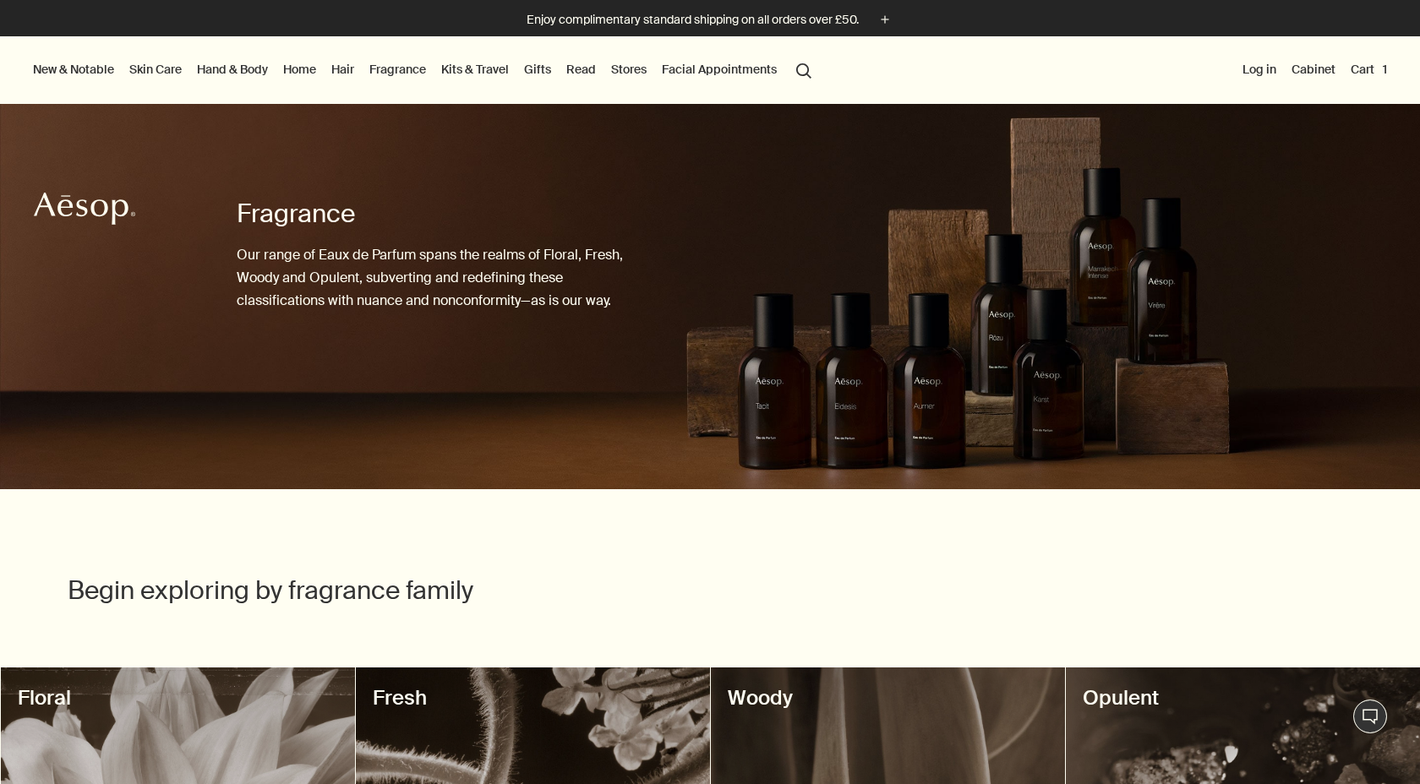
click at [169, 70] on link "Skin Care" at bounding box center [155, 69] width 59 height 22
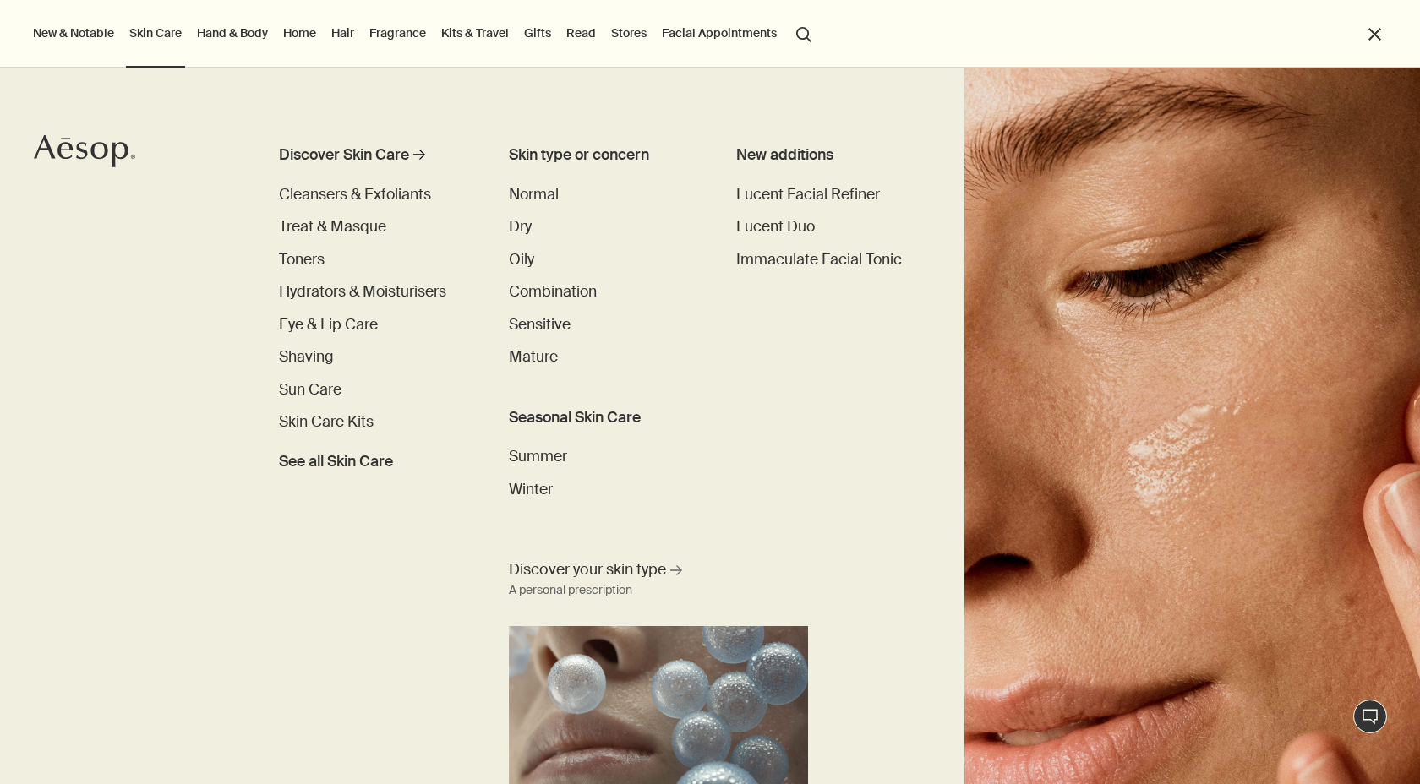
click at [254, 29] on link "Hand & Body" at bounding box center [233, 33] width 78 height 22
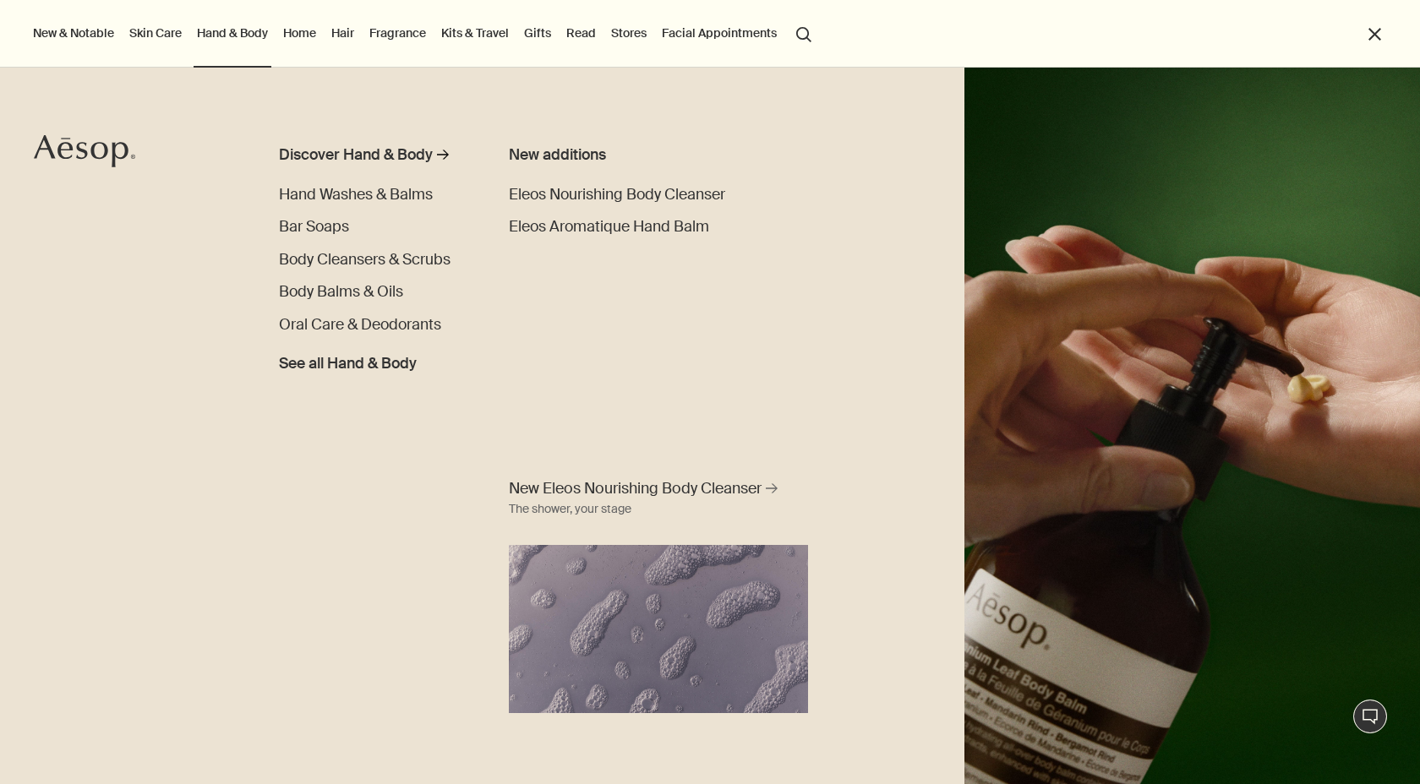
click at [157, 33] on link "Skin Care" at bounding box center [155, 33] width 59 height 22
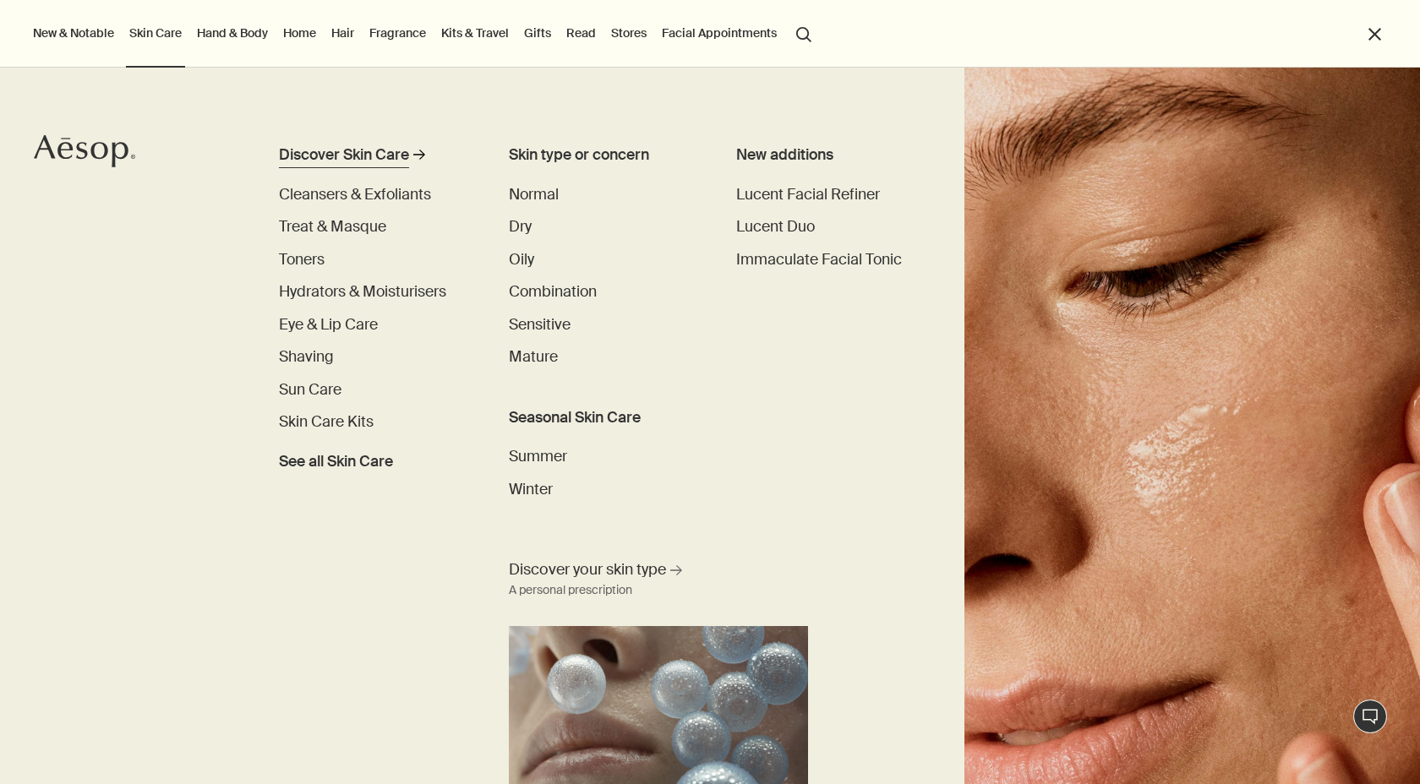
click at [356, 152] on div "Discover Skin Care" at bounding box center [344, 155] width 130 height 23
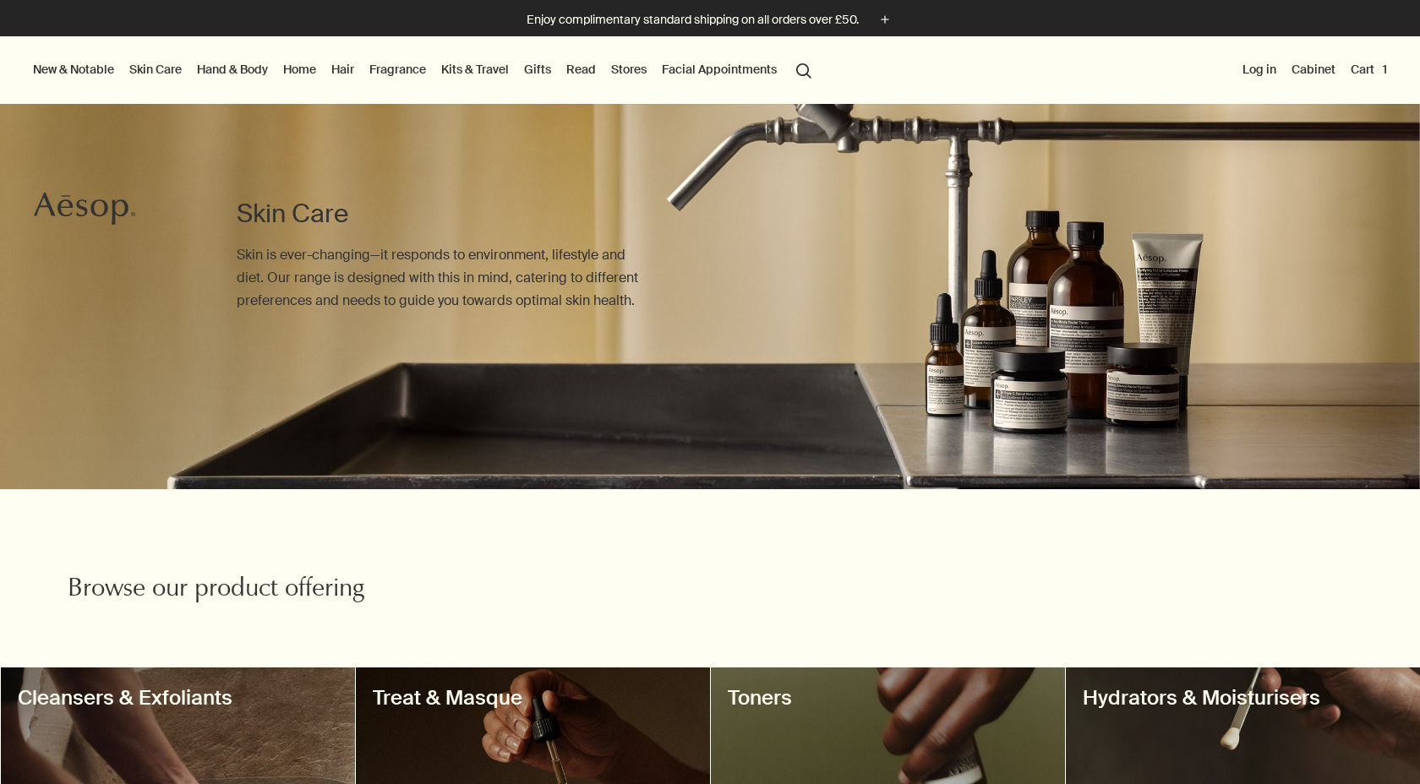
click at [175, 71] on link "Skin Care" at bounding box center [155, 69] width 59 height 22
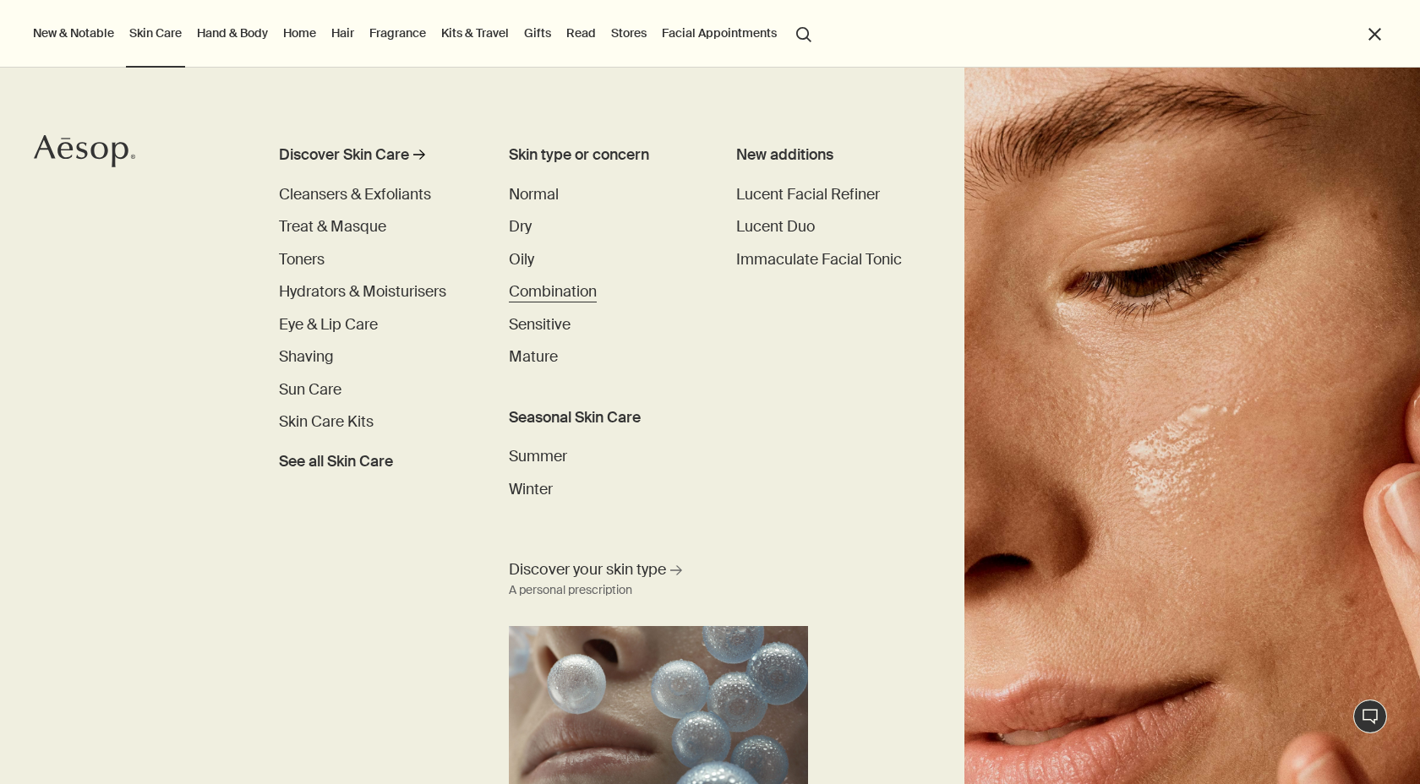
click at [550, 291] on span "Combination" at bounding box center [553, 291] width 88 height 19
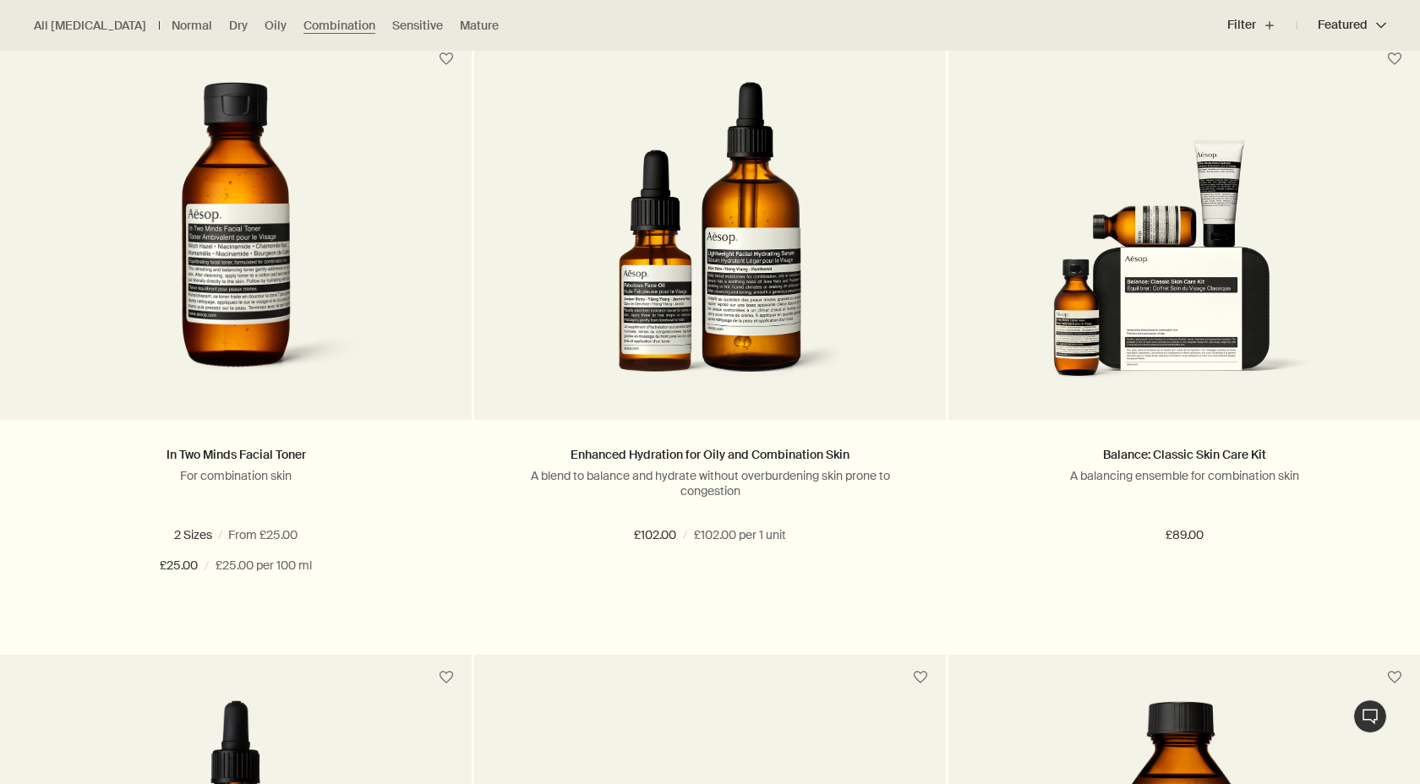
scroll to position [2364, 0]
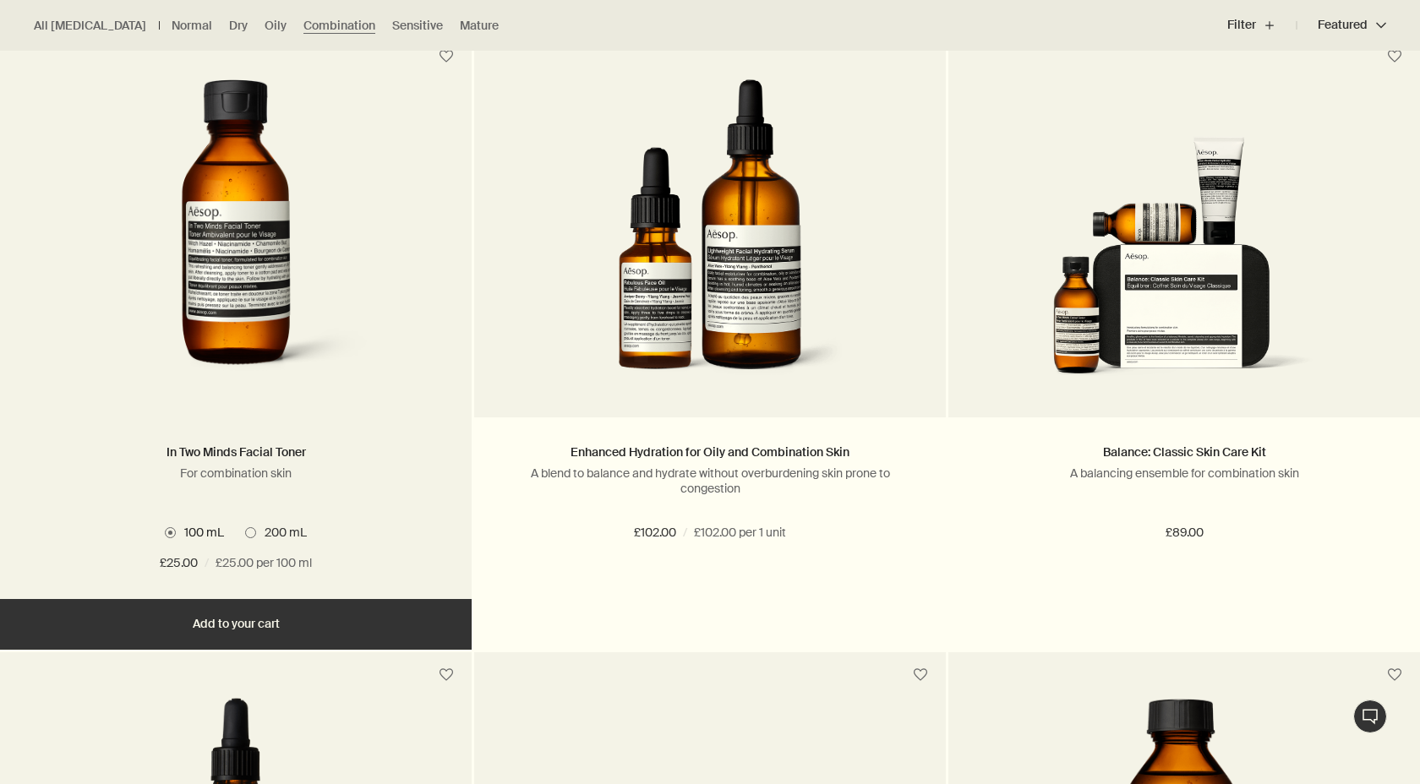
click at [291, 529] on span "200 mL" at bounding box center [281, 532] width 51 height 15
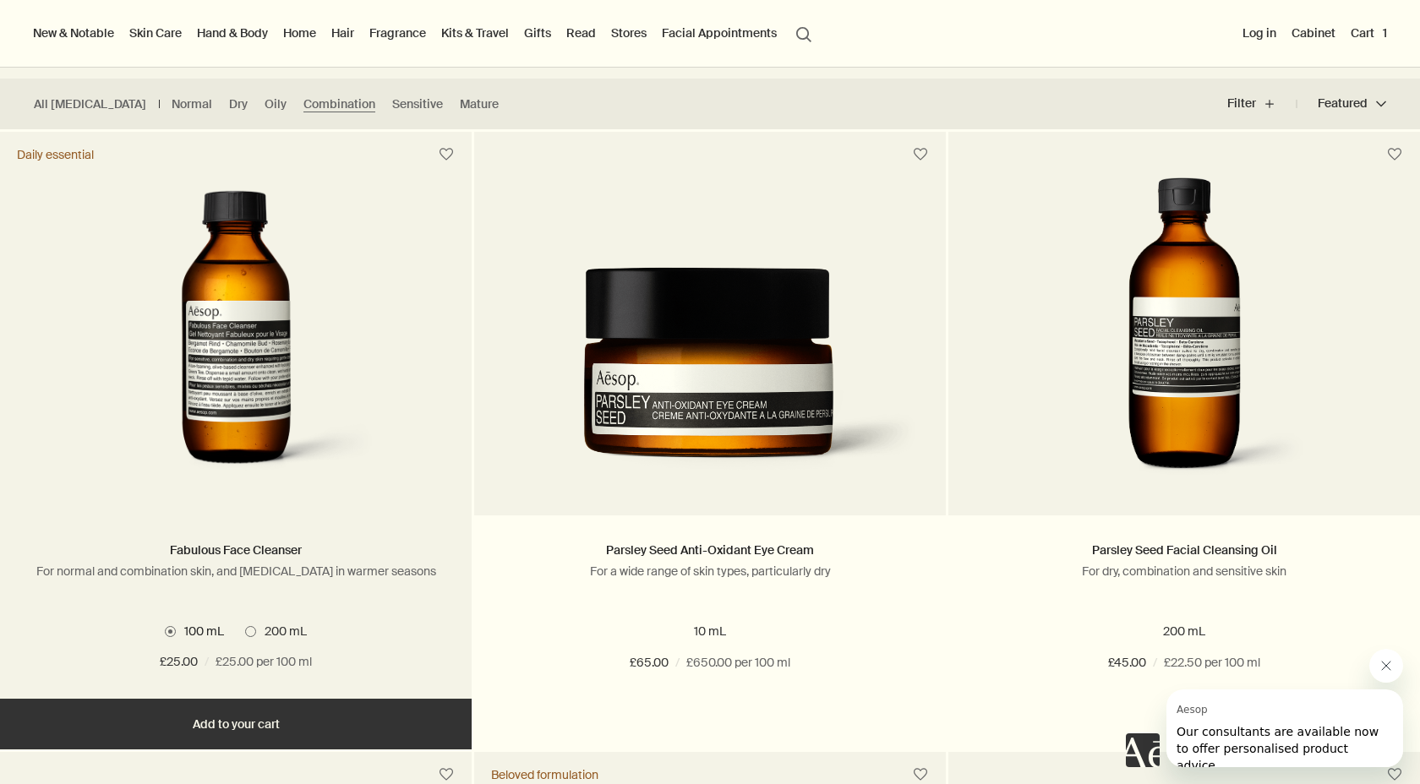
scroll to position [0, 0]
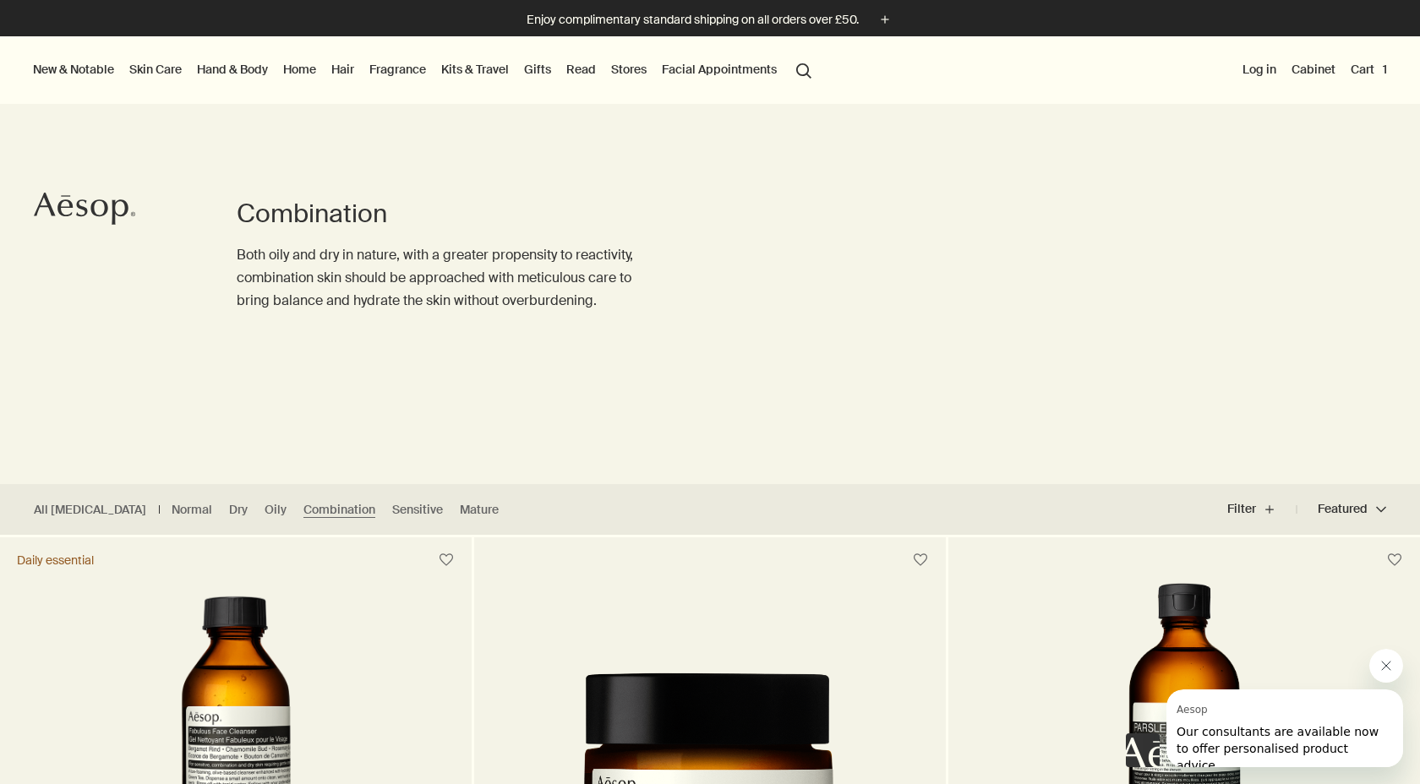
click at [241, 71] on link "Hand & Body" at bounding box center [233, 69] width 78 height 22
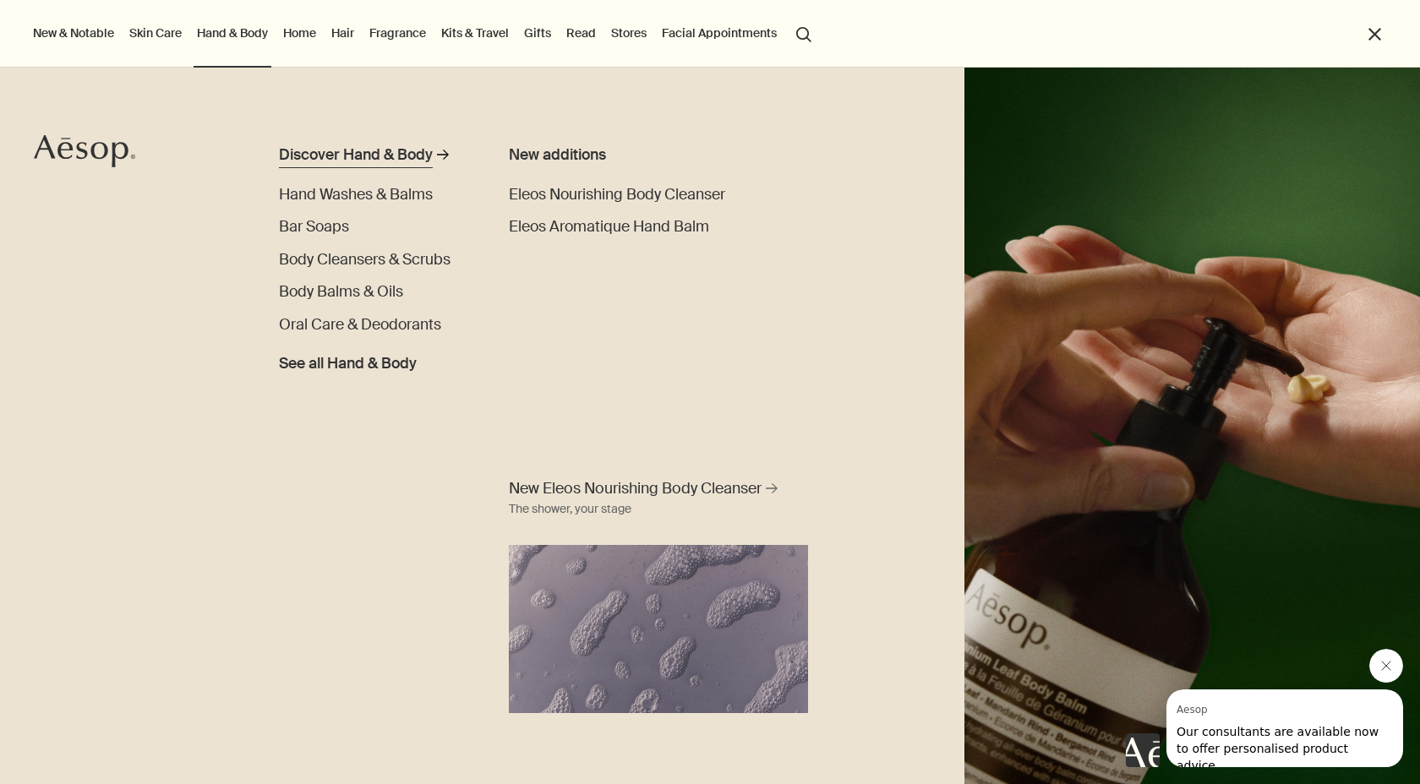
click at [369, 150] on div "Discover Hand & Body" at bounding box center [356, 155] width 154 height 23
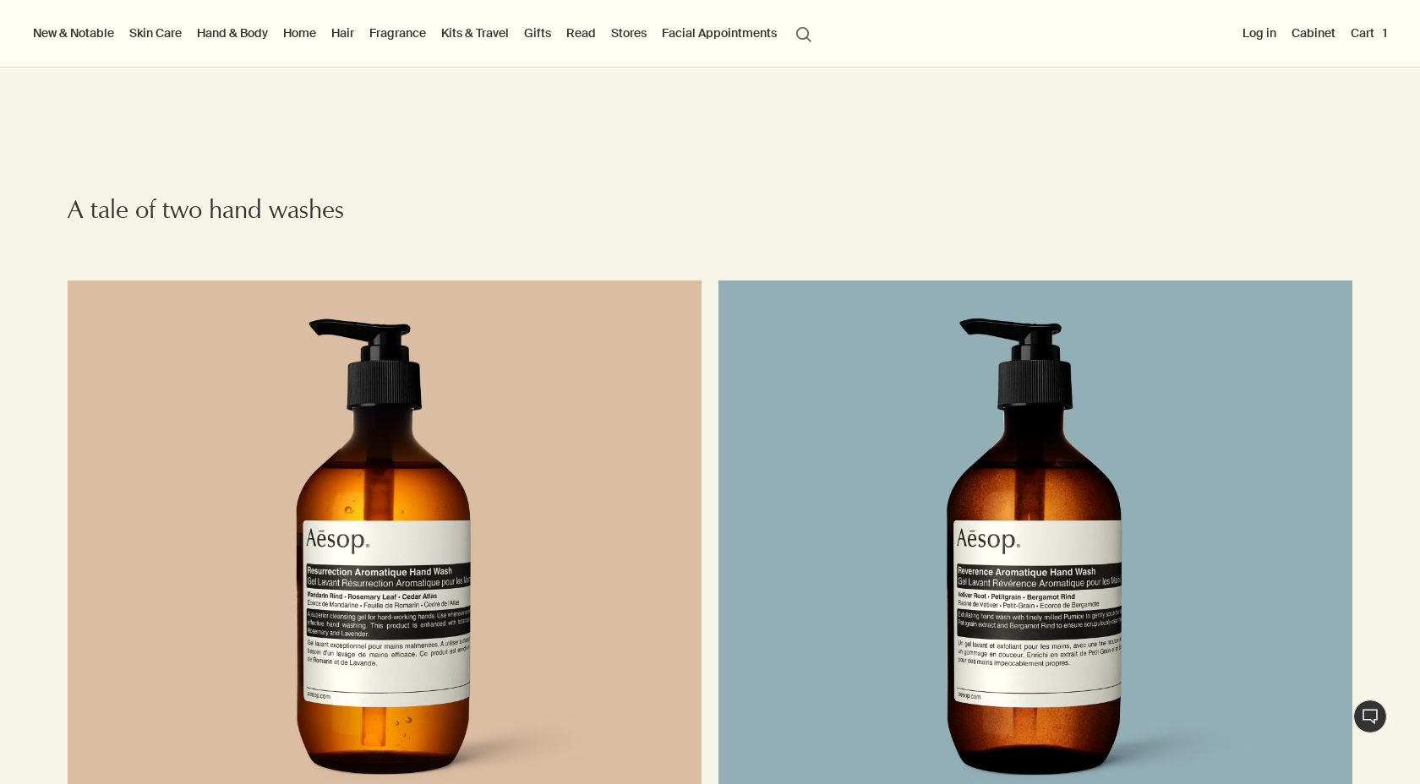
scroll to position [1861, 0]
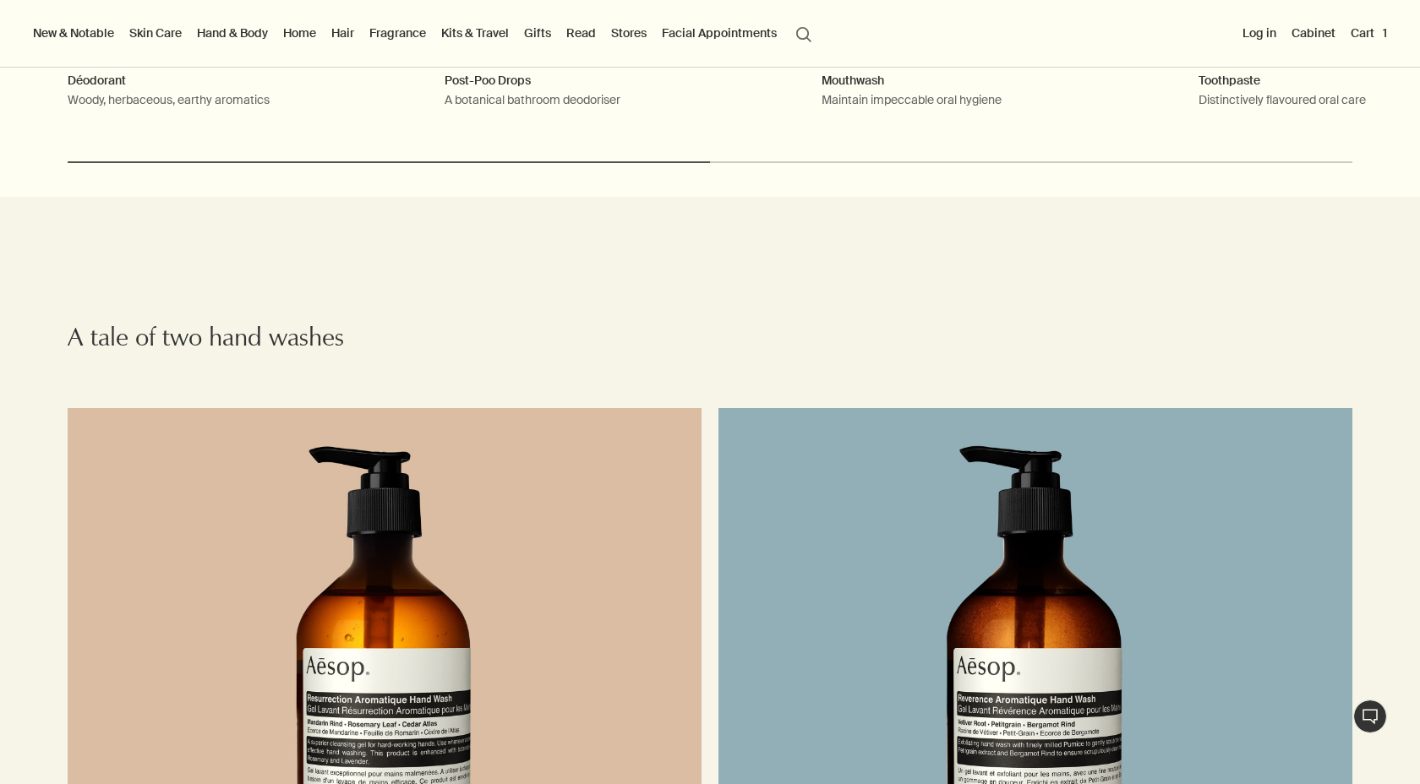
click at [233, 29] on link "Hand & Body" at bounding box center [233, 33] width 78 height 22
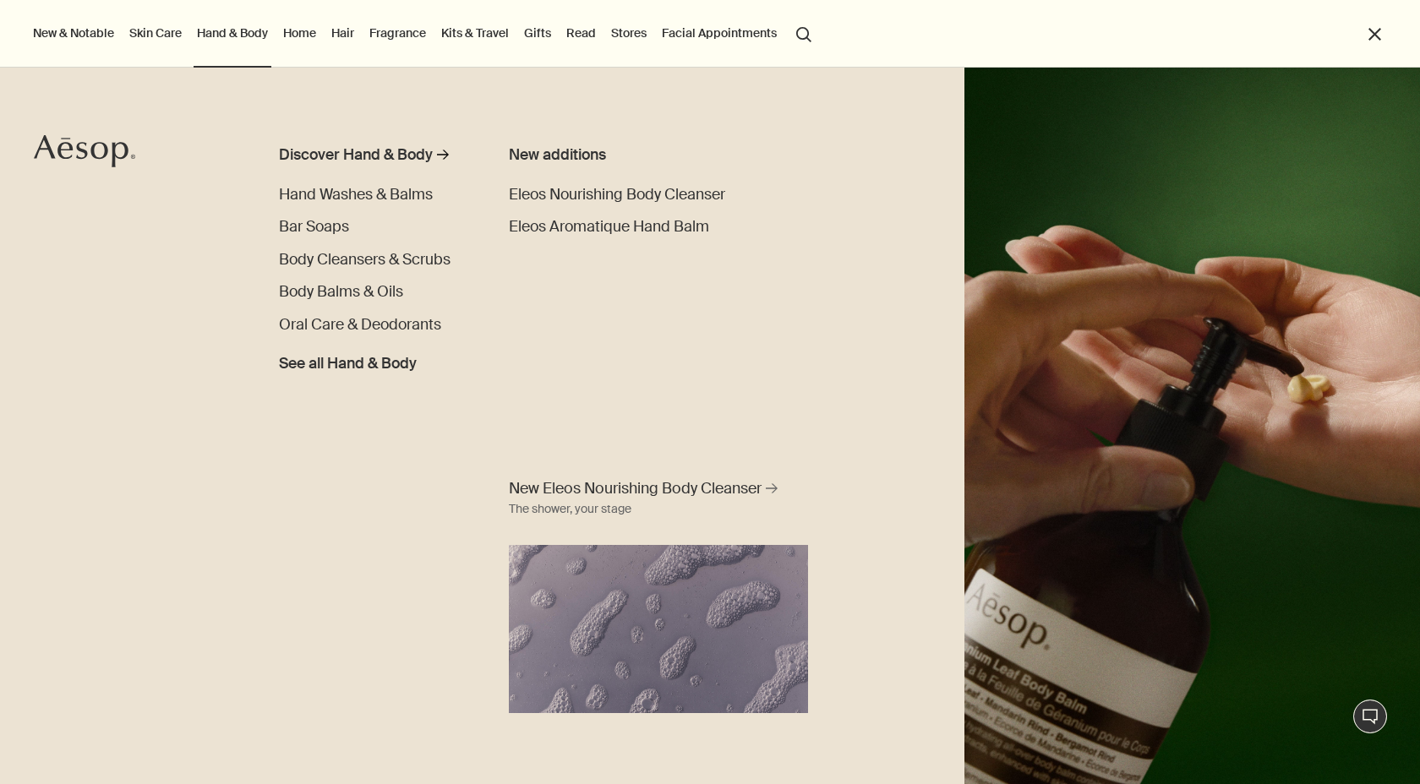
click at [306, 36] on link "Home" at bounding box center [300, 33] width 40 height 22
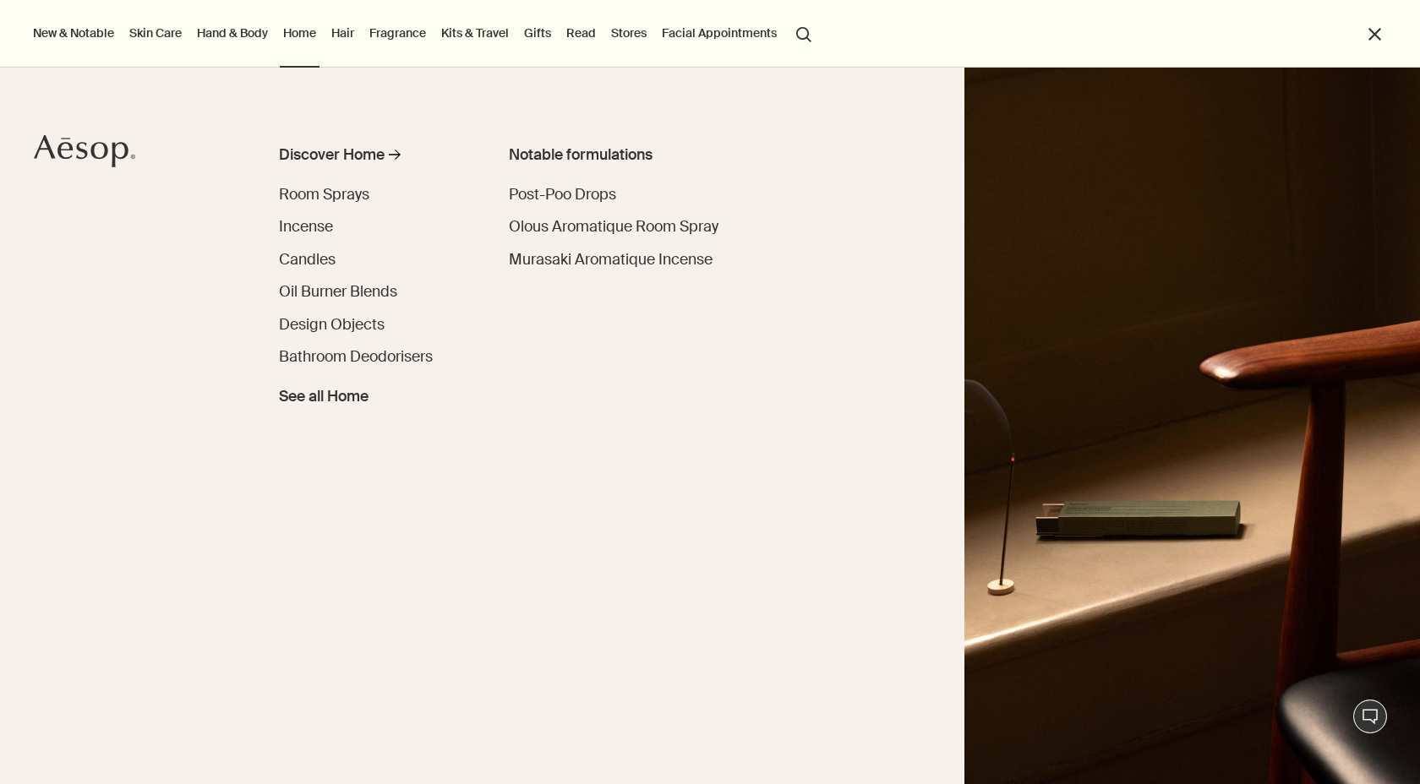
click at [348, 31] on link "Hair" at bounding box center [343, 33] width 30 height 22
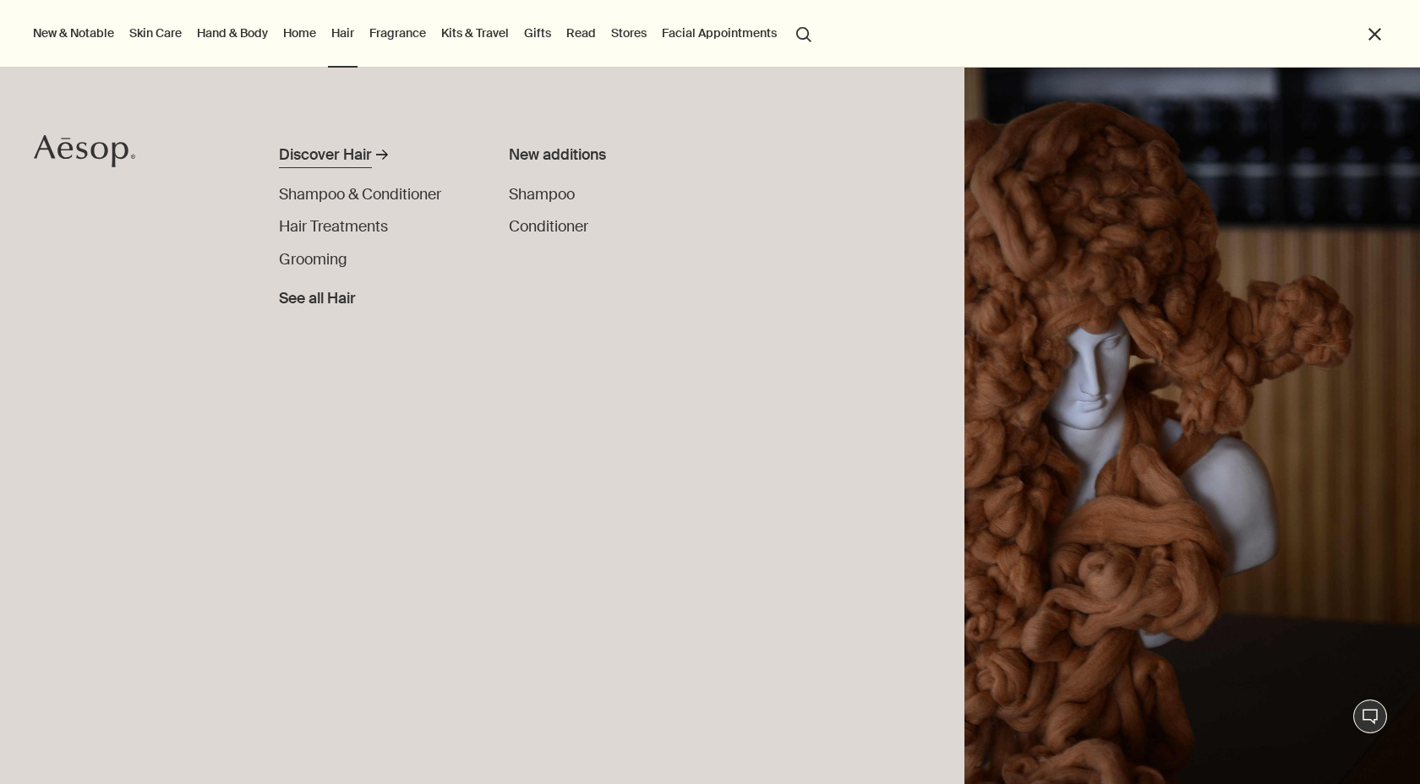
click at [319, 150] on div "Discover Hair" at bounding box center [325, 155] width 93 height 23
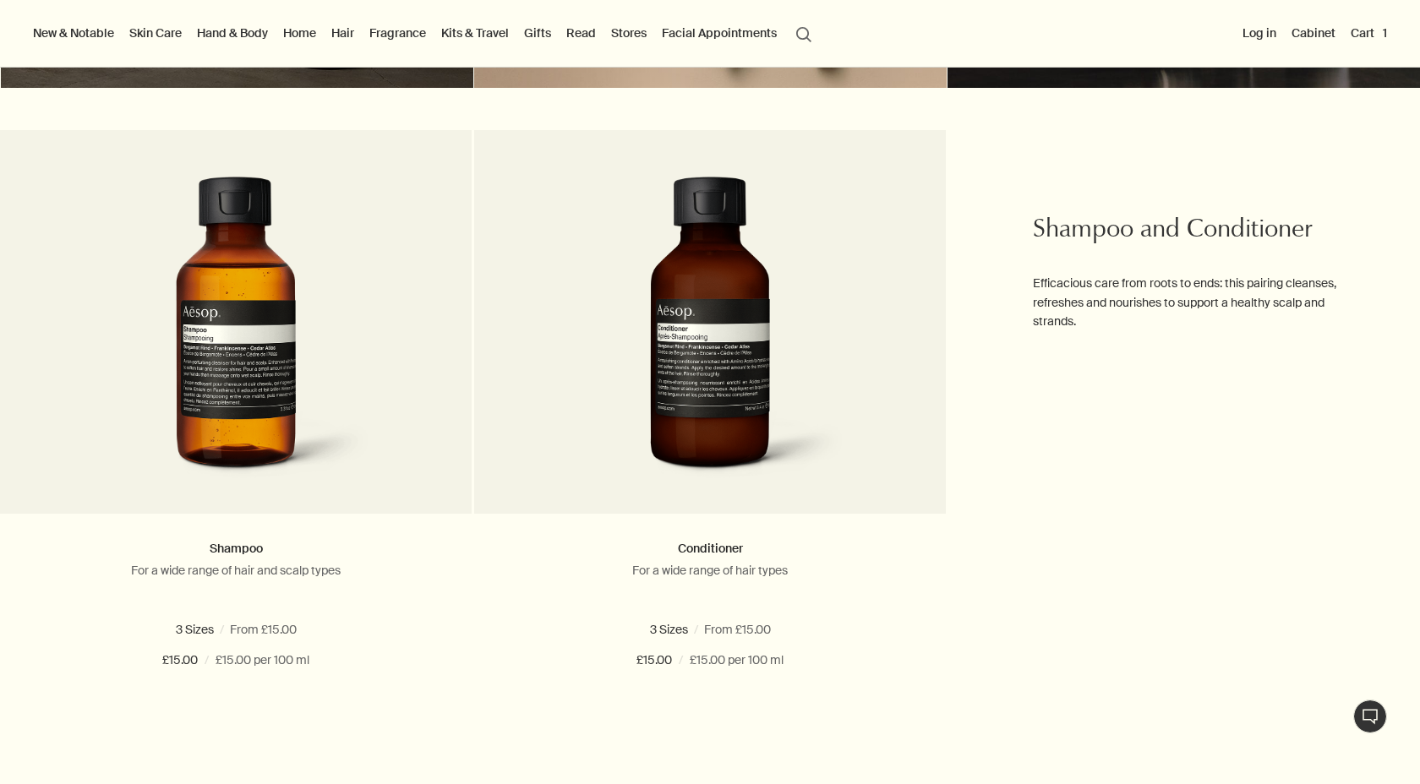
scroll to position [815, 0]
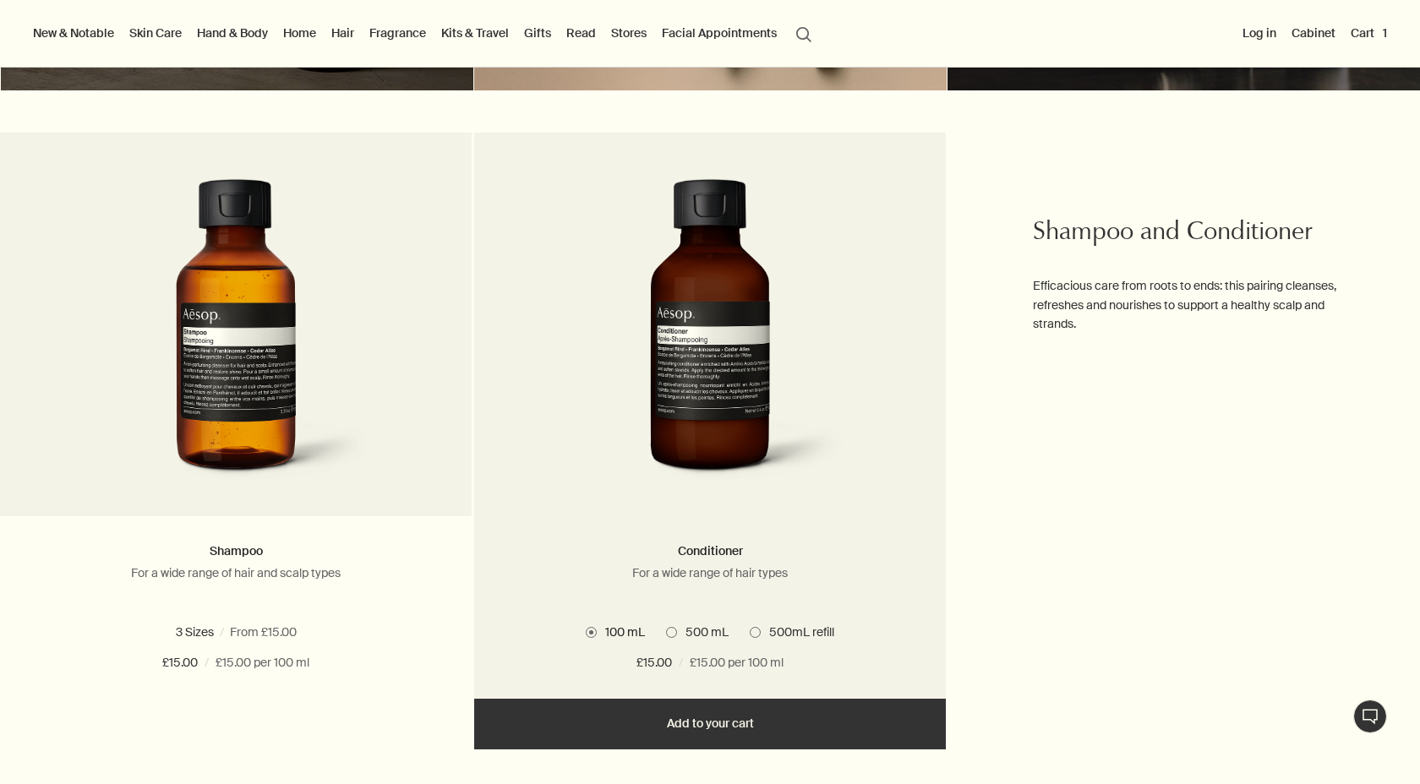
click at [688, 632] on span "500 mL" at bounding box center [703, 632] width 52 height 15
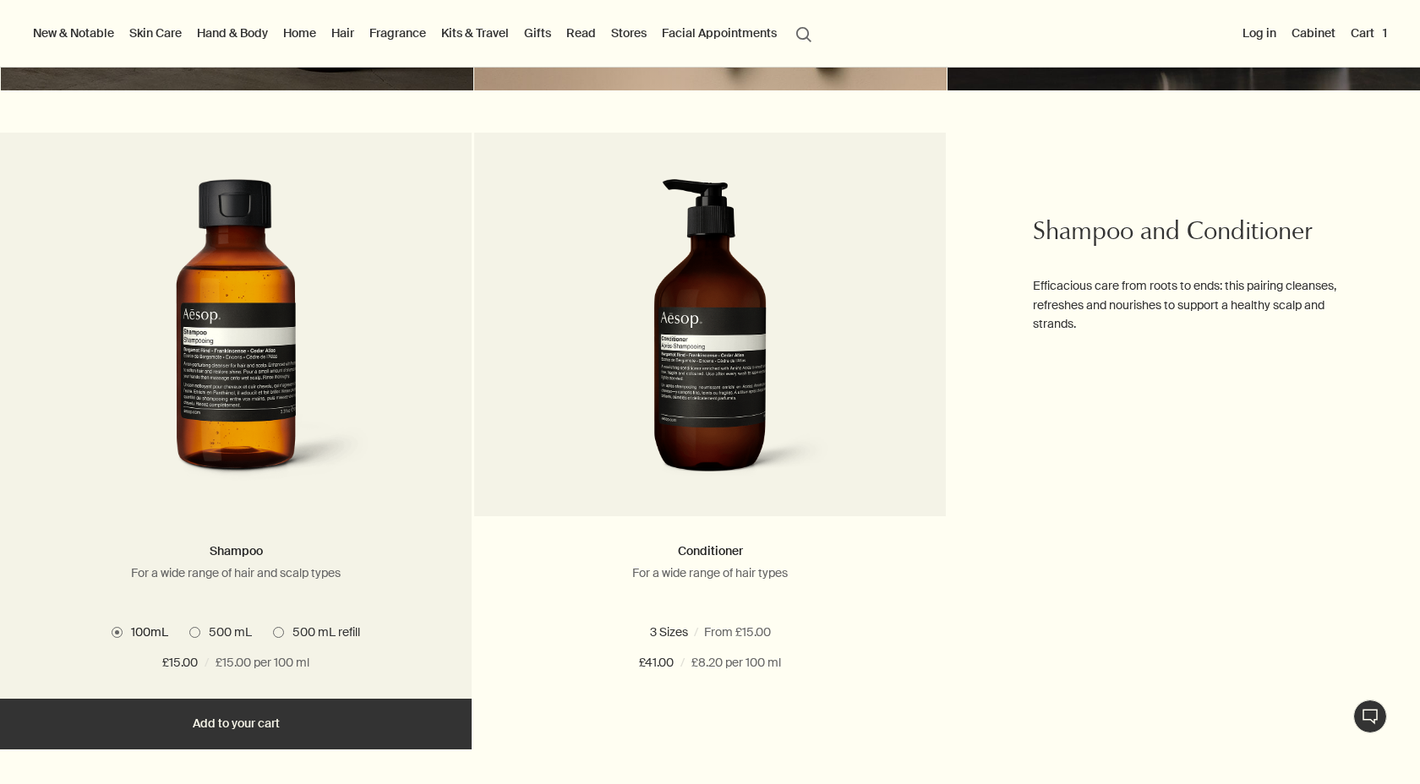
click at [200, 632] on span at bounding box center [194, 632] width 11 height 11
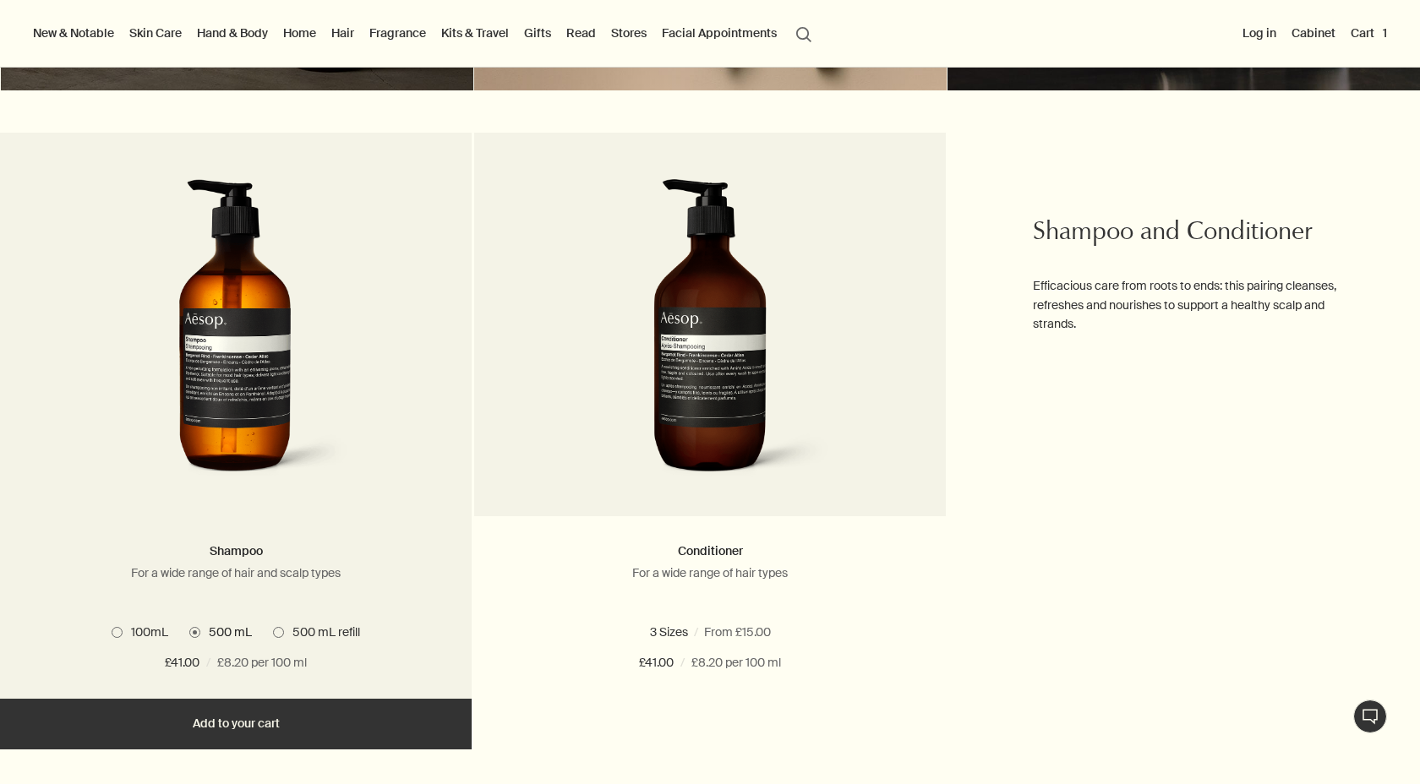
click at [115, 637] on span at bounding box center [117, 632] width 11 height 11
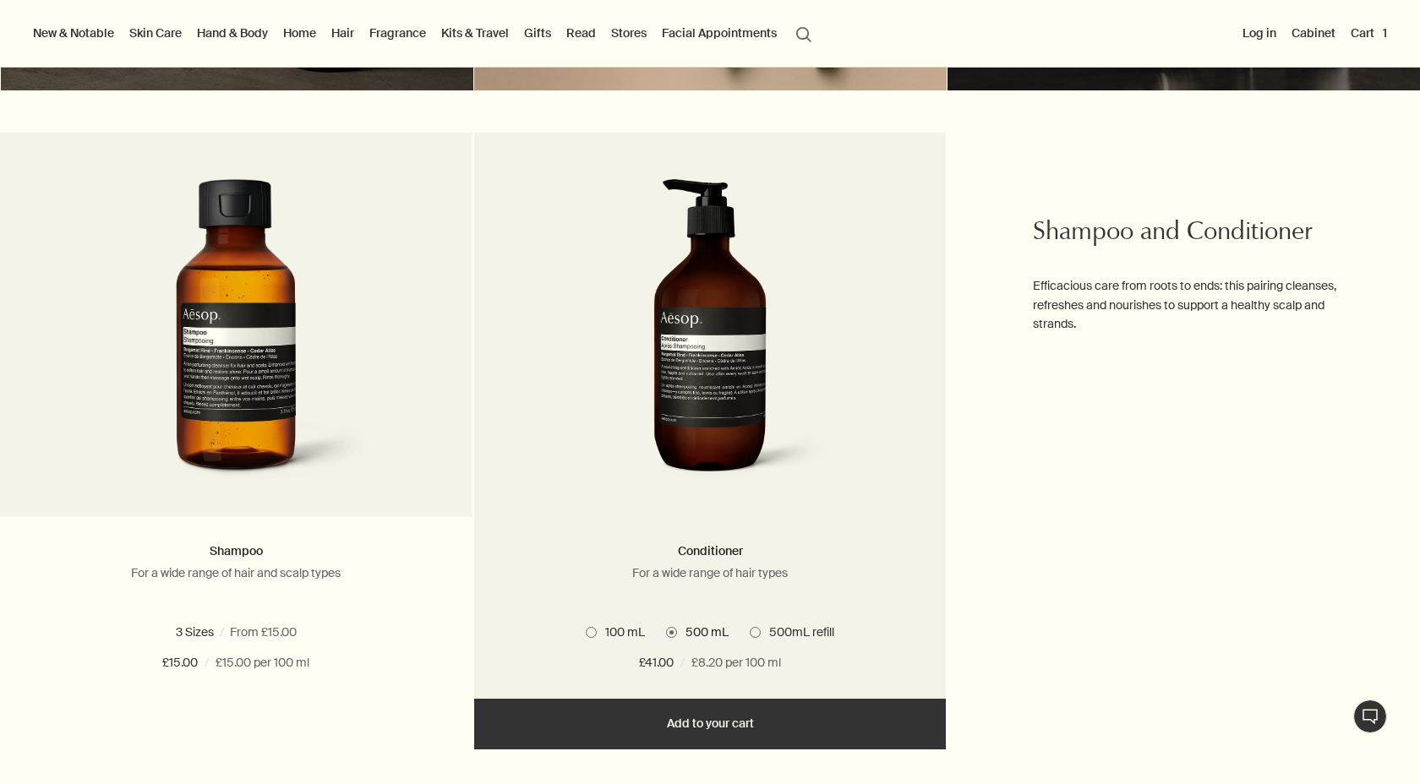
click at [606, 631] on span "100 mL" at bounding box center [621, 632] width 48 height 15
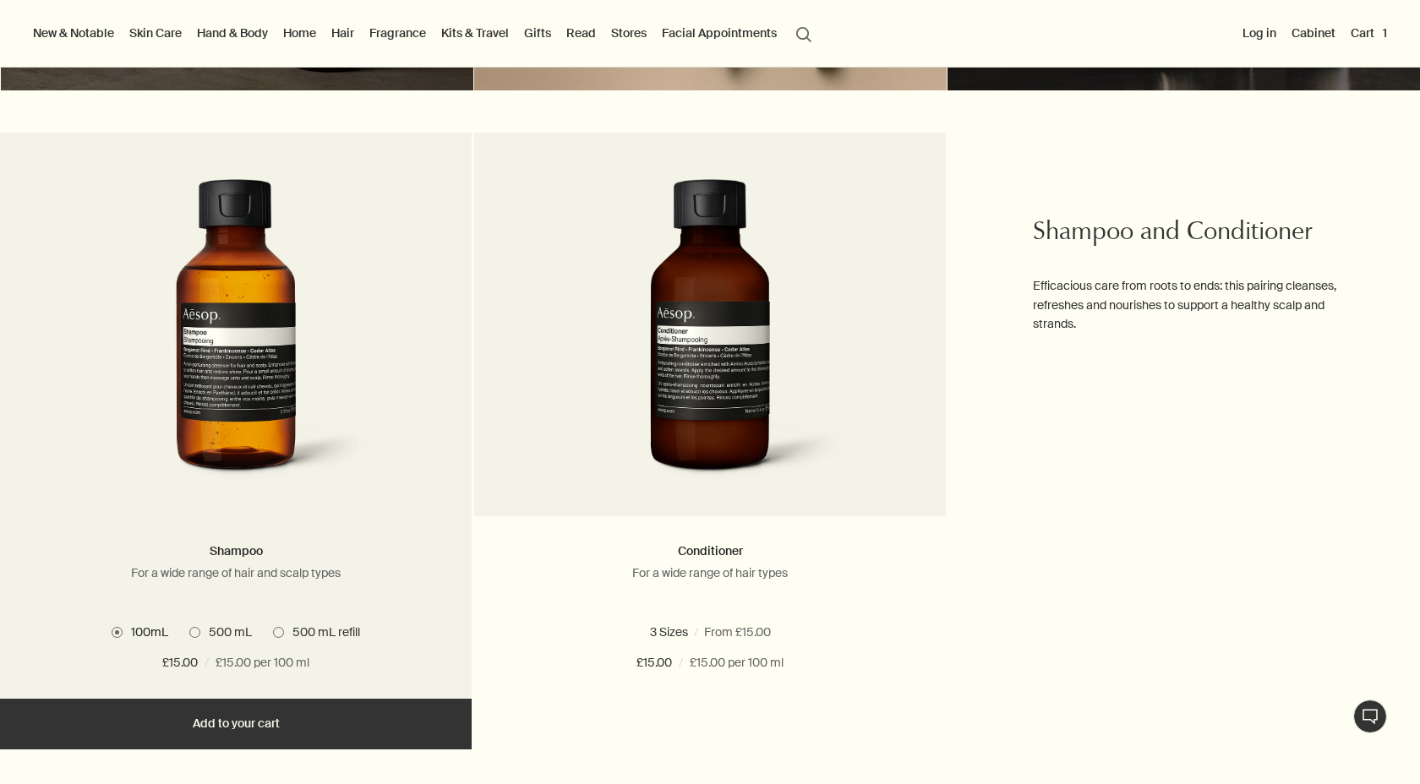
click at [203, 631] on span "500 mL" at bounding box center [226, 632] width 52 height 15
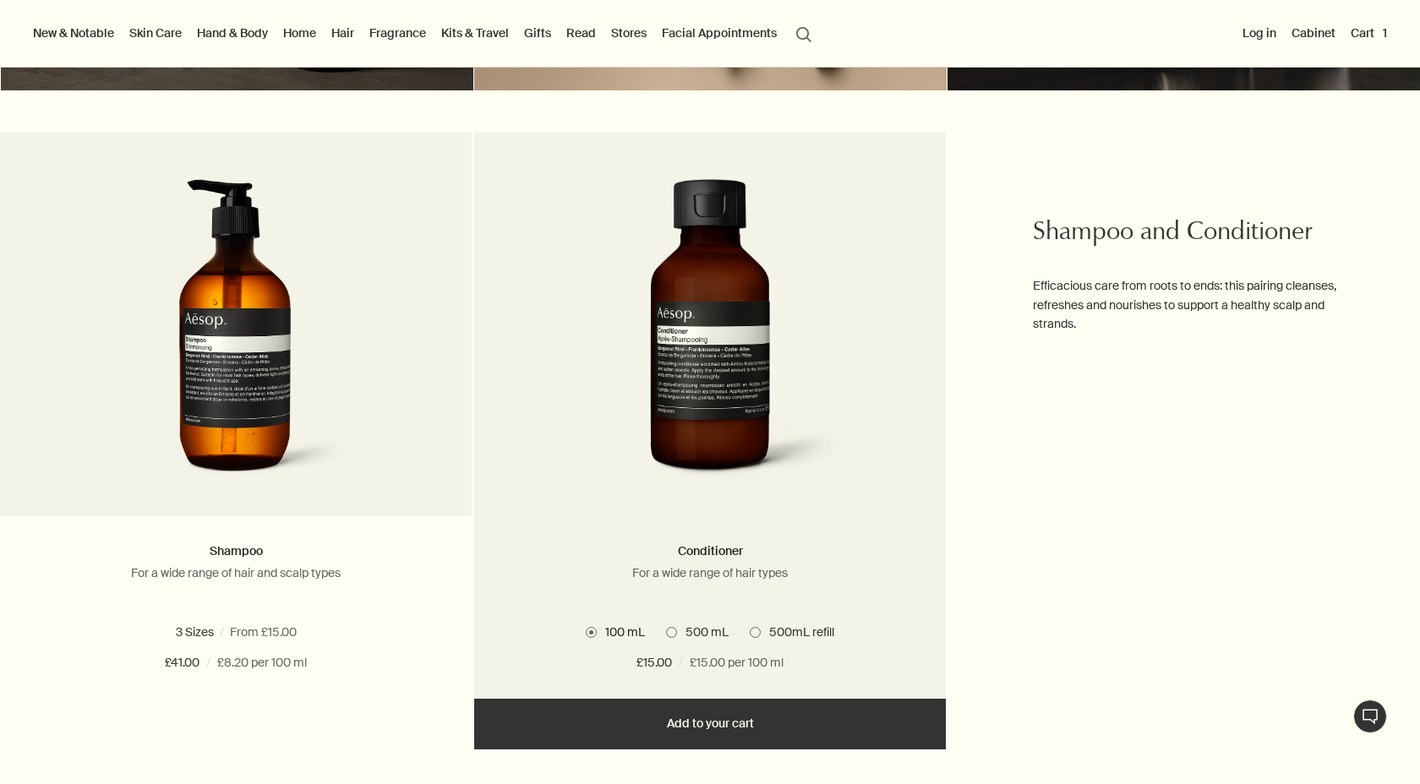
click at [705, 626] on span "500 mL" at bounding box center [703, 632] width 52 height 15
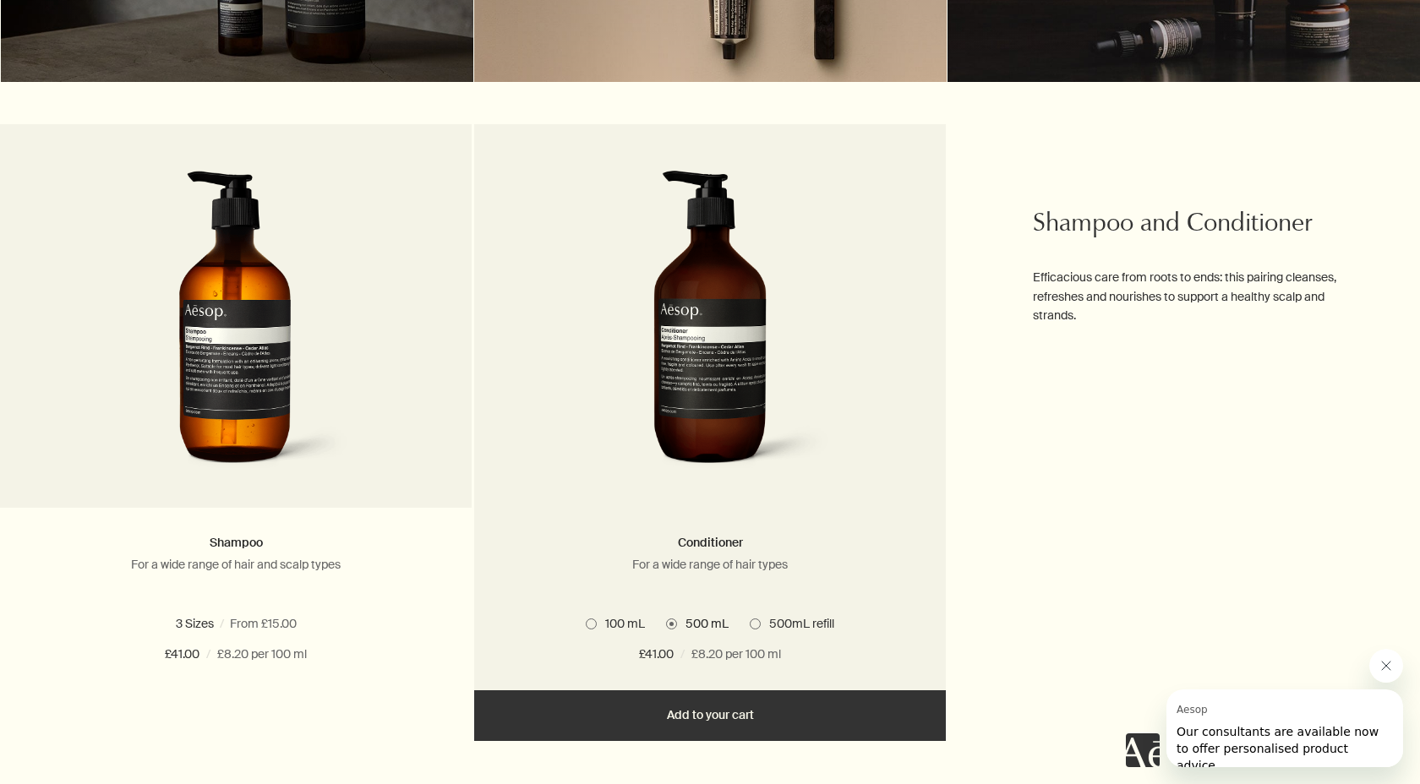
scroll to position [830, 0]
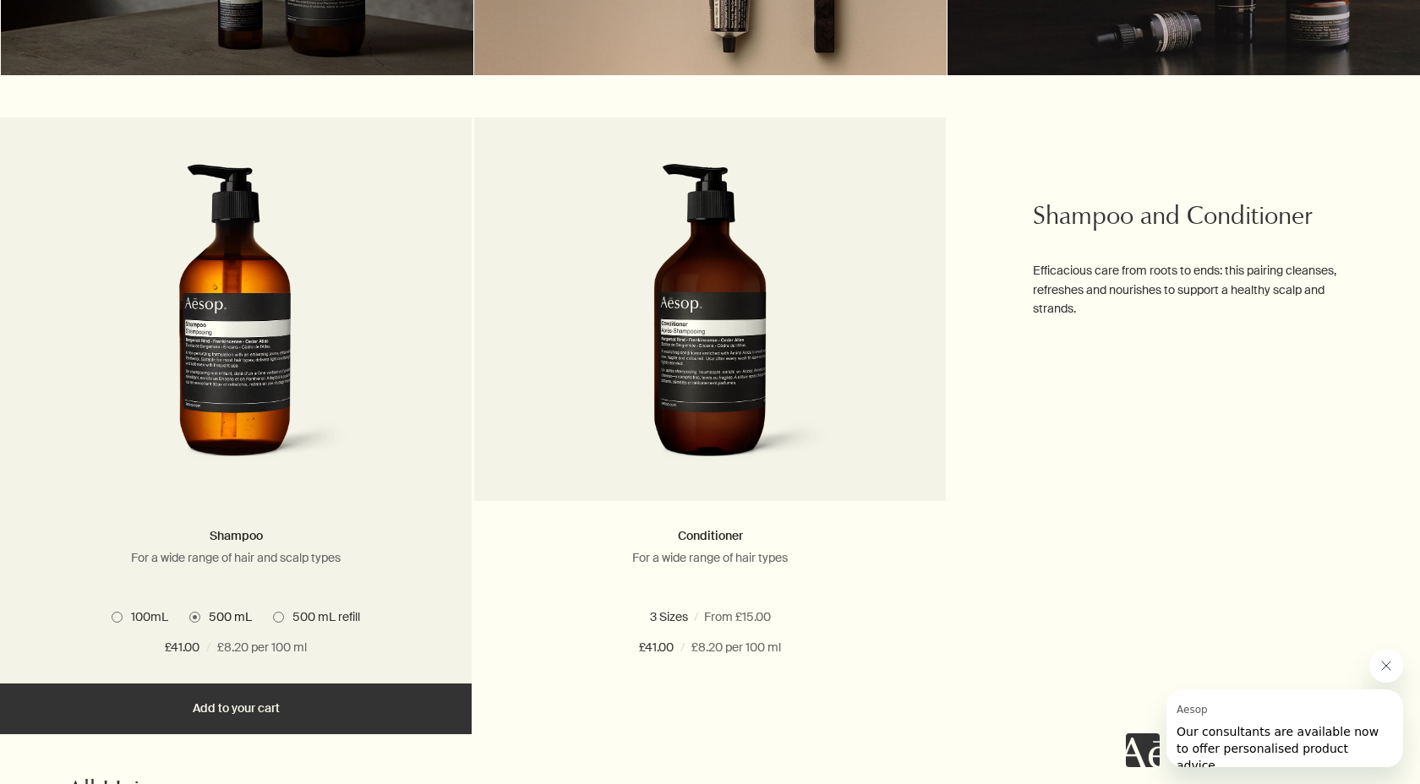
click at [284, 611] on span "500 mL refill" at bounding box center [322, 617] width 76 height 15
click at [213, 615] on span "500 mL" at bounding box center [226, 617] width 52 height 15
click at [304, 615] on span "500 mL refill" at bounding box center [322, 617] width 76 height 15
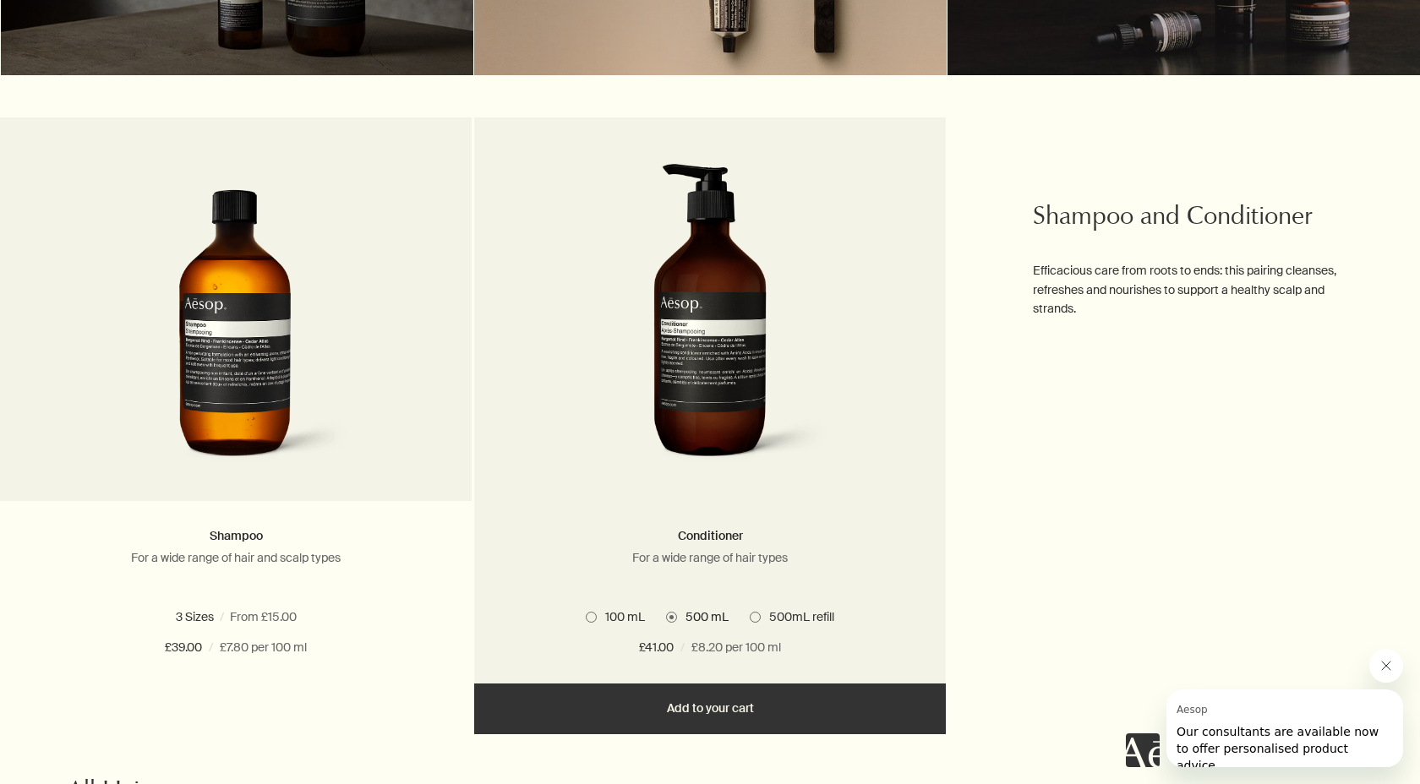
click at [769, 621] on span "500mL refill" at bounding box center [798, 617] width 74 height 15
click at [676, 614] on label "500 mL" at bounding box center [697, 617] width 63 height 15
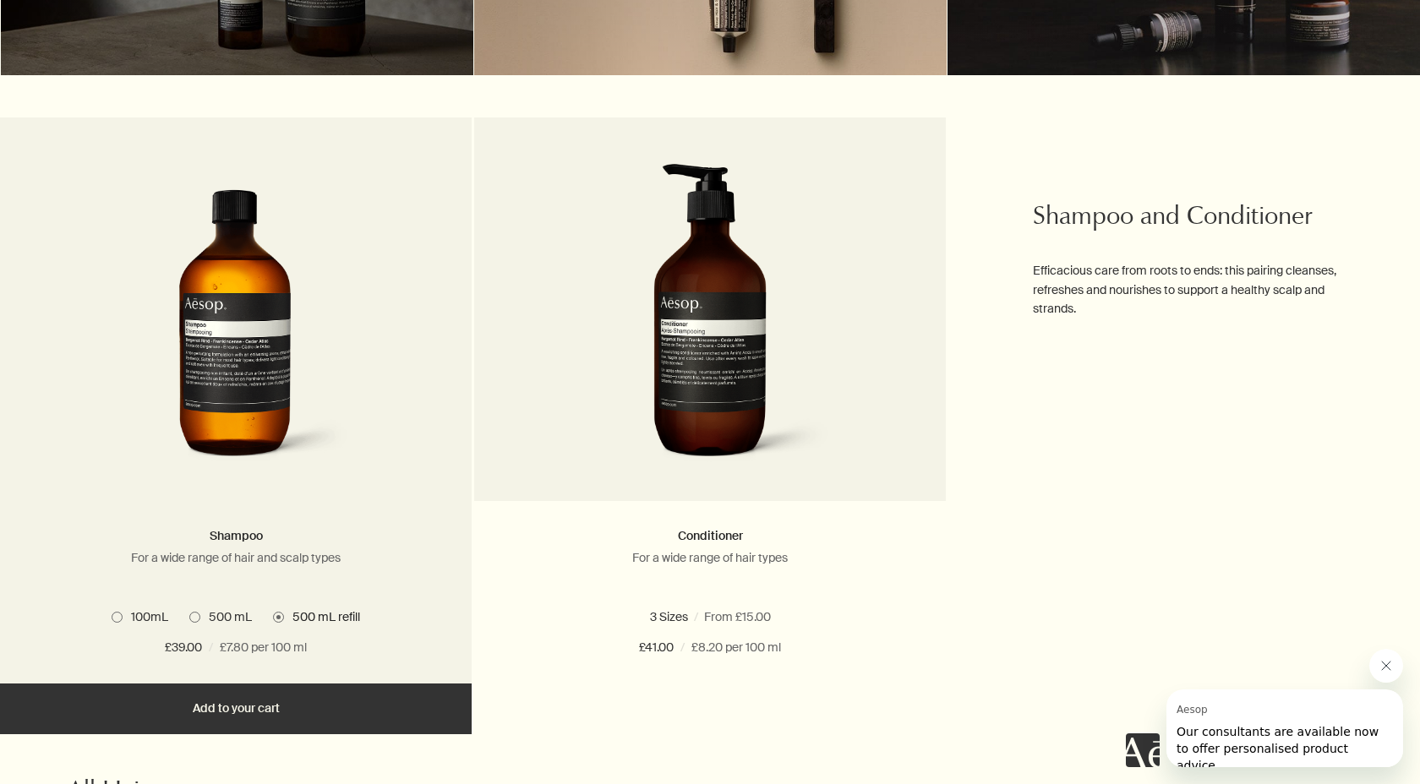
click at [223, 617] on span "500 mL" at bounding box center [226, 617] width 52 height 15
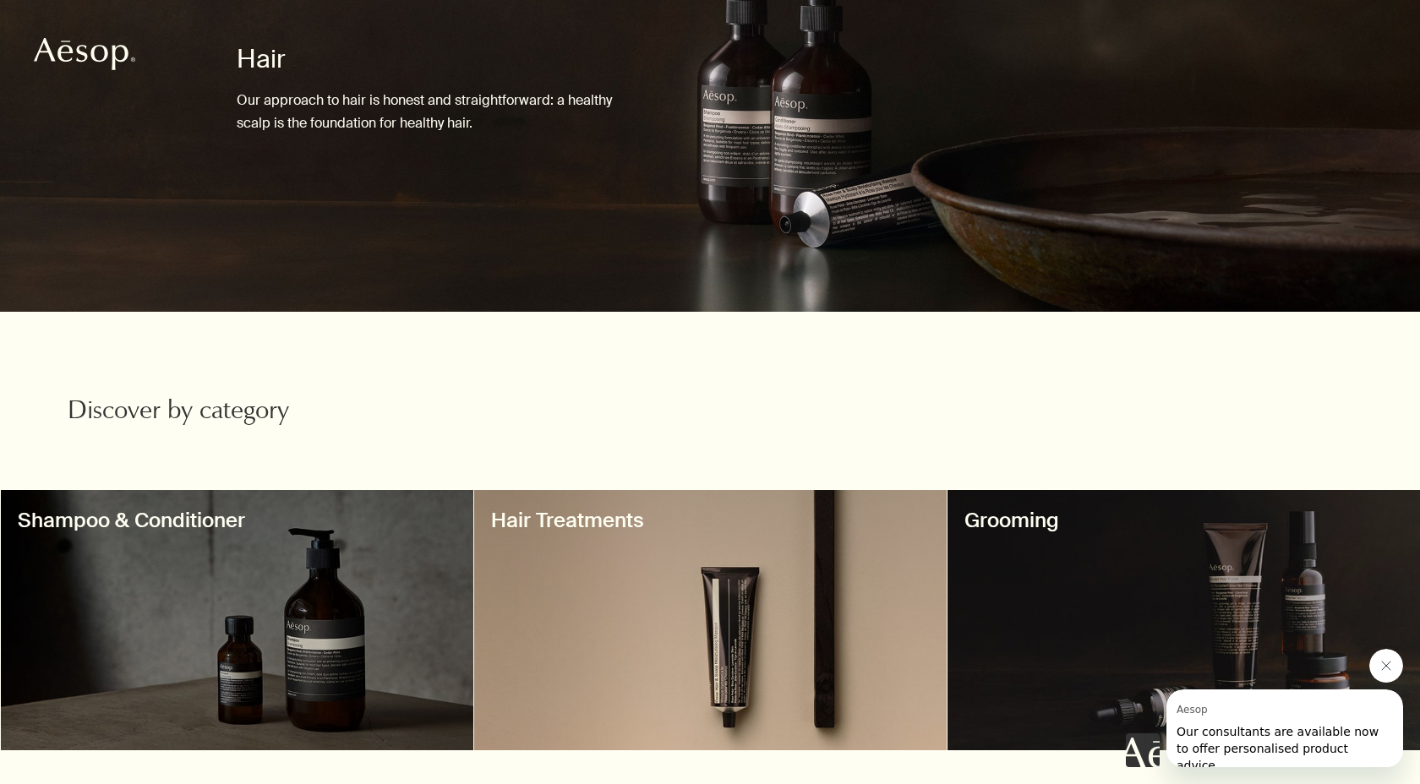
scroll to position [0, 0]
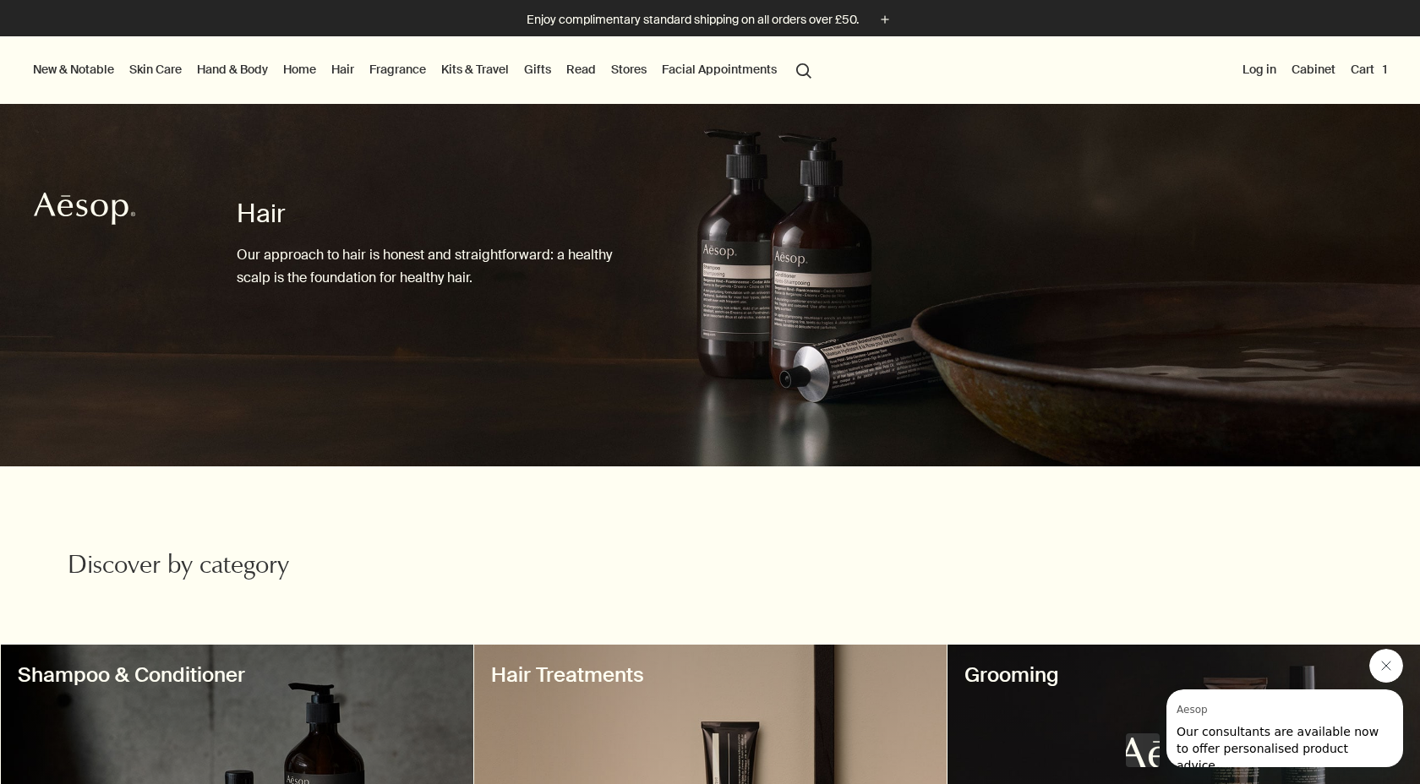
click at [241, 72] on link "Hand & Body" at bounding box center [233, 69] width 78 height 22
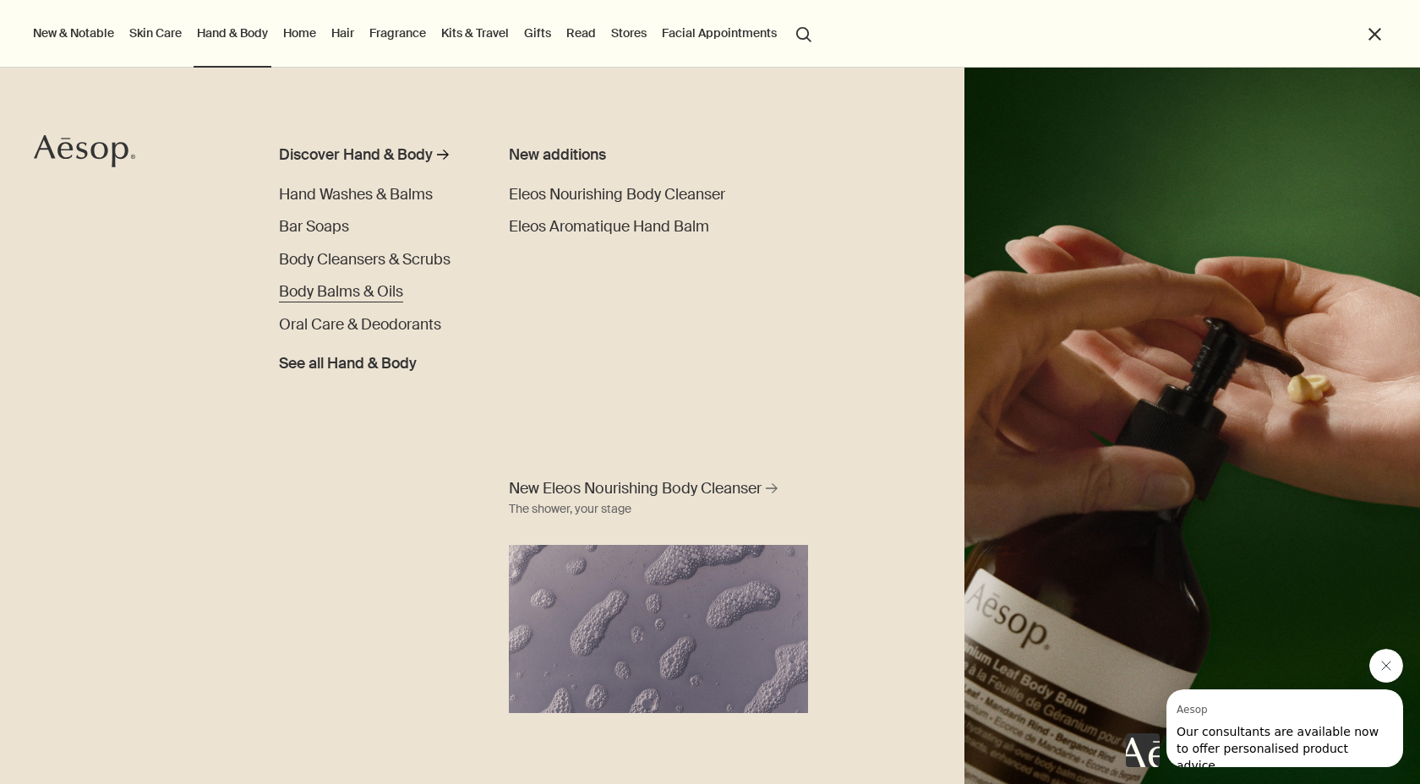
click at [343, 292] on span "Body Balms & Oils" at bounding box center [341, 291] width 124 height 19
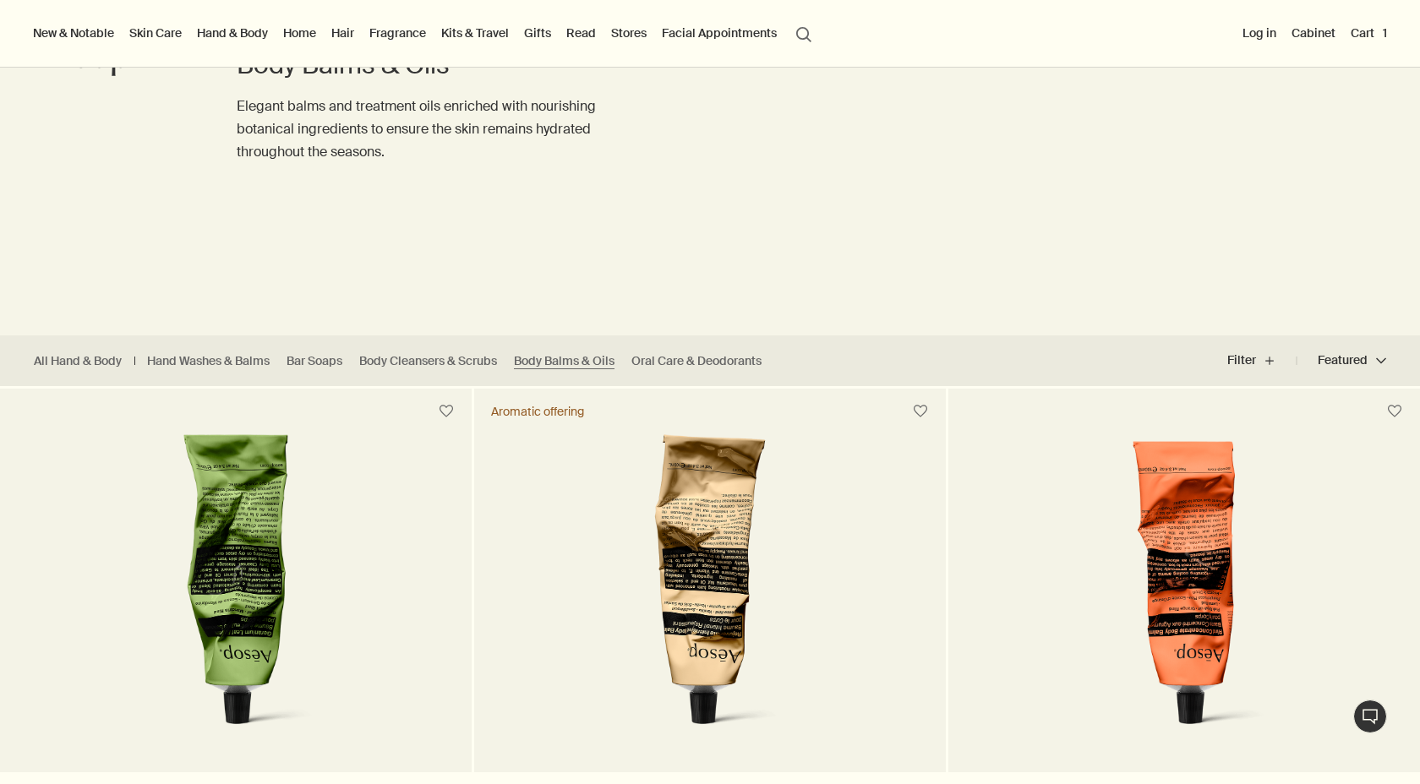
scroll to position [144, 0]
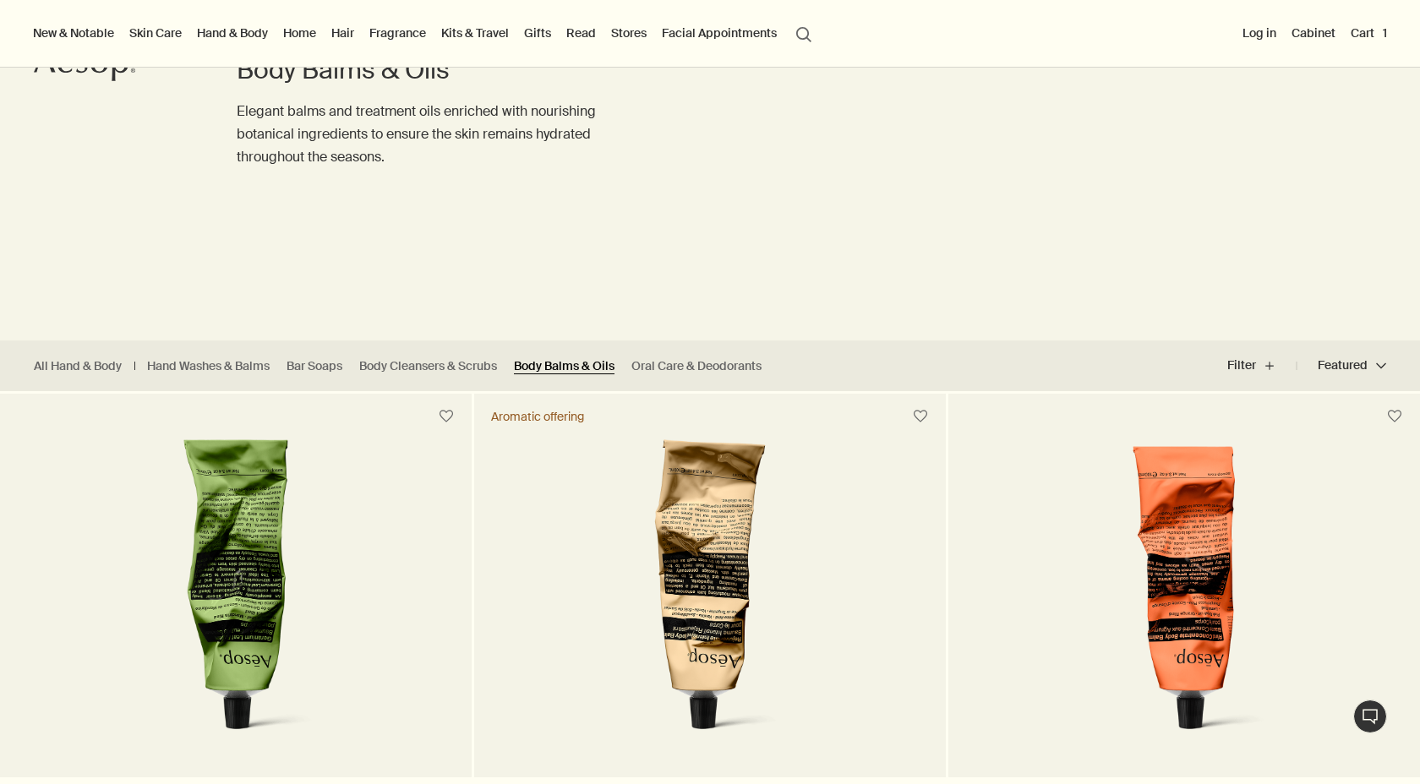
click at [571, 364] on link "Body Balms & Oils" at bounding box center [564, 366] width 101 height 16
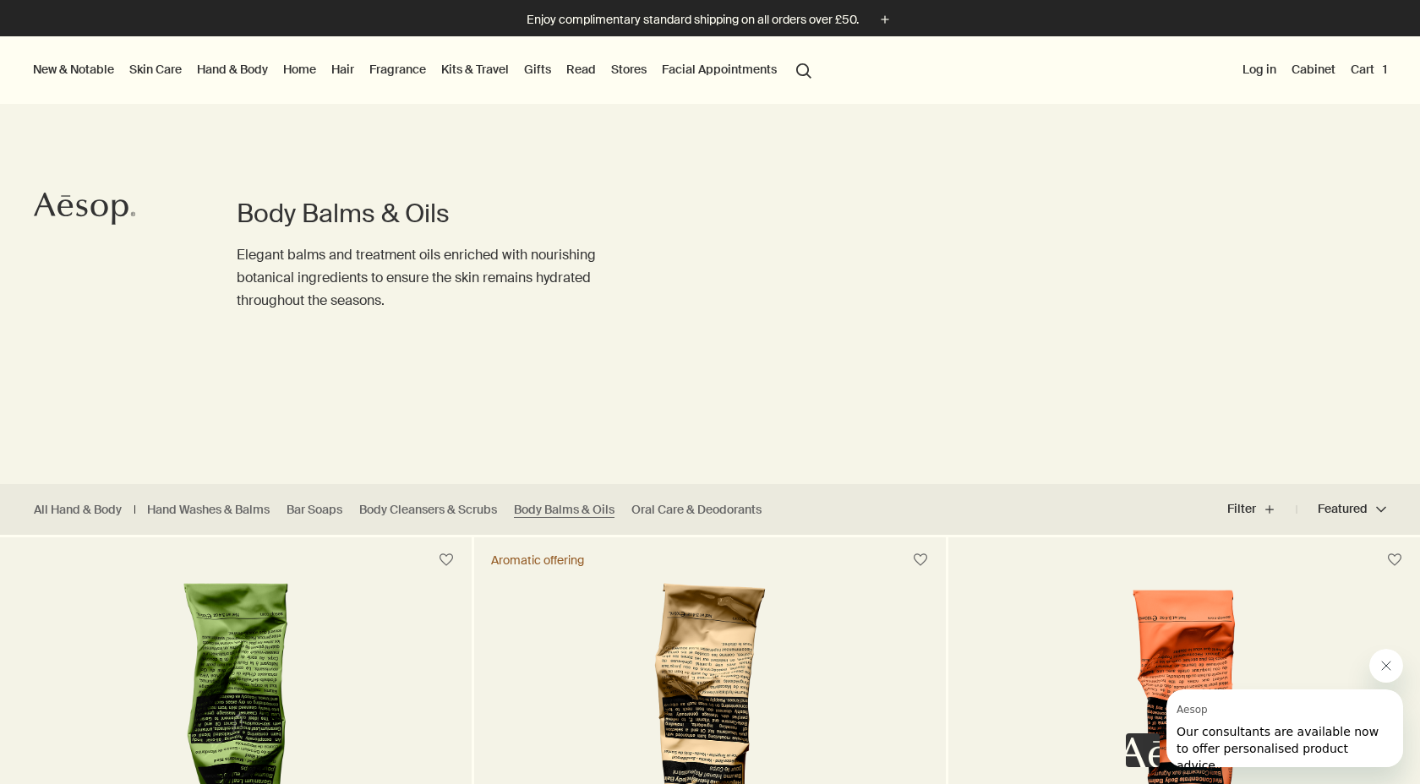
click at [806, 65] on button "search Search" at bounding box center [804, 69] width 30 height 32
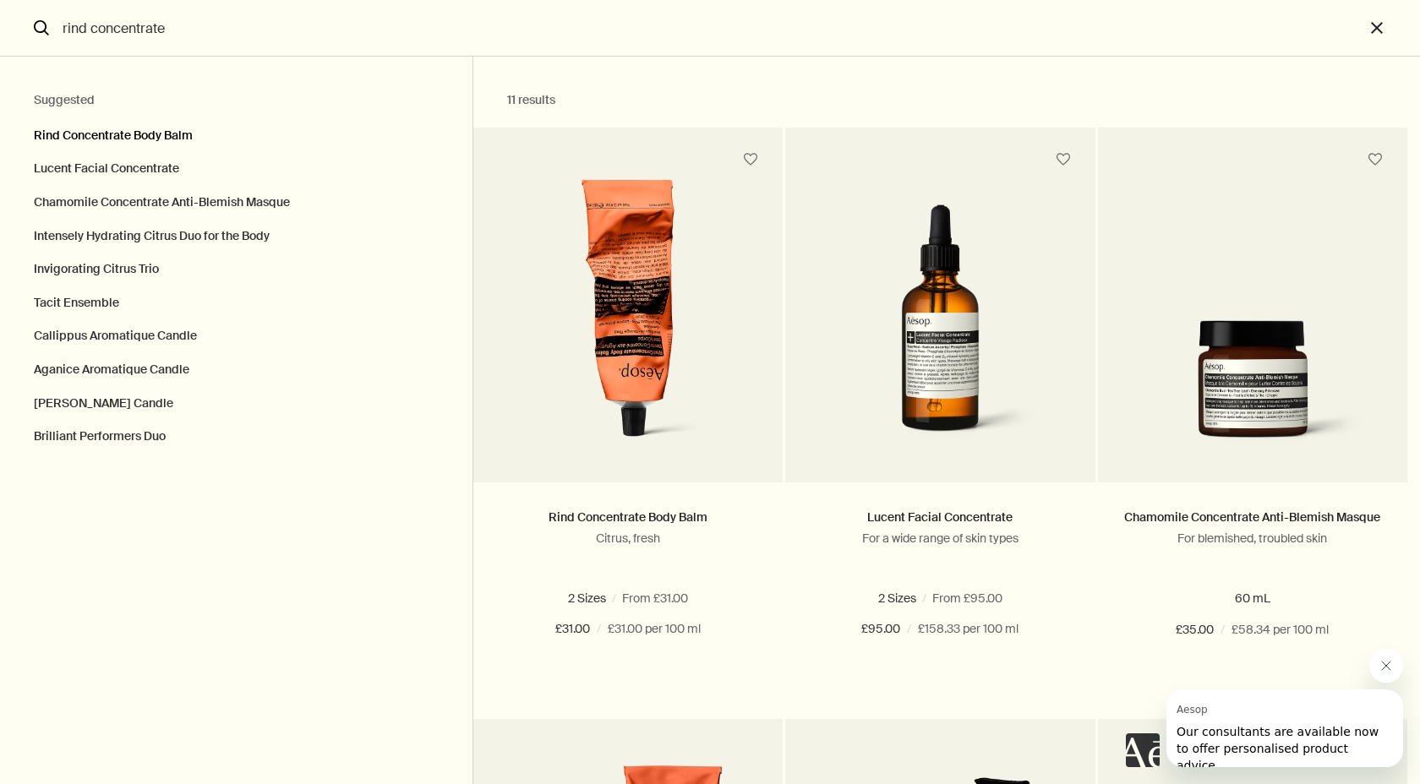
click at [131, 137] on button "Rind Concentrate Body Balm" at bounding box center [236, 132] width 473 height 42
type input "Rind Concentrate Body Balm"
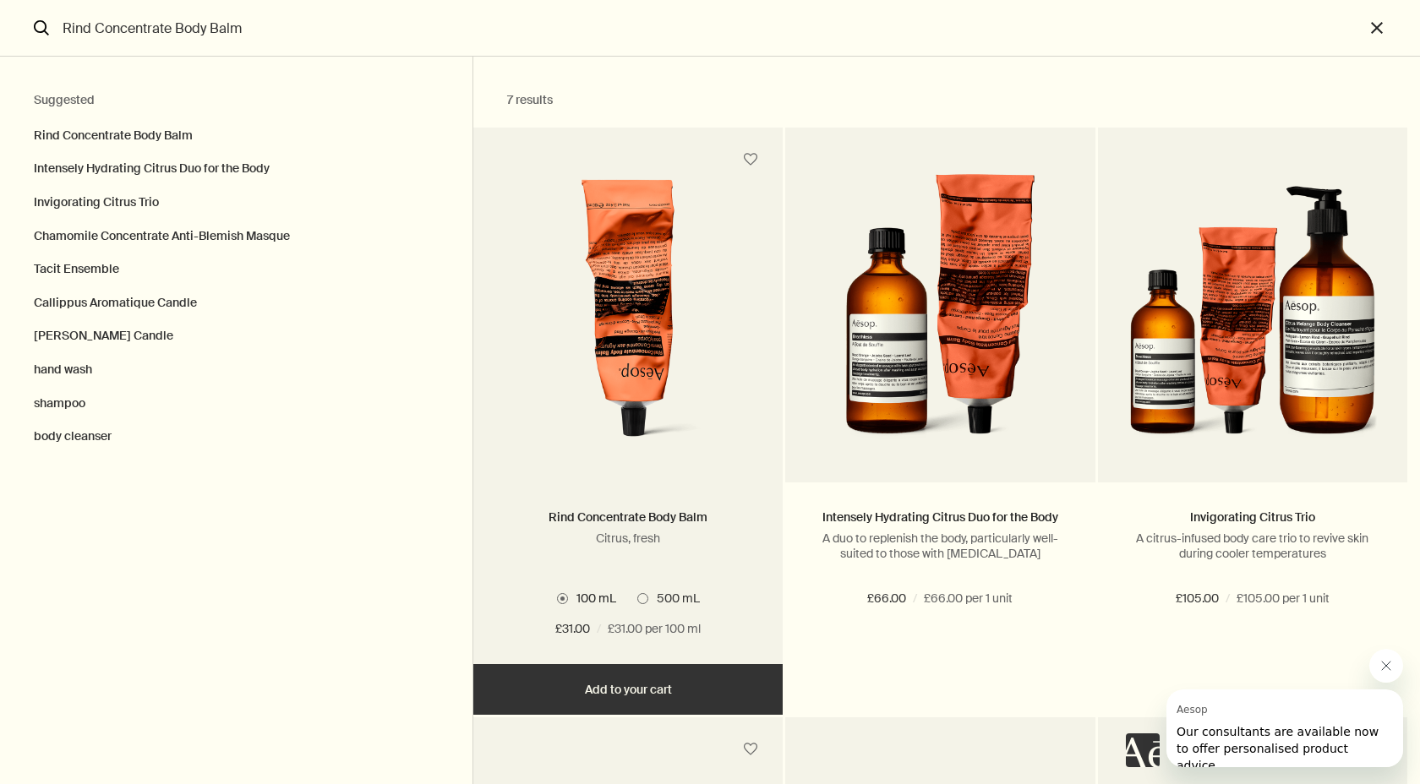
click at [655, 601] on span "500 mL" at bounding box center [674, 598] width 52 height 15
click at [637, 601] on input "500 mL" at bounding box center [637, 596] width 0 height 11
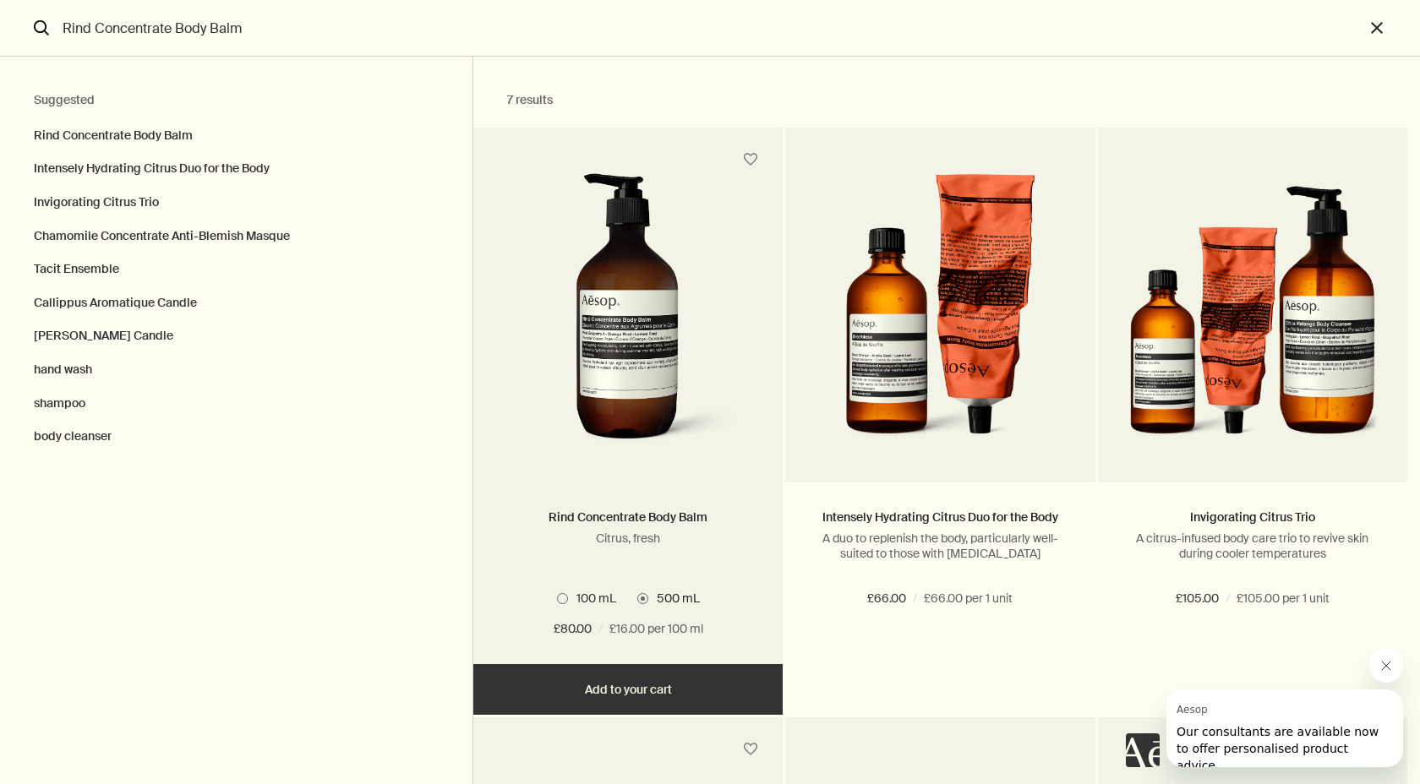
click at [606, 595] on span "100 mL" at bounding box center [592, 598] width 48 height 15
click at [557, 595] on input "100 mL" at bounding box center [557, 596] width 0 height 11
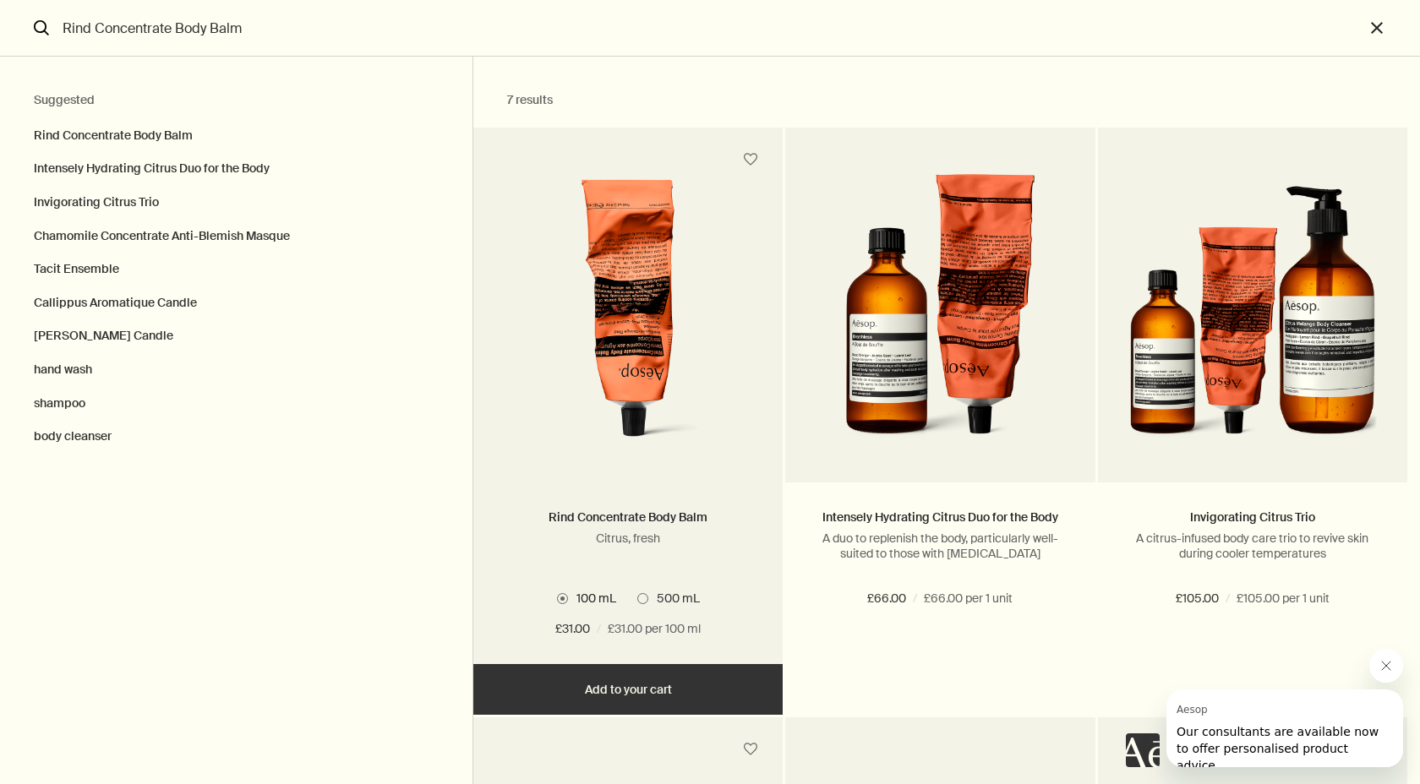
click at [678, 599] on span "500 mL" at bounding box center [674, 598] width 52 height 15
click at [637, 599] on input "500 mL" at bounding box center [637, 596] width 0 height 11
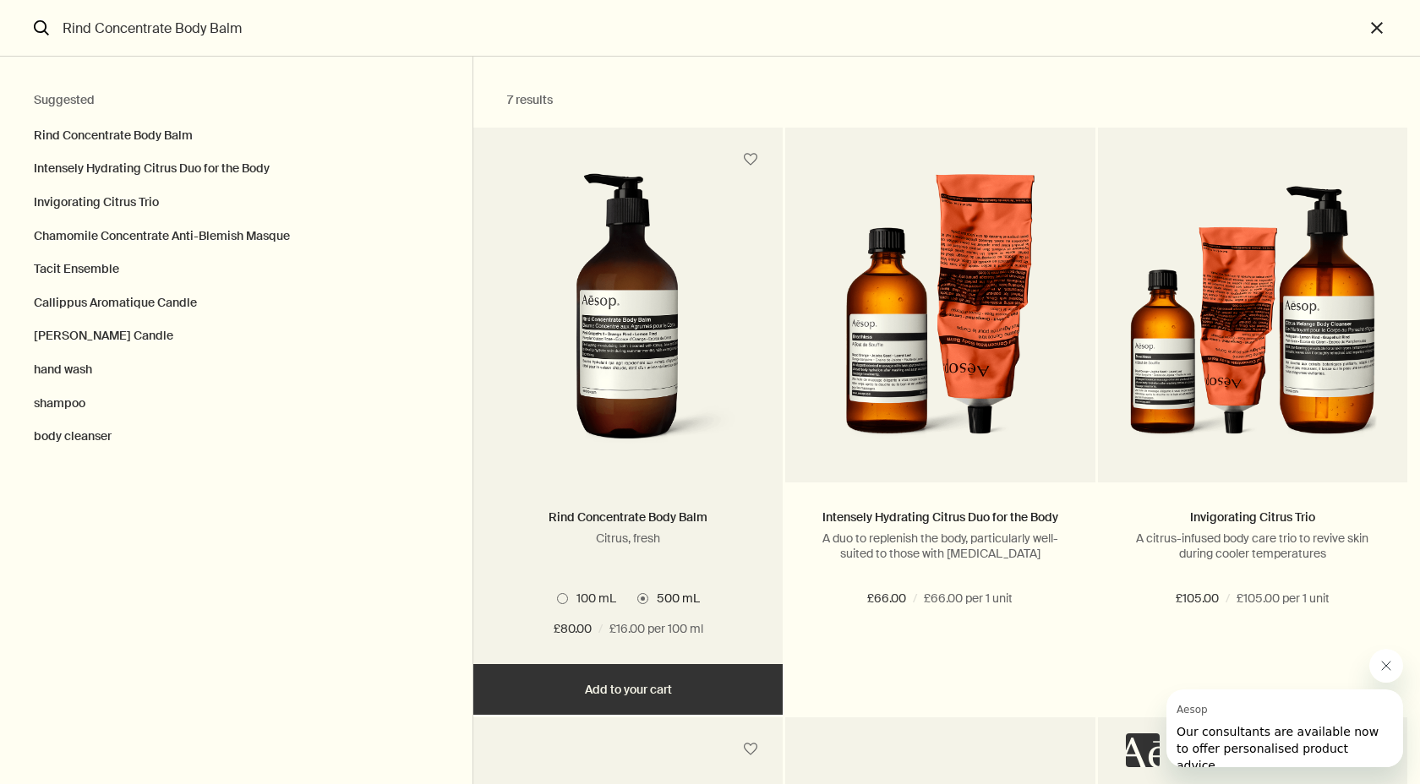
click at [582, 605] on span "100 mL" at bounding box center [592, 598] width 48 height 15
click at [557, 602] on input "100 mL" at bounding box center [557, 596] width 0 height 11
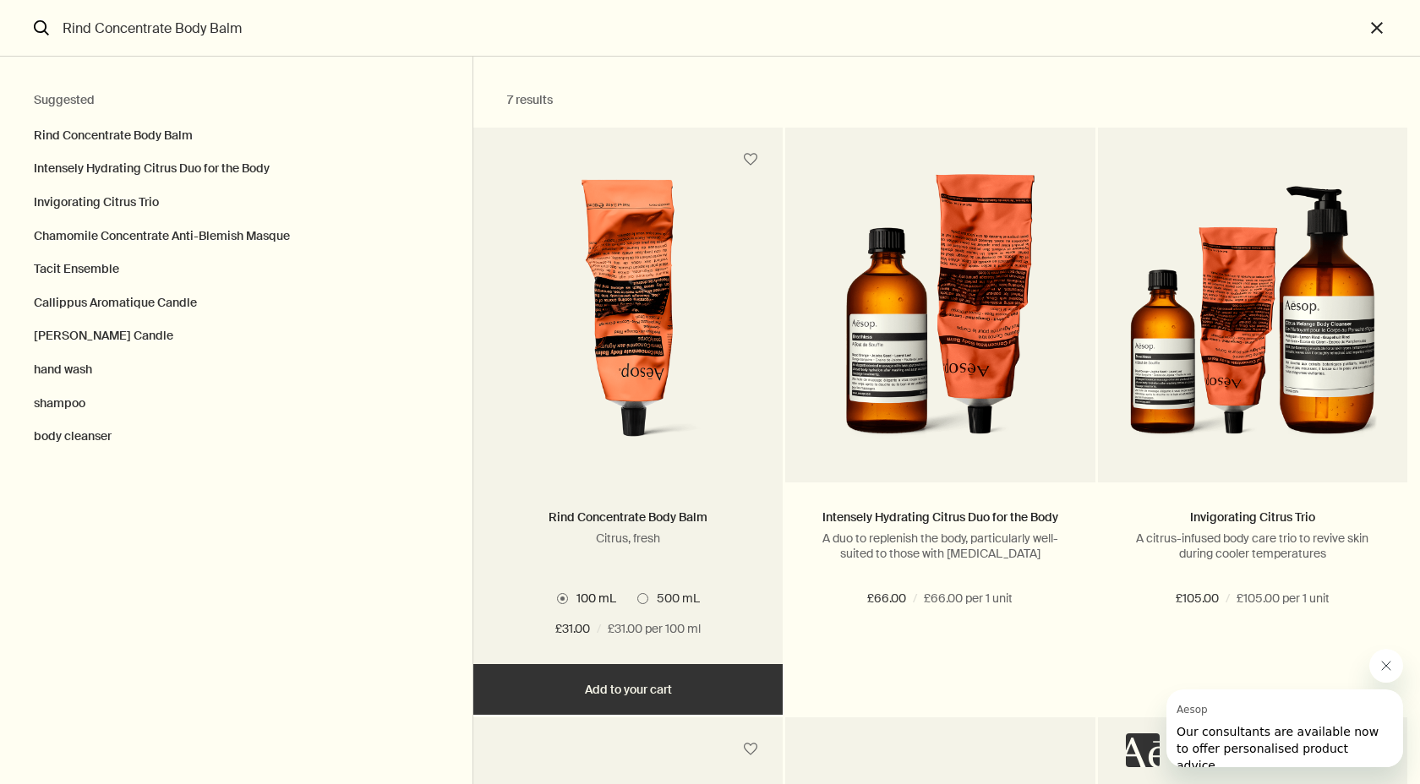
click at [653, 601] on span "500 mL" at bounding box center [674, 598] width 52 height 15
click at [637, 601] on input "500 mL" at bounding box center [637, 596] width 0 height 11
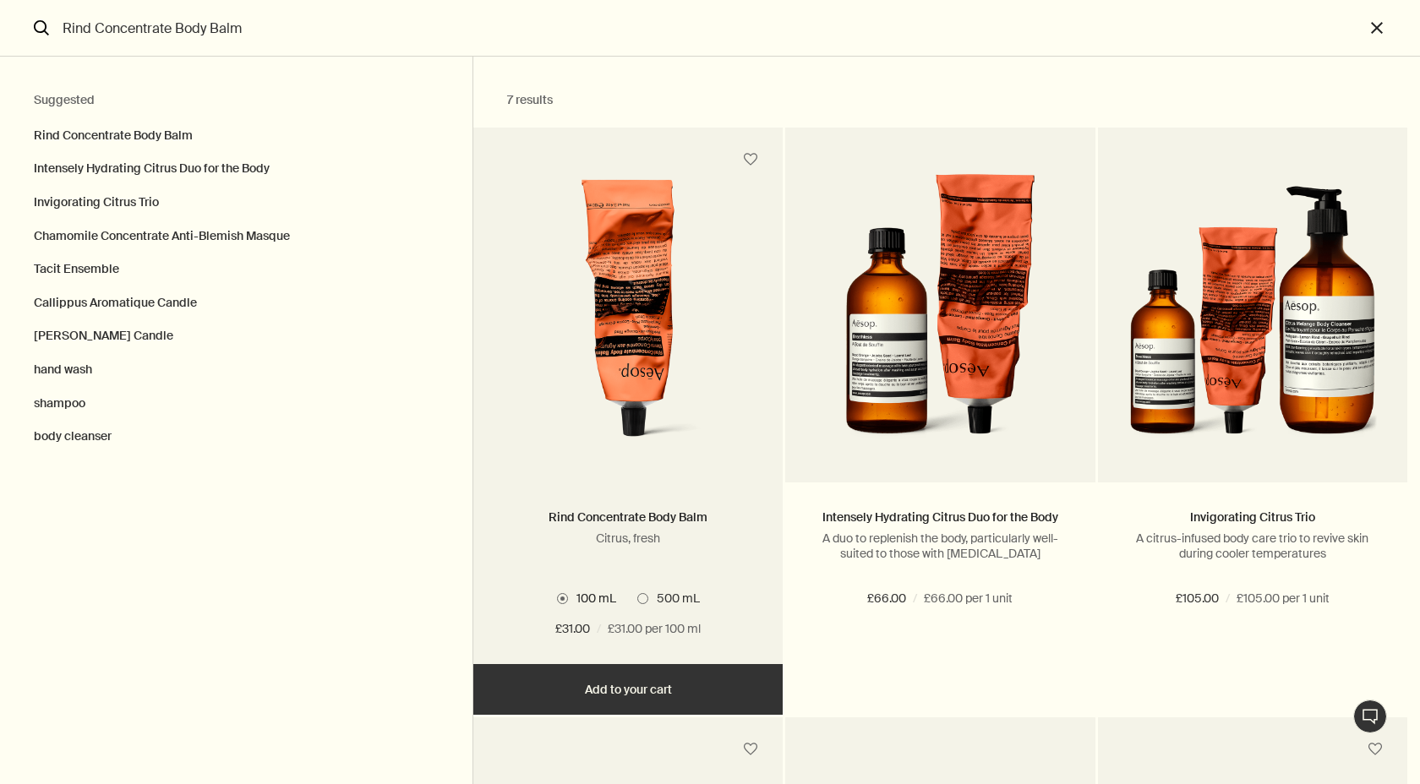
click at [648, 602] on span "Search" at bounding box center [642, 598] width 11 height 11
click at [637, 602] on input "500 mL" at bounding box center [637, 596] width 0 height 11
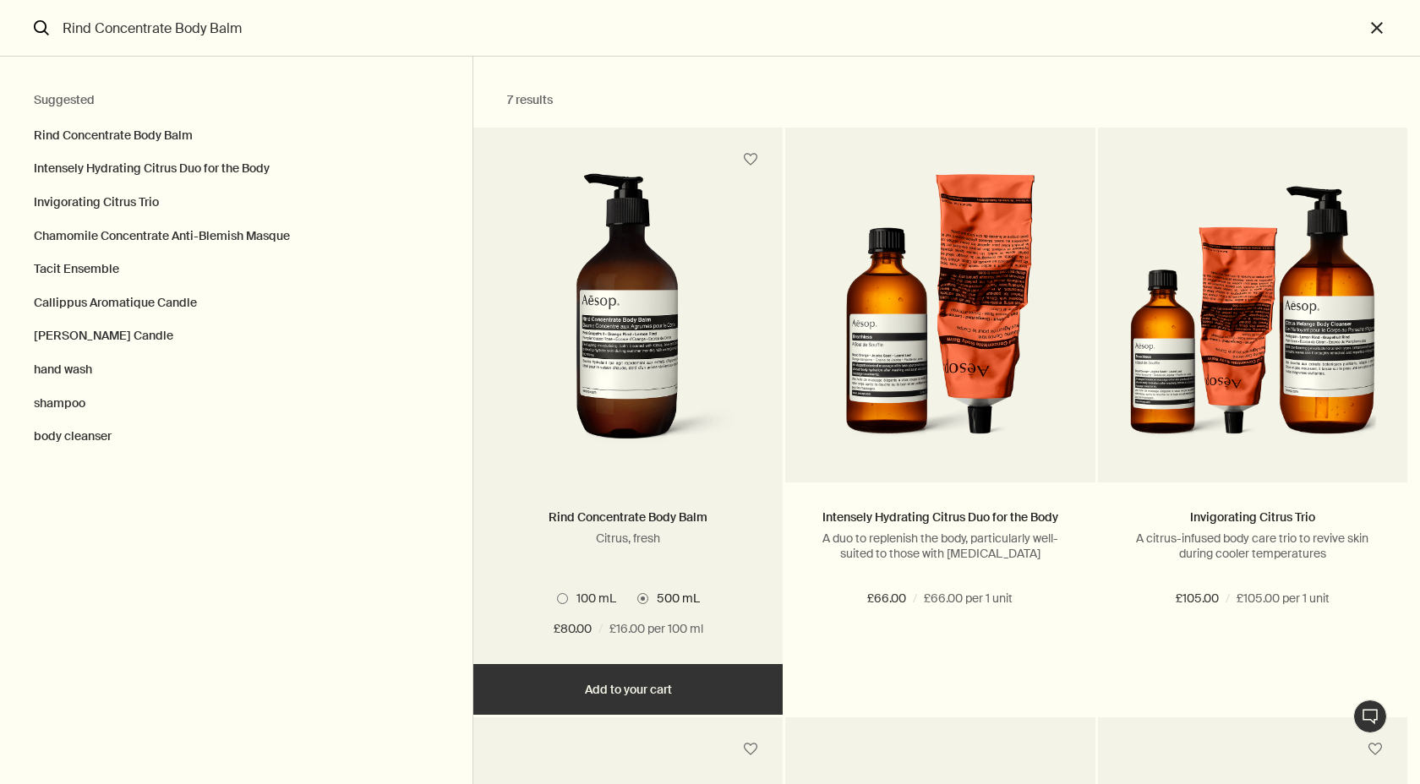
click at [641, 686] on button "Add Add to your cart" at bounding box center [627, 689] width 309 height 51
click at [631, 525] on link "Rind Concentrate Body Balm" at bounding box center [628, 517] width 159 height 15
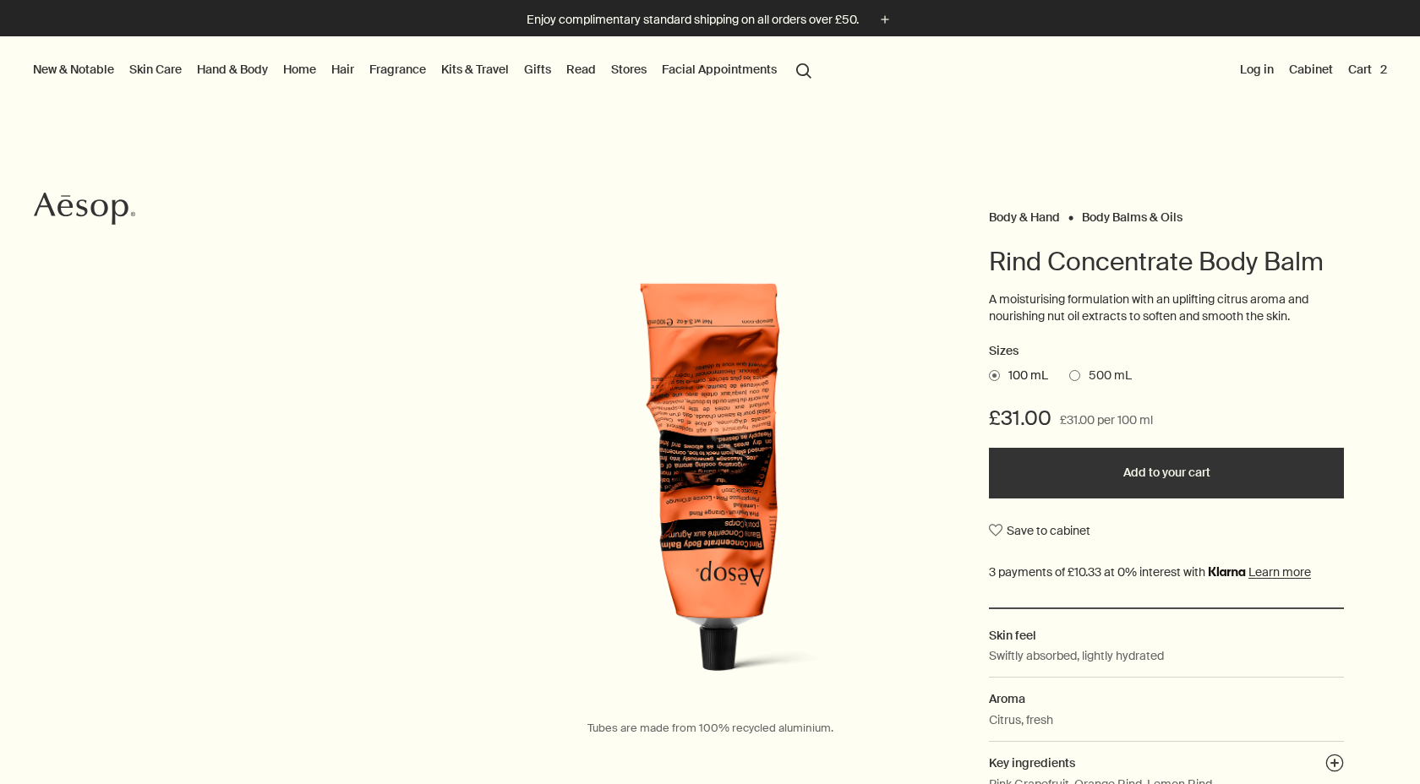
click at [1086, 373] on span "500 mL" at bounding box center [1106, 376] width 52 height 17
click at [1069, 373] on input "500 mL" at bounding box center [1069, 373] width 0 height 11
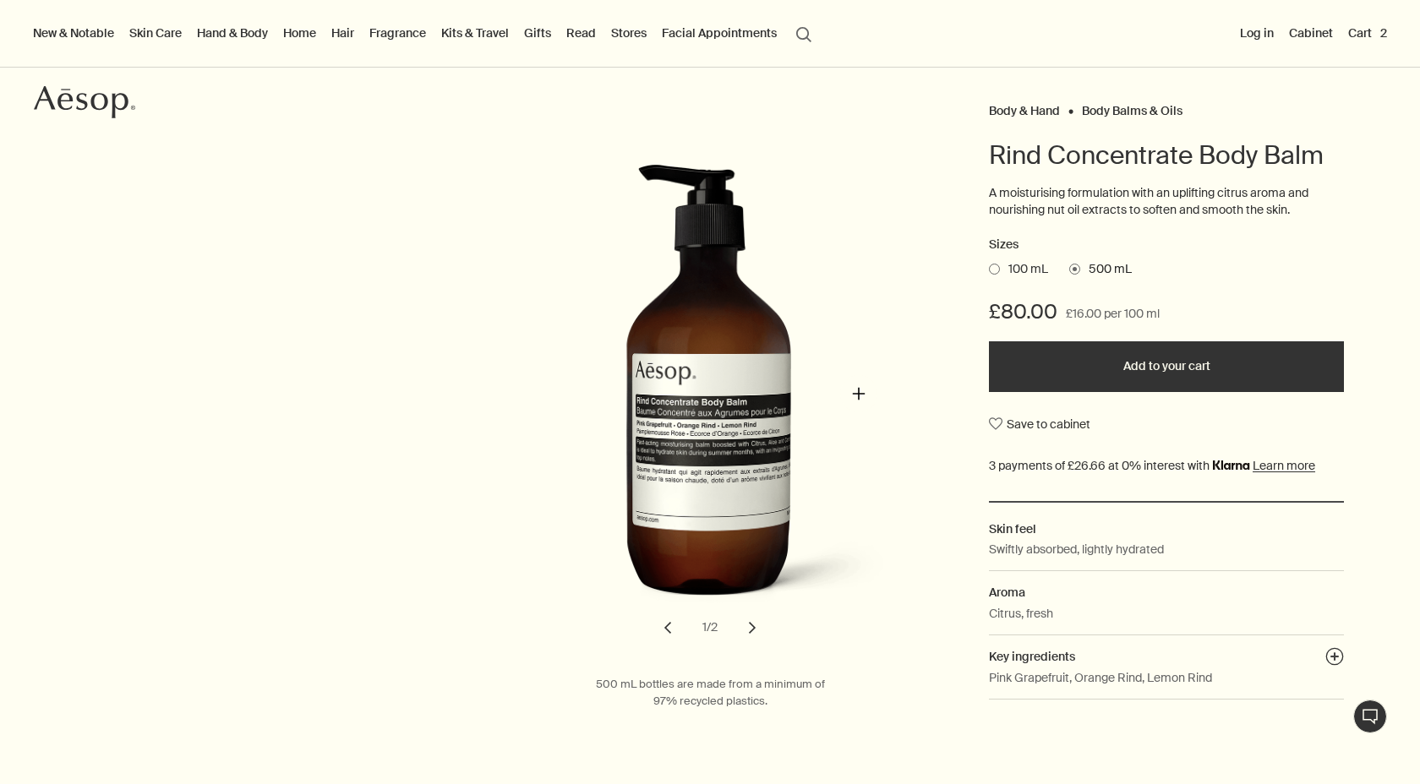
scroll to position [122, 0]
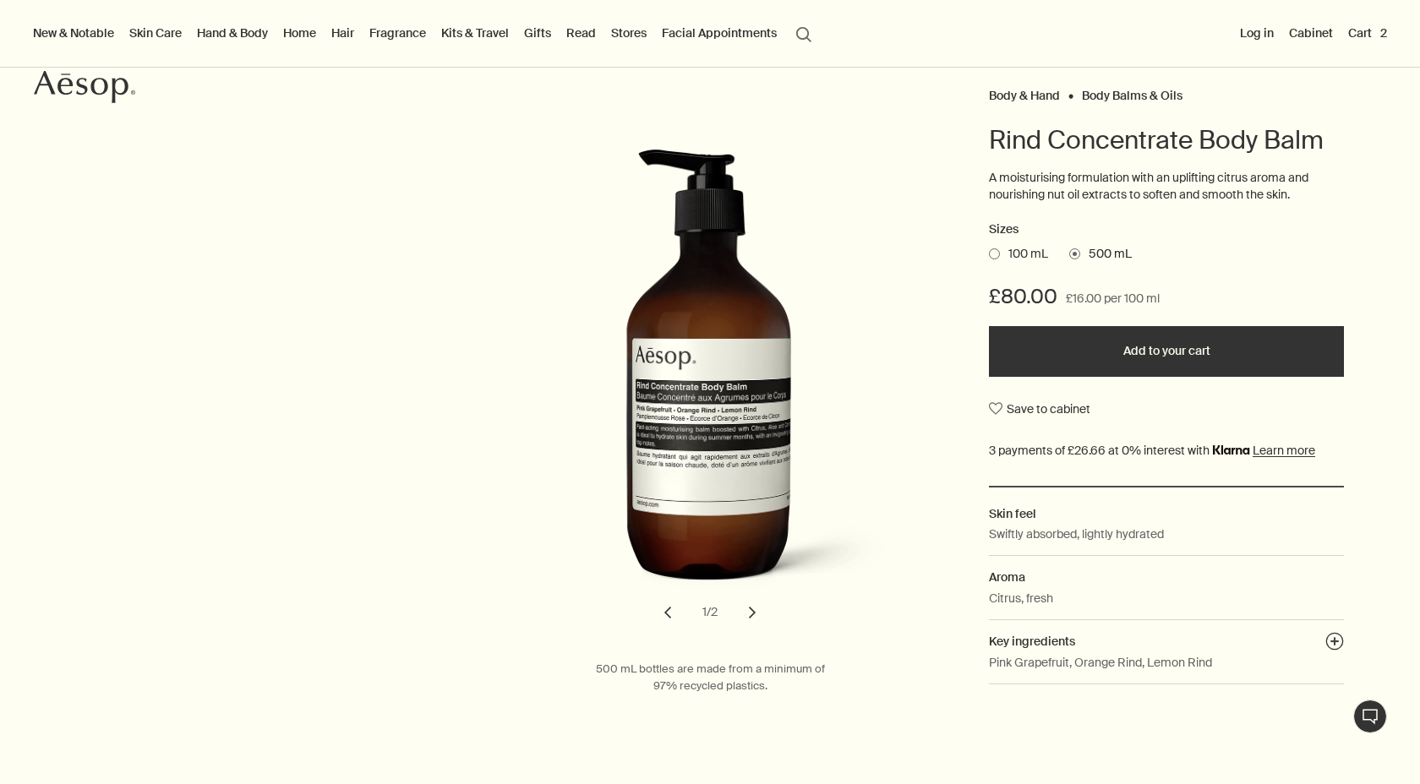
click at [745, 620] on button "chevron" at bounding box center [752, 612] width 37 height 37
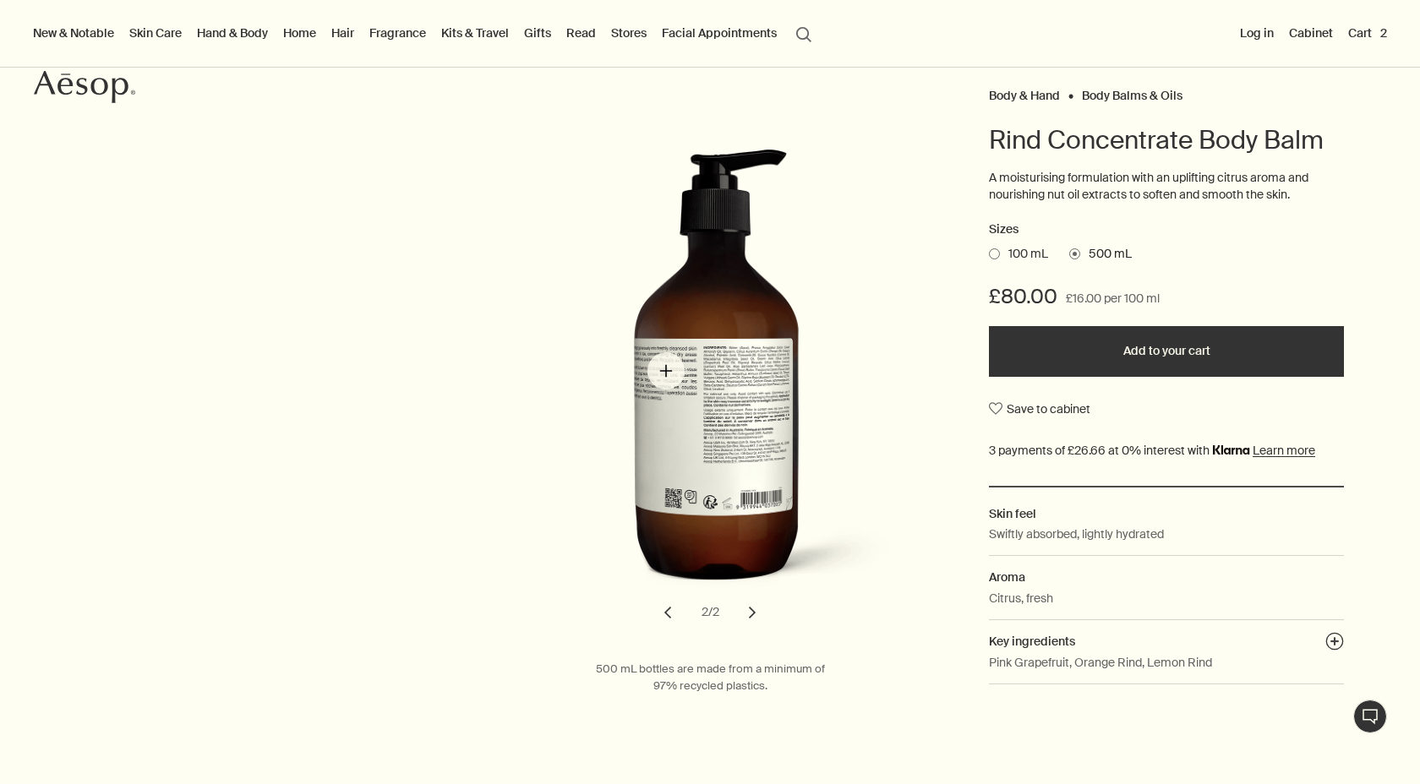
click at [666, 371] on img "Rind Concentrate Body Balm" at bounding box center [715, 379] width 372 height 461
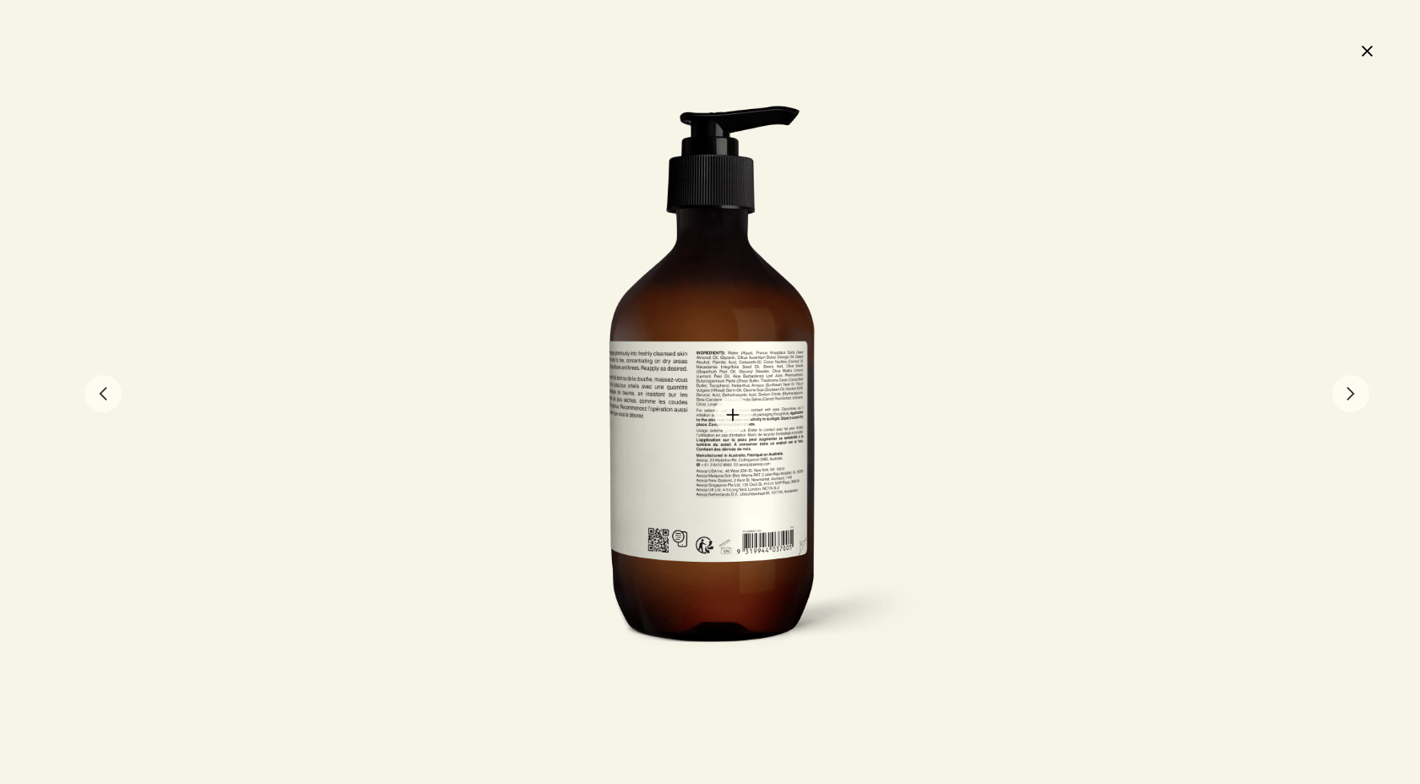
click at [733, 415] on div at bounding box center [710, 392] width 464 height 575
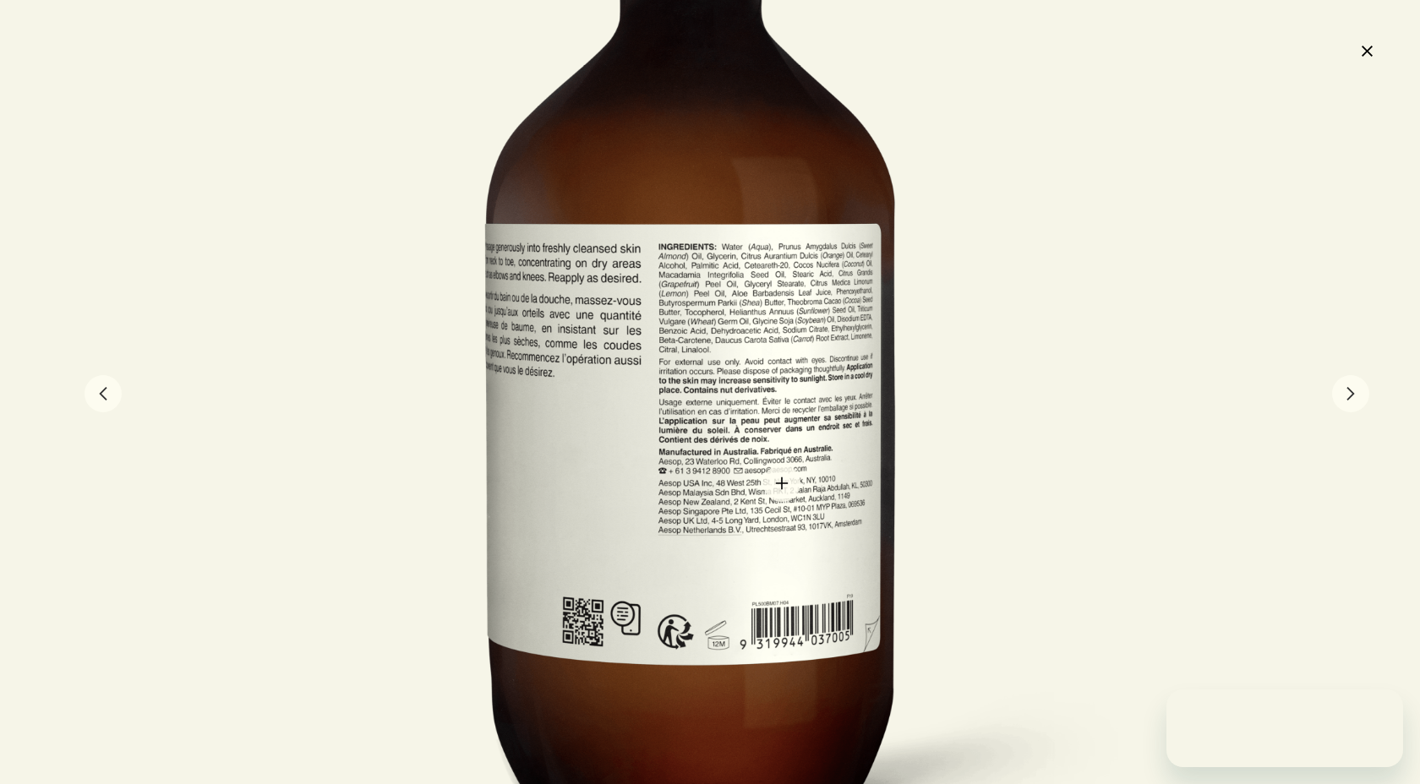
scroll to position [0, 0]
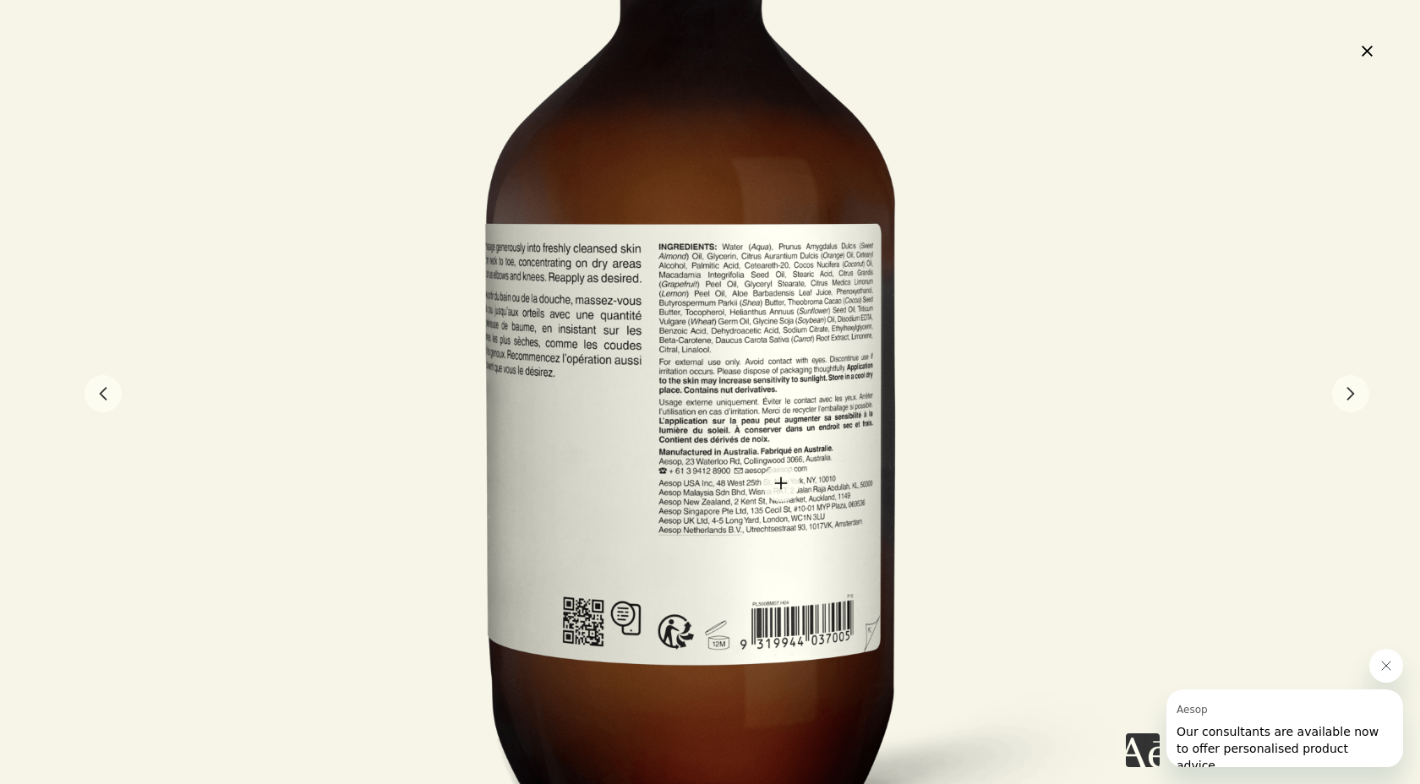
click at [781, 484] on div at bounding box center [687, 326] width 928 height 1150
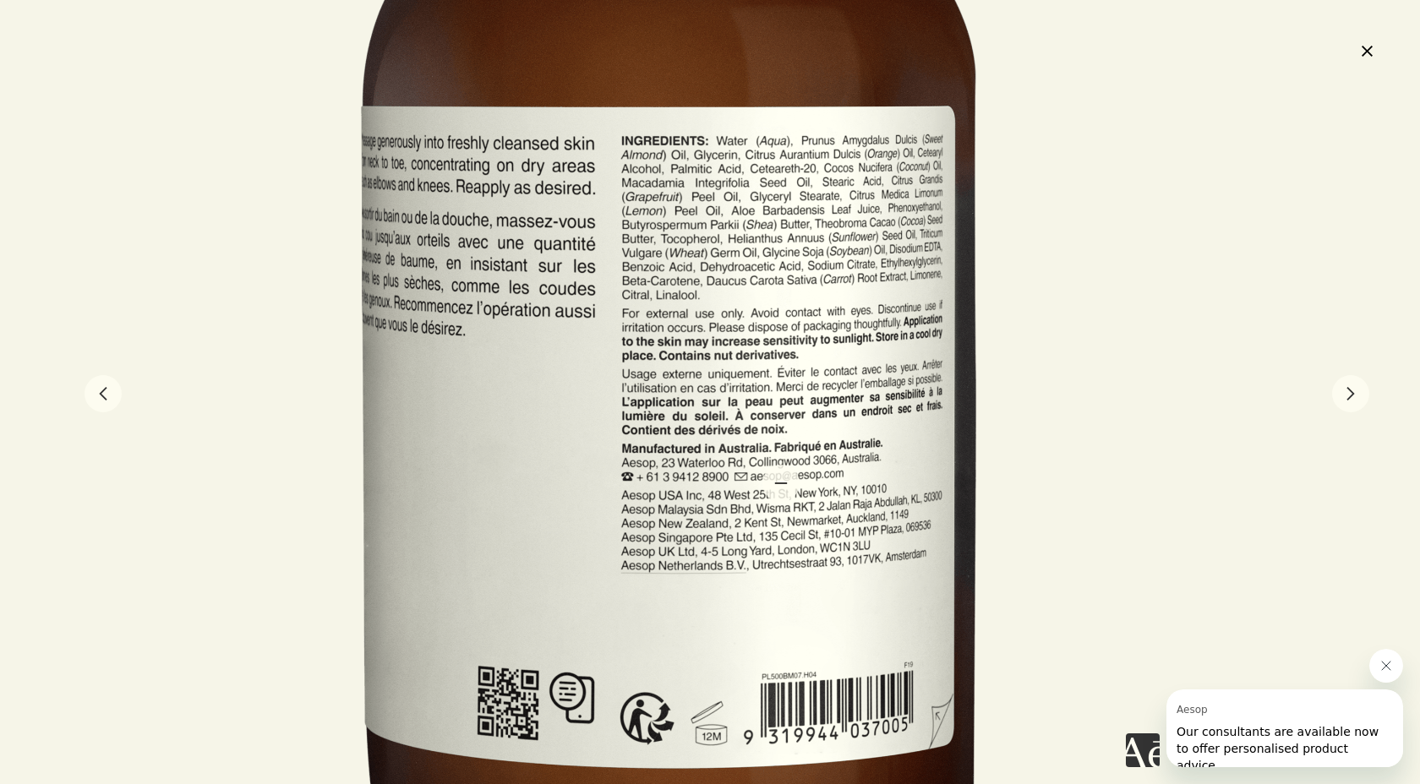
click at [781, 483] on div at bounding box center [664, 258] width 1392 height 1725
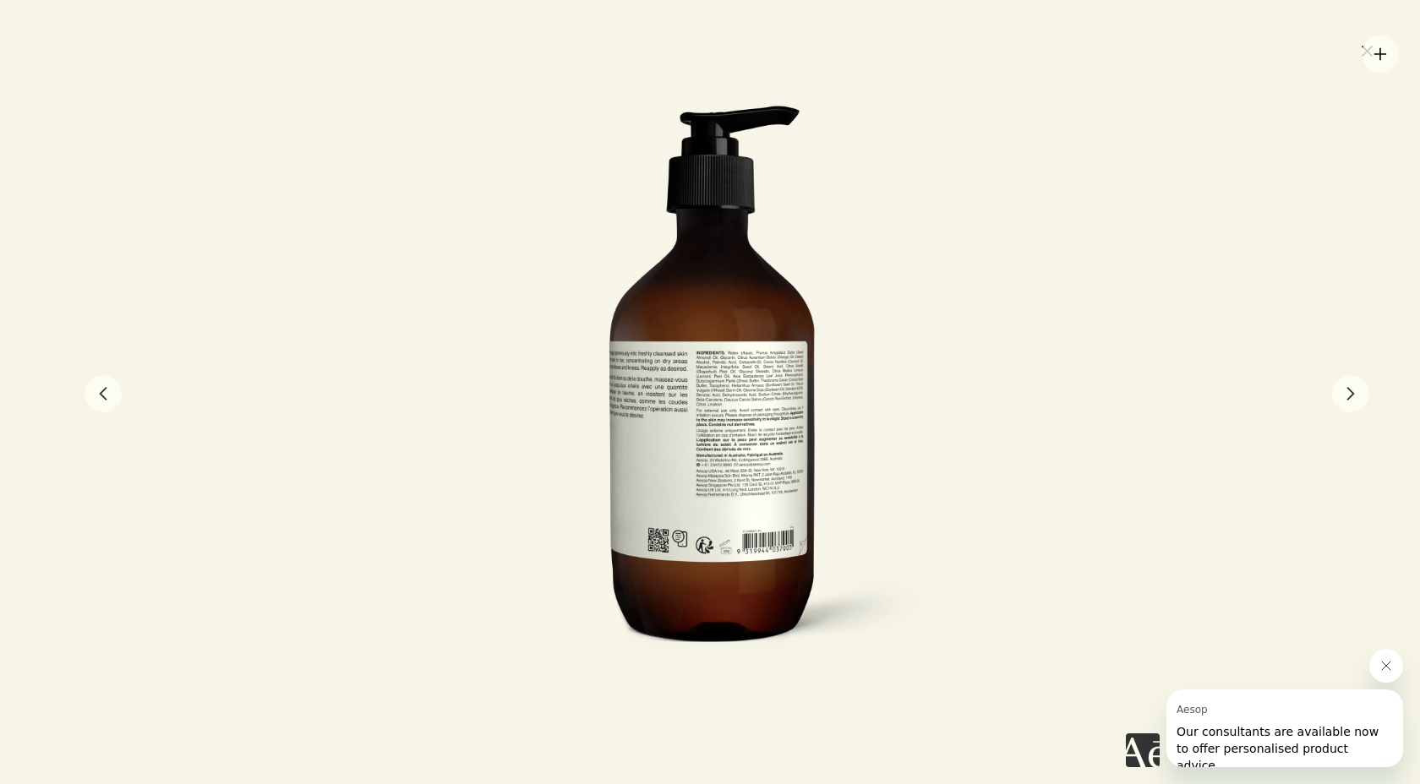
click at [1370, 51] on button "close" at bounding box center [1367, 50] width 20 height 29
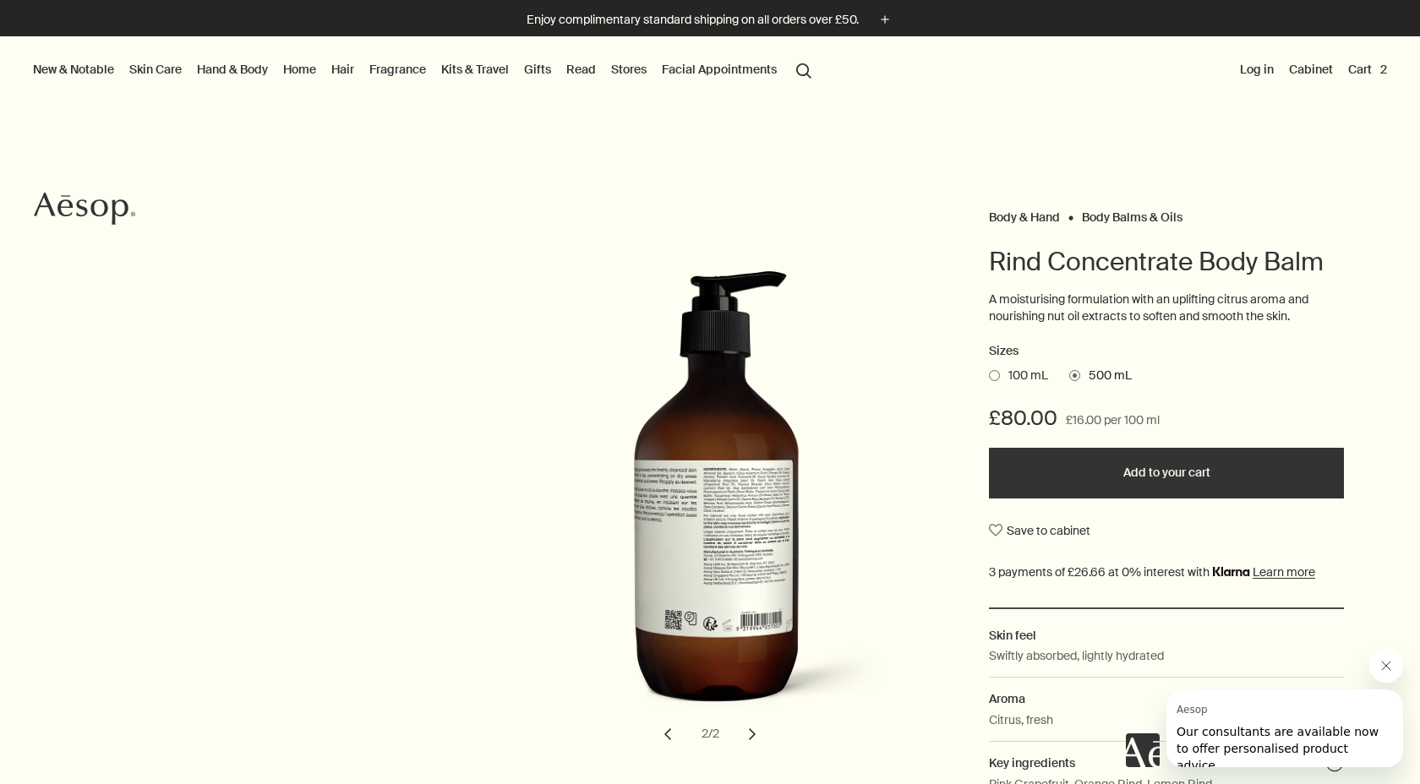
click at [252, 74] on link "Hand & Body" at bounding box center [233, 69] width 78 height 22
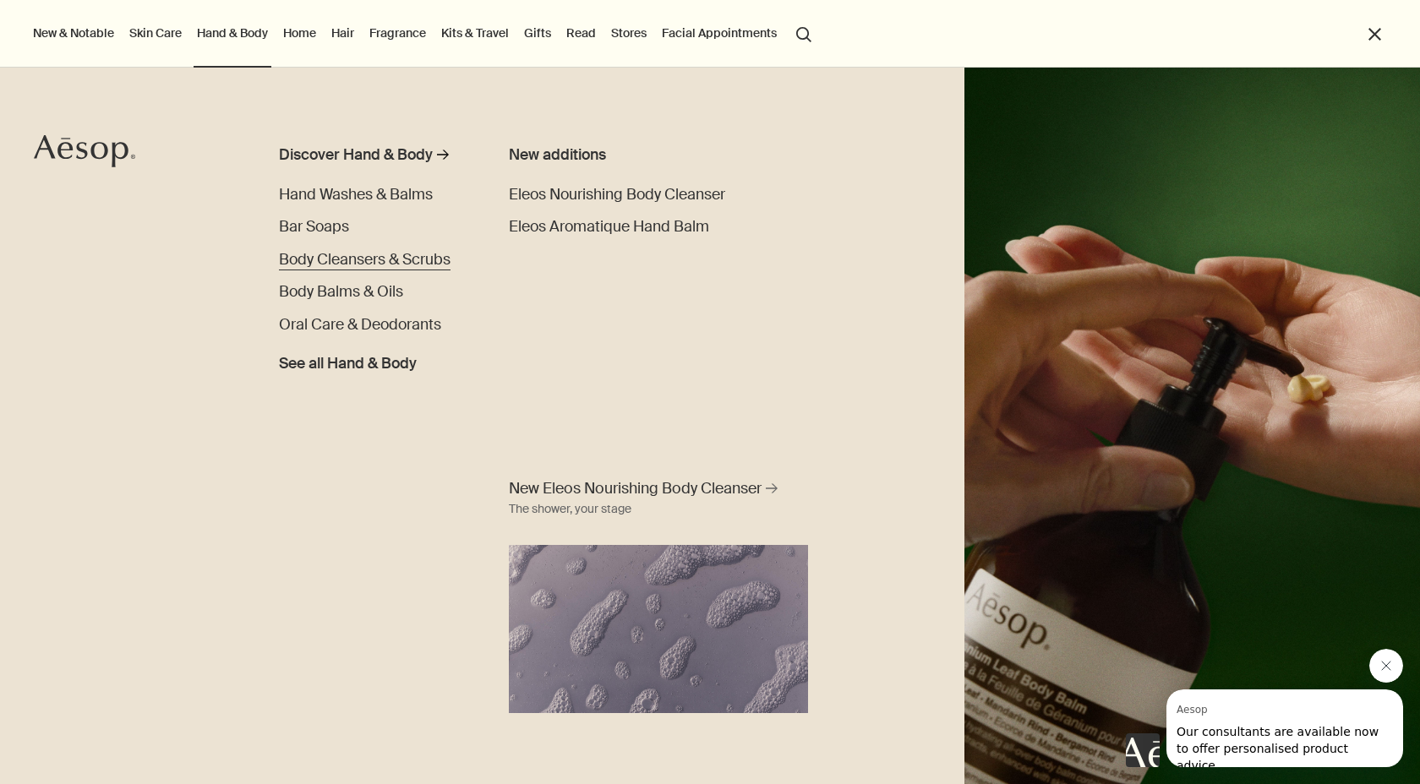
click at [340, 262] on span "Body Cleansers & Scrubs" at bounding box center [365, 259] width 172 height 19
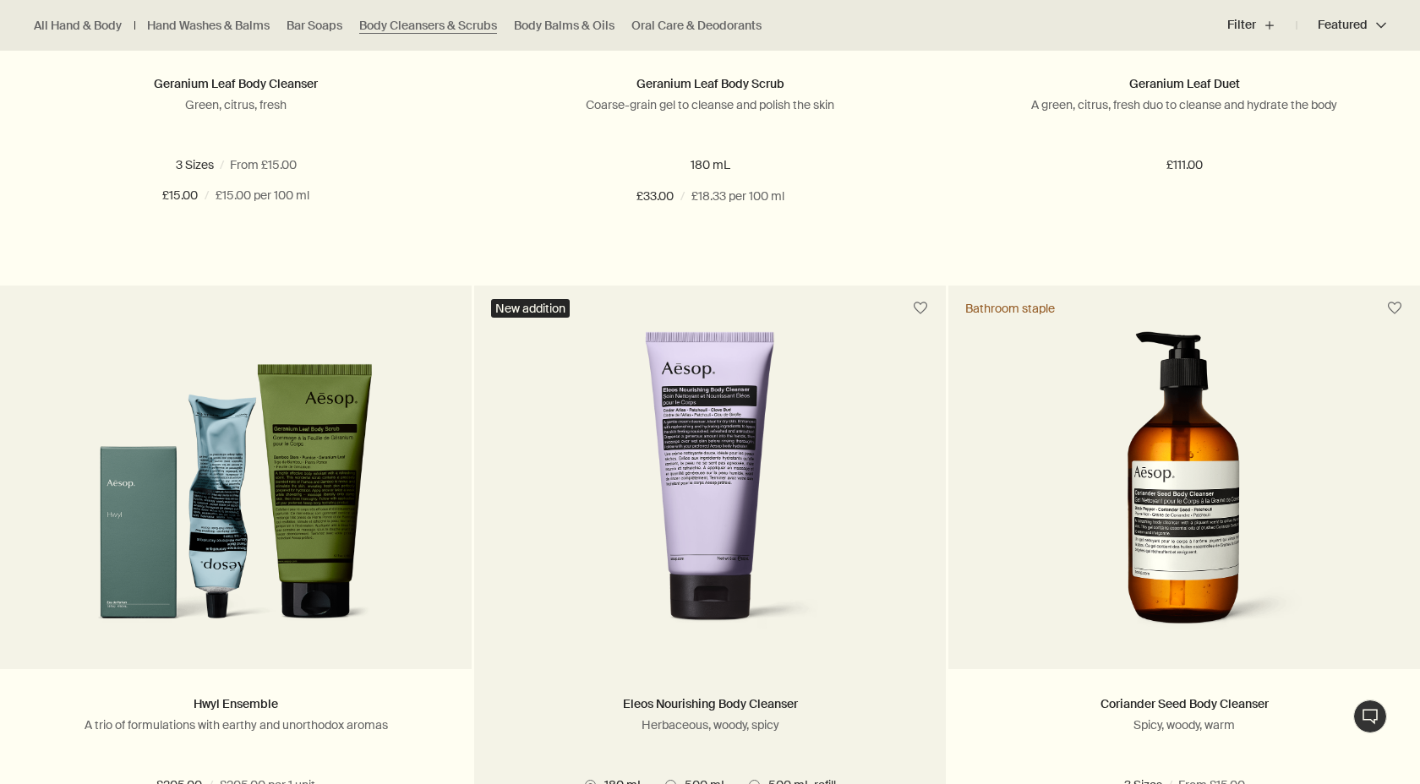
scroll to position [1083, 0]
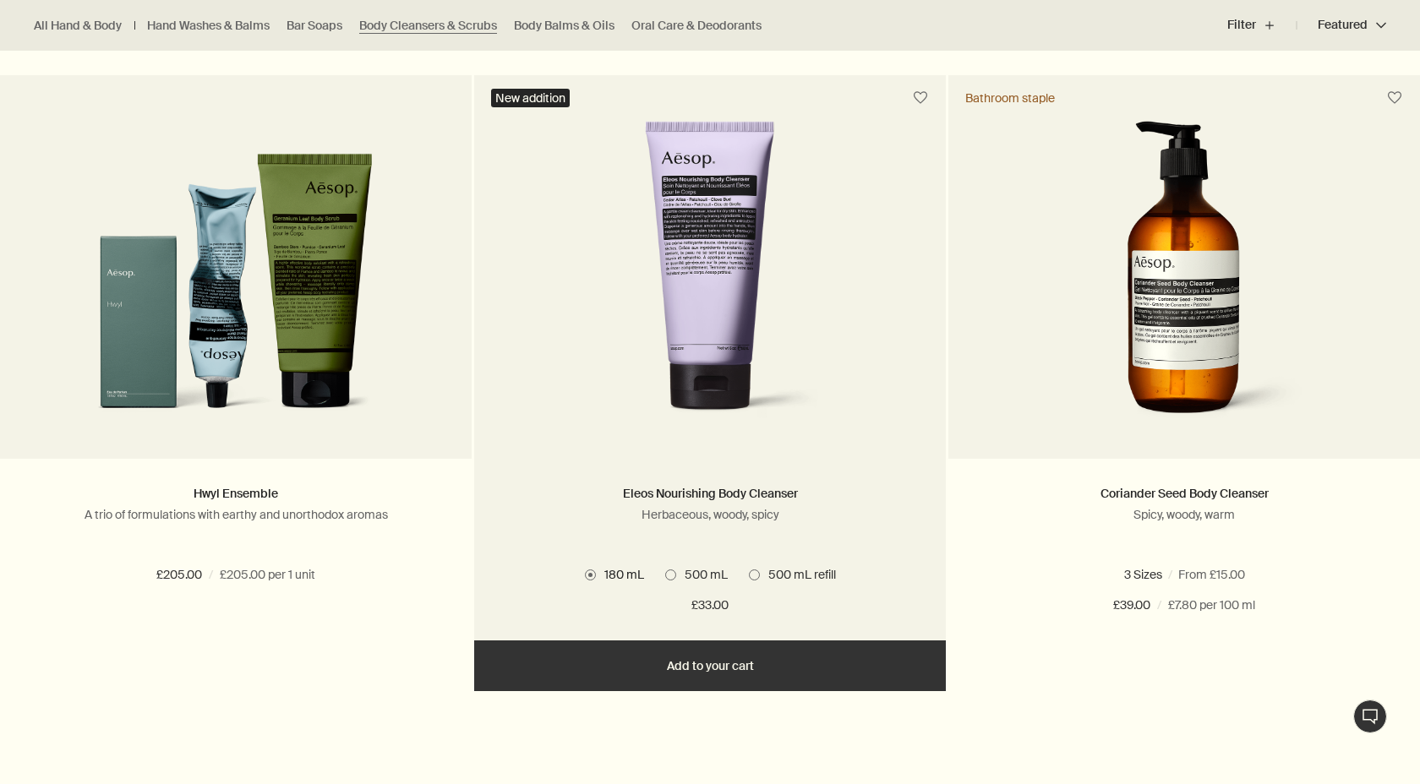
click at [689, 569] on span "500 mL" at bounding box center [702, 574] width 52 height 15
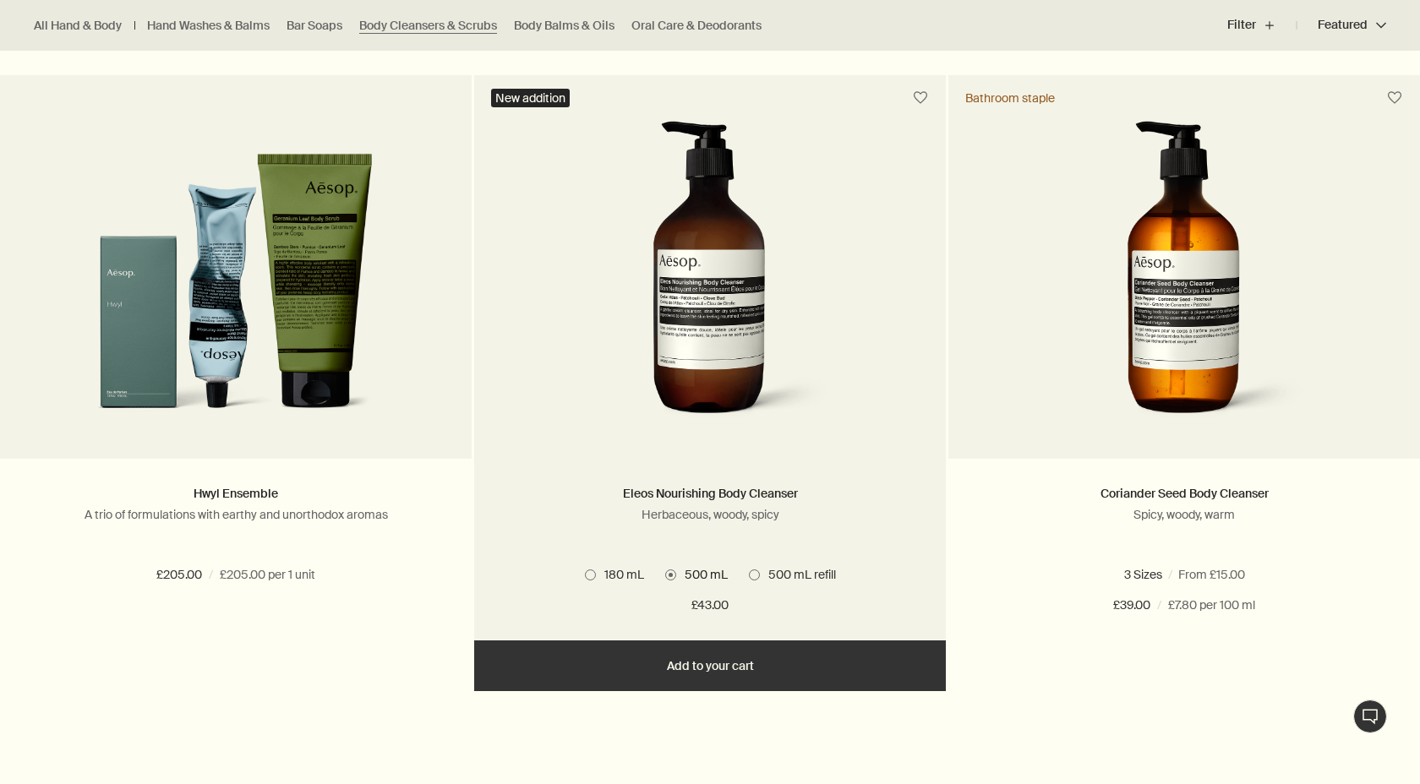
click at [600, 573] on span "180 mL" at bounding box center [620, 574] width 48 height 15
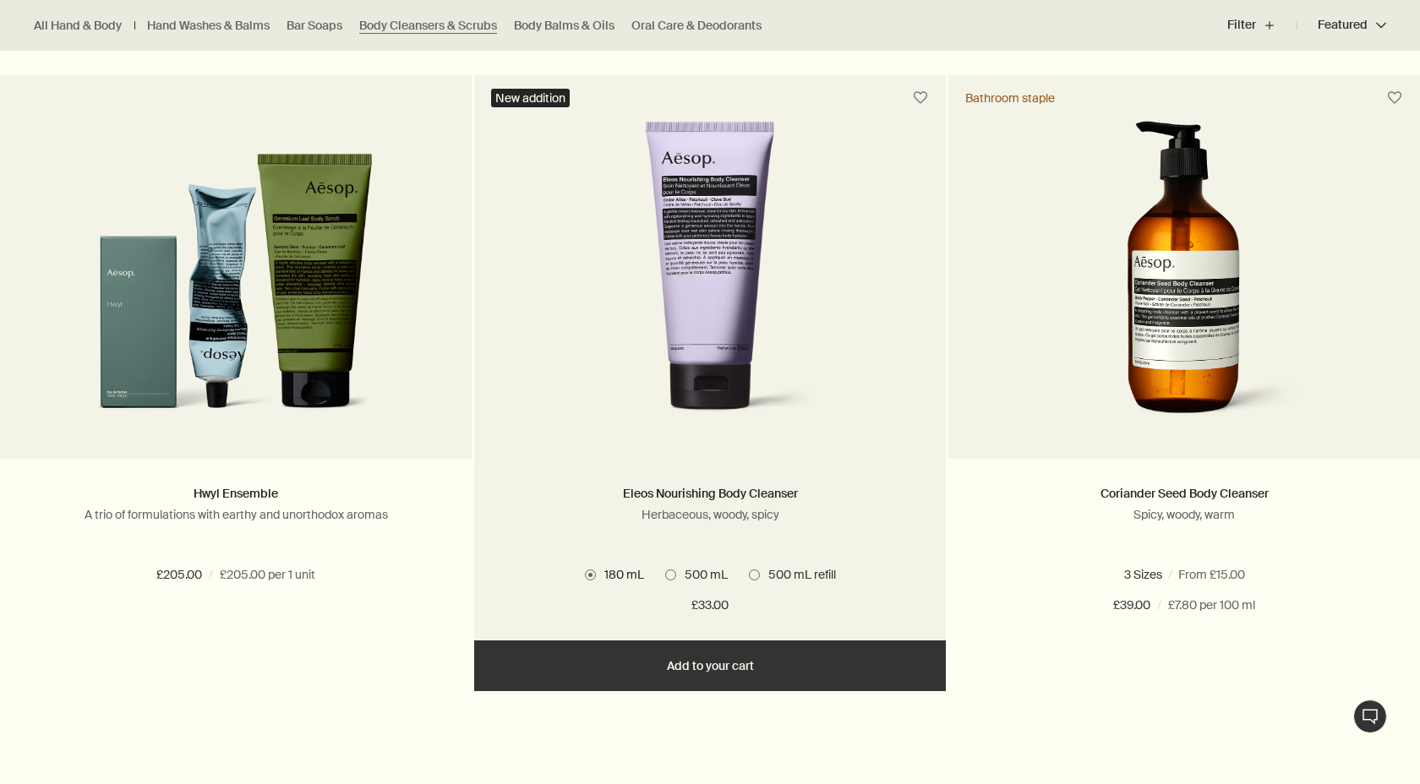
click at [676, 575] on span "500 mL" at bounding box center [702, 574] width 52 height 15
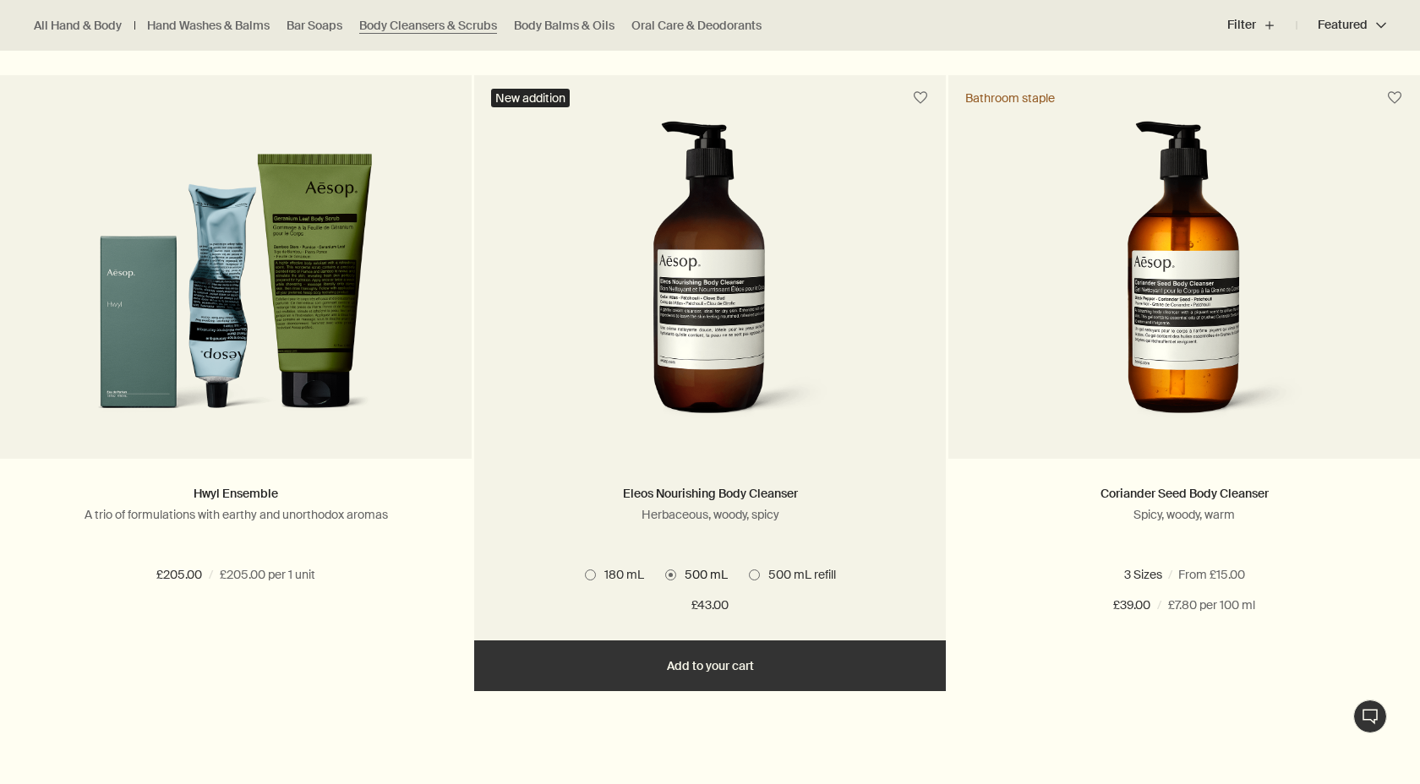
click at [615, 578] on span "180 mL" at bounding box center [620, 574] width 48 height 15
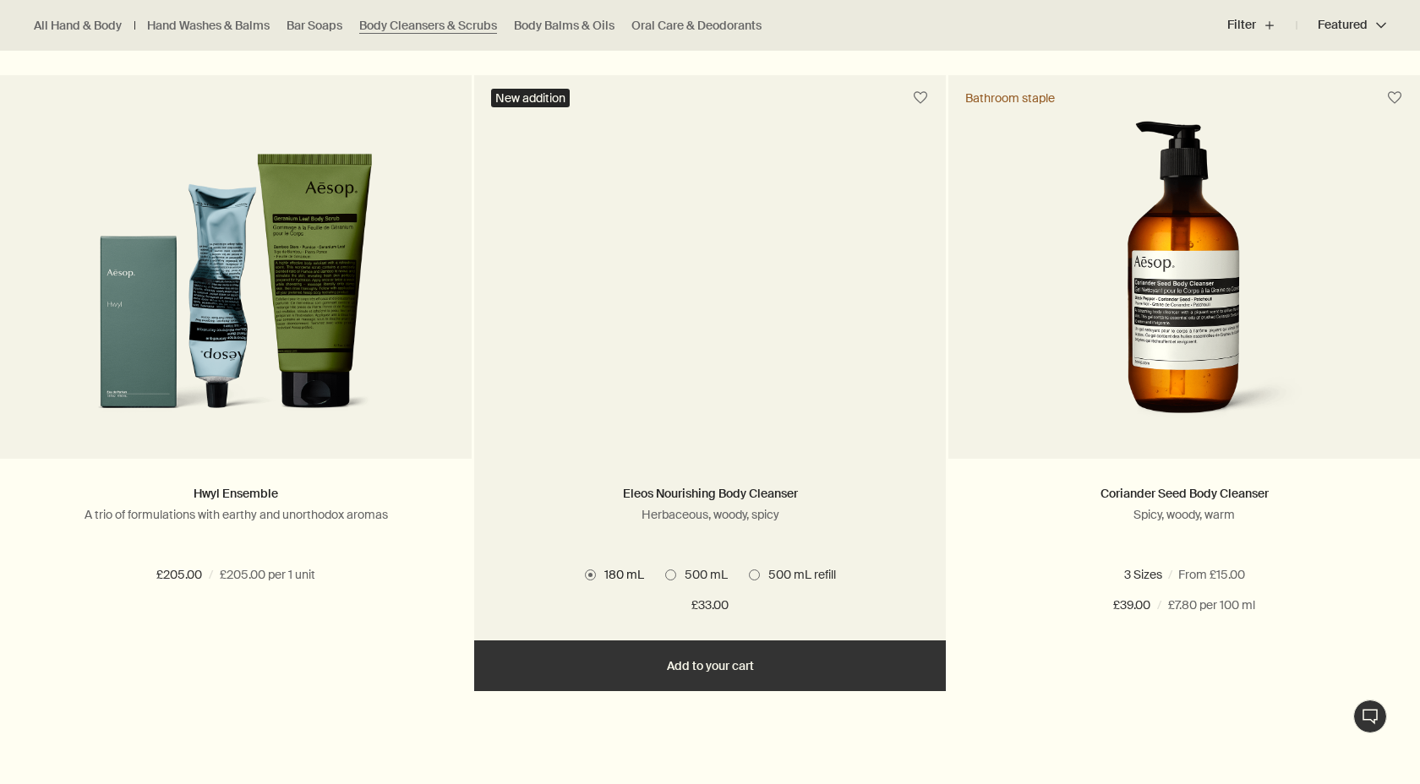
click at [676, 577] on span "500 mL" at bounding box center [702, 574] width 52 height 15
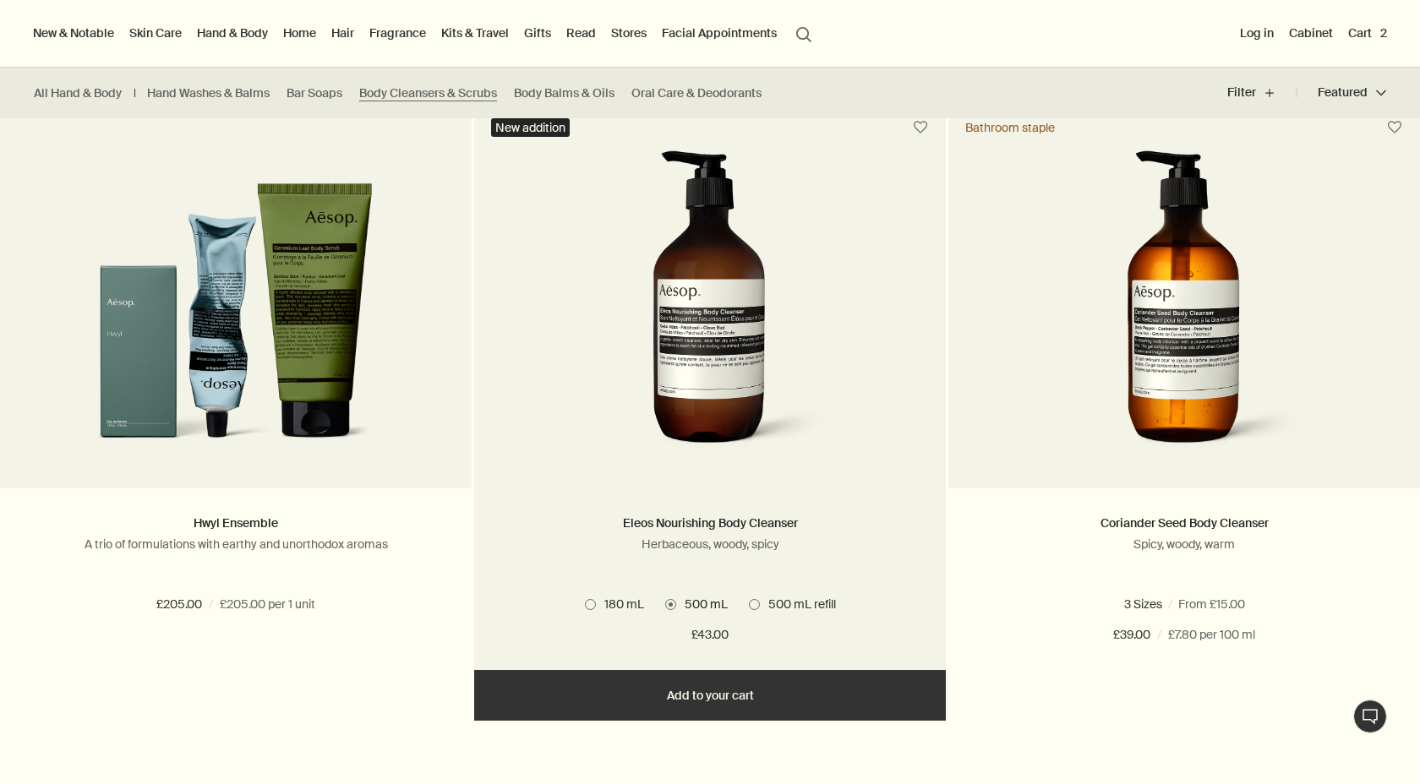
scroll to position [1061, 0]
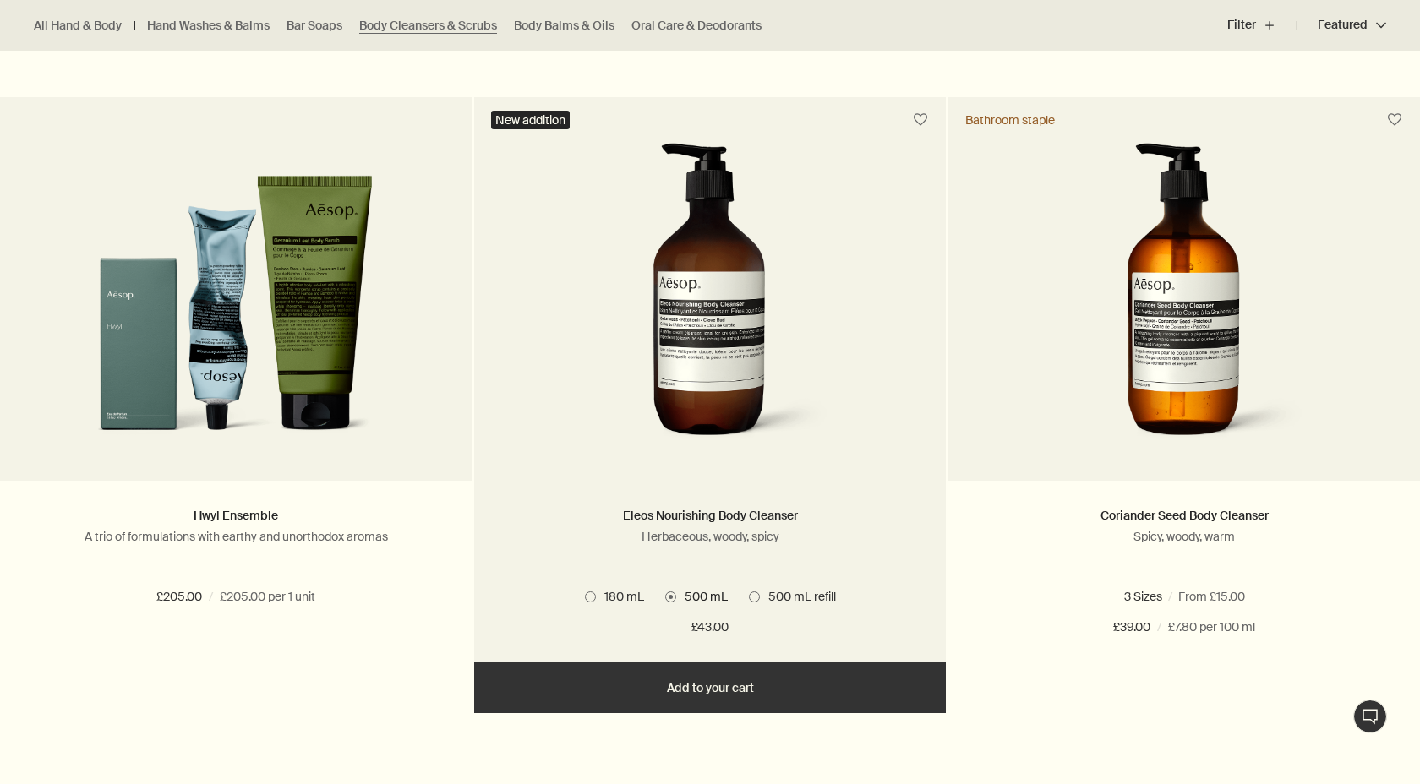
click at [603, 601] on span "180 mL" at bounding box center [620, 596] width 48 height 15
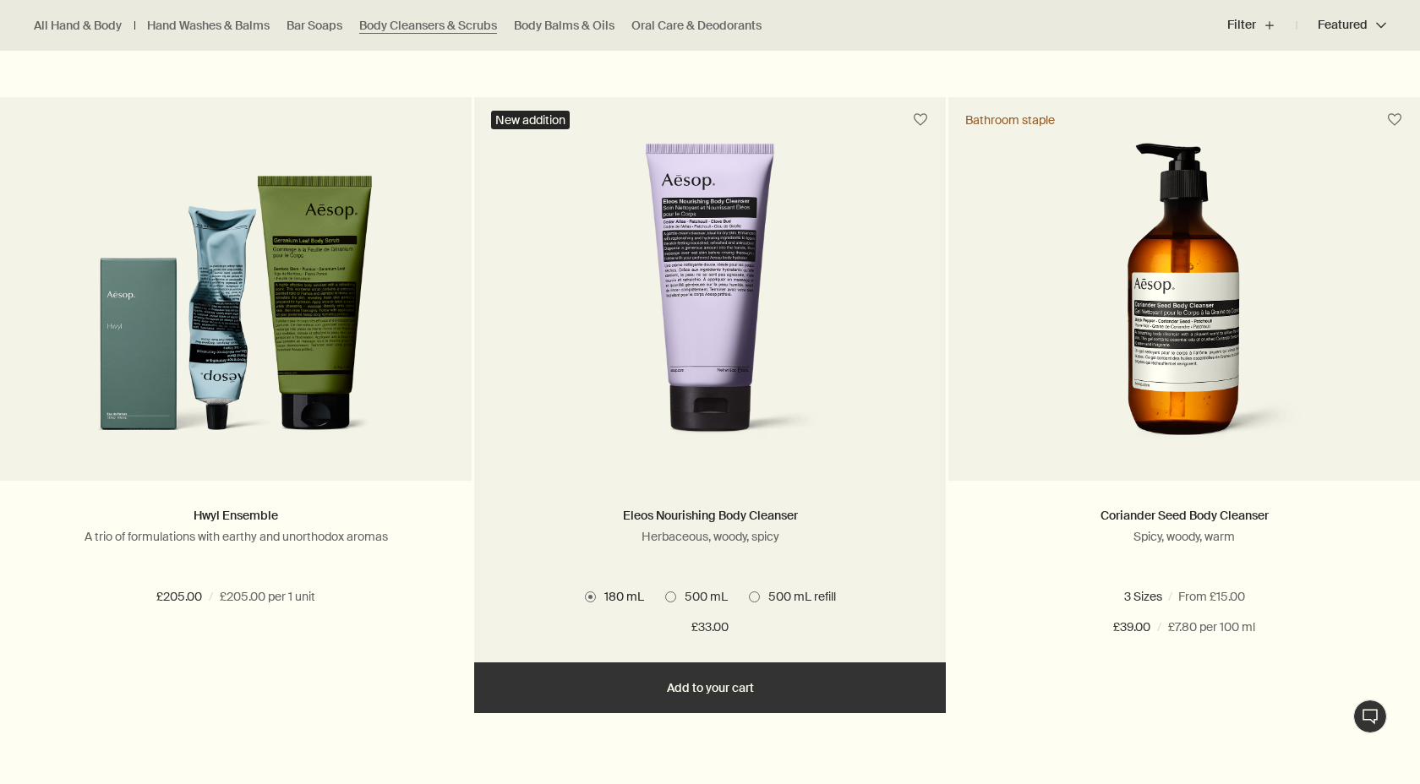
click at [773, 594] on span "500 mL refill" at bounding box center [798, 596] width 76 height 15
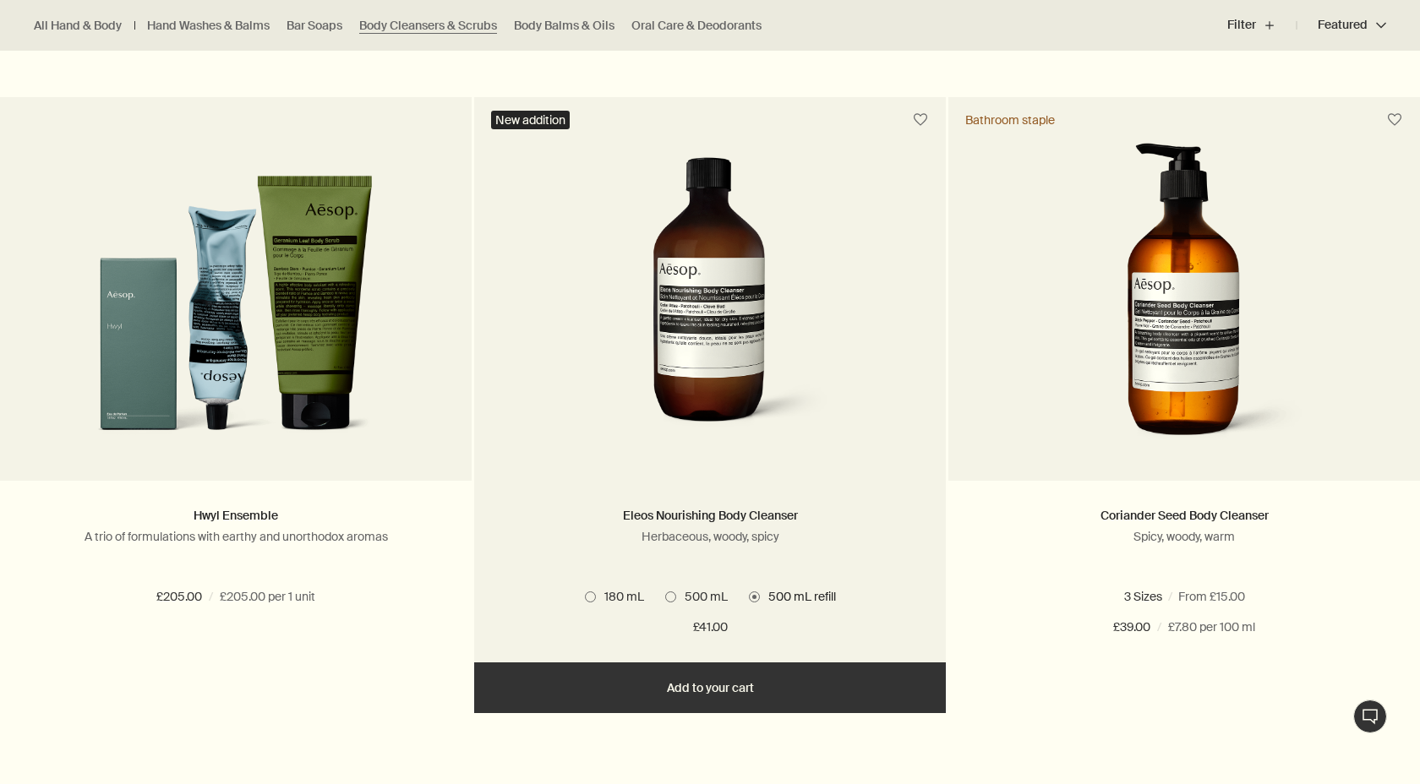
click at [696, 596] on span "500 mL" at bounding box center [702, 596] width 52 height 15
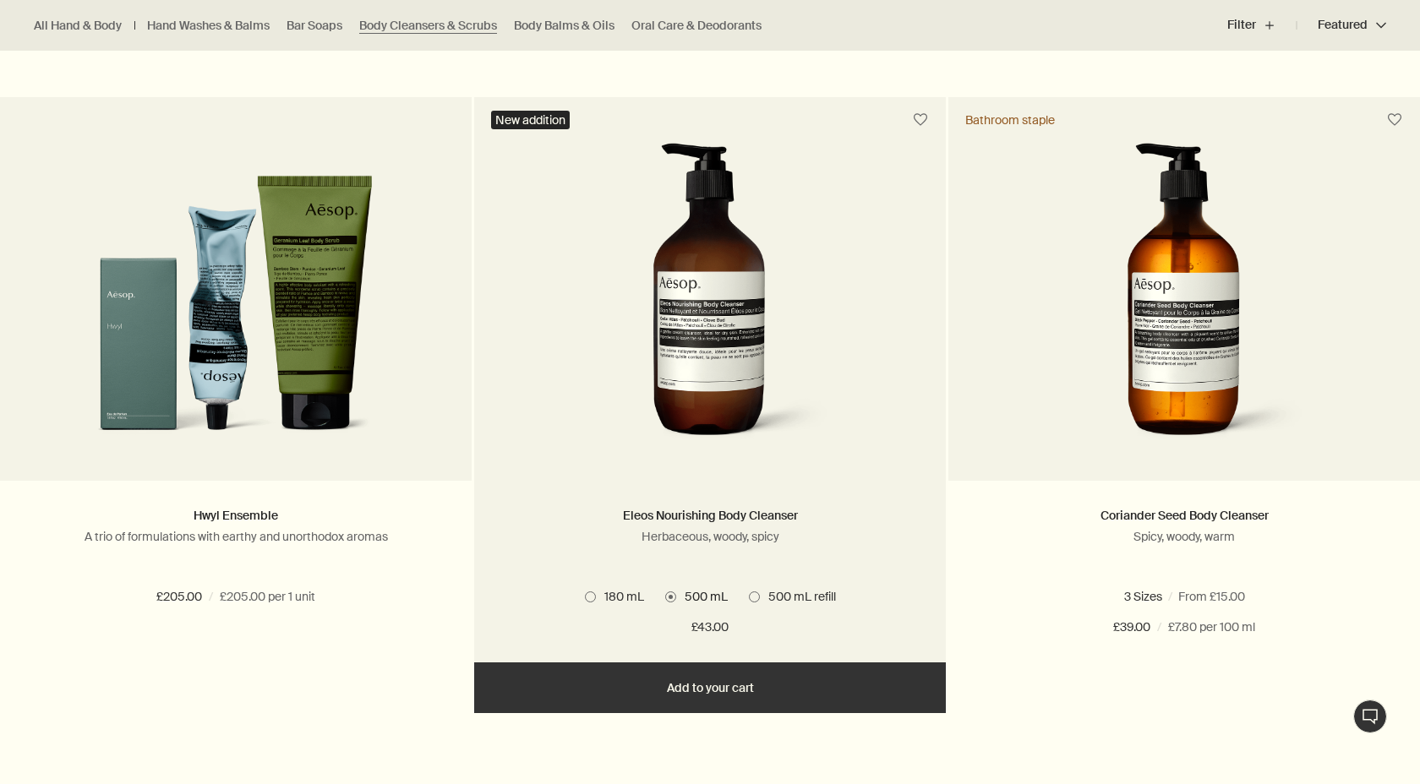
click at [762, 597] on span "500 mL refill" at bounding box center [798, 596] width 76 height 15
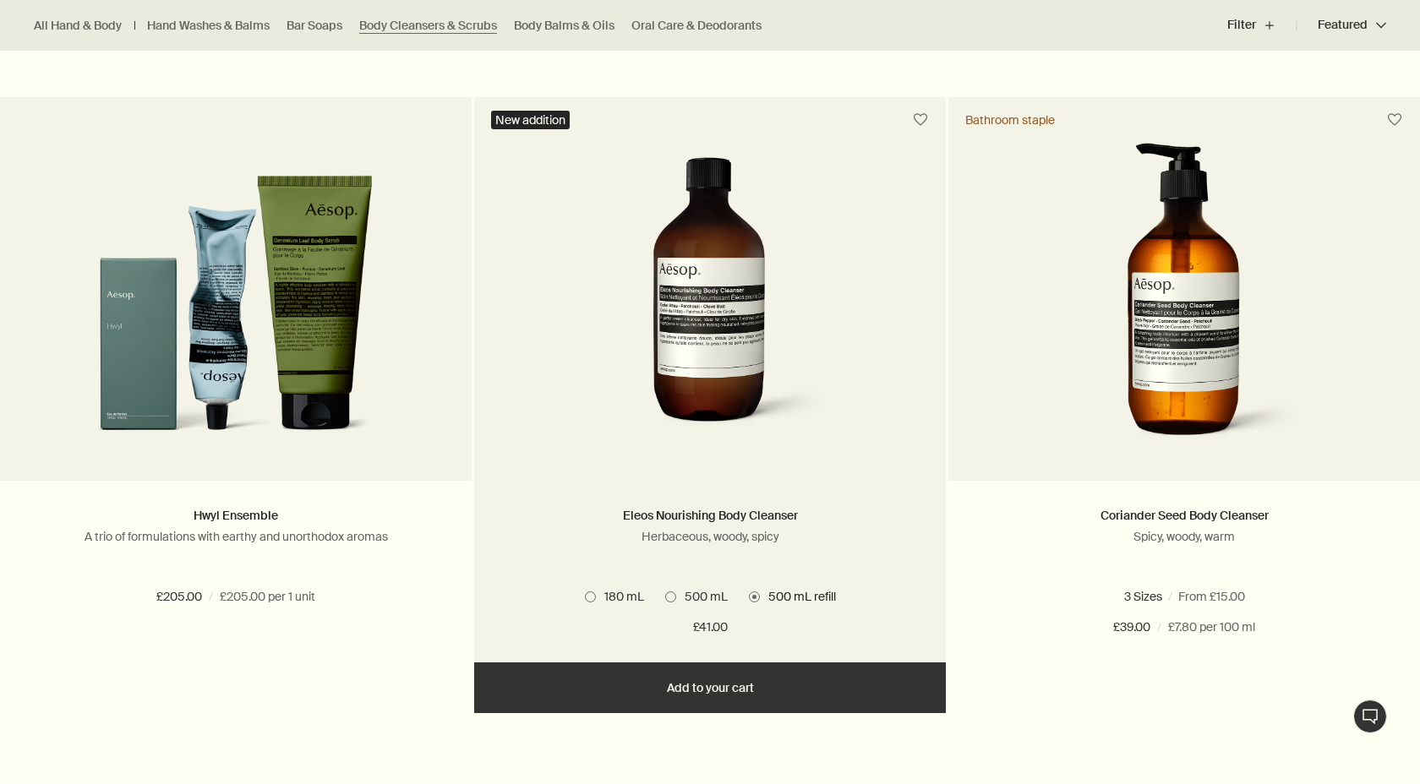
scroll to position [0, 0]
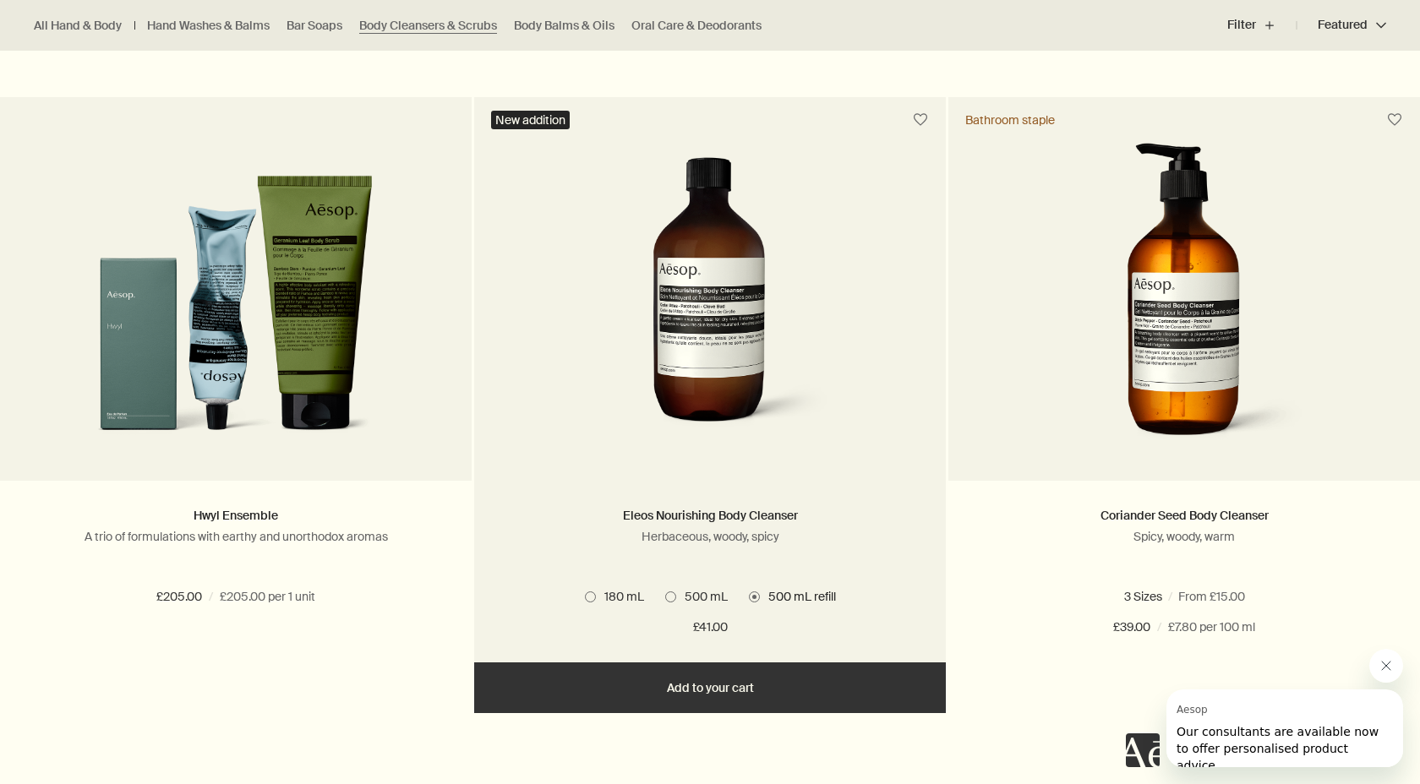
click at [713, 596] on span "500 mL" at bounding box center [702, 596] width 52 height 15
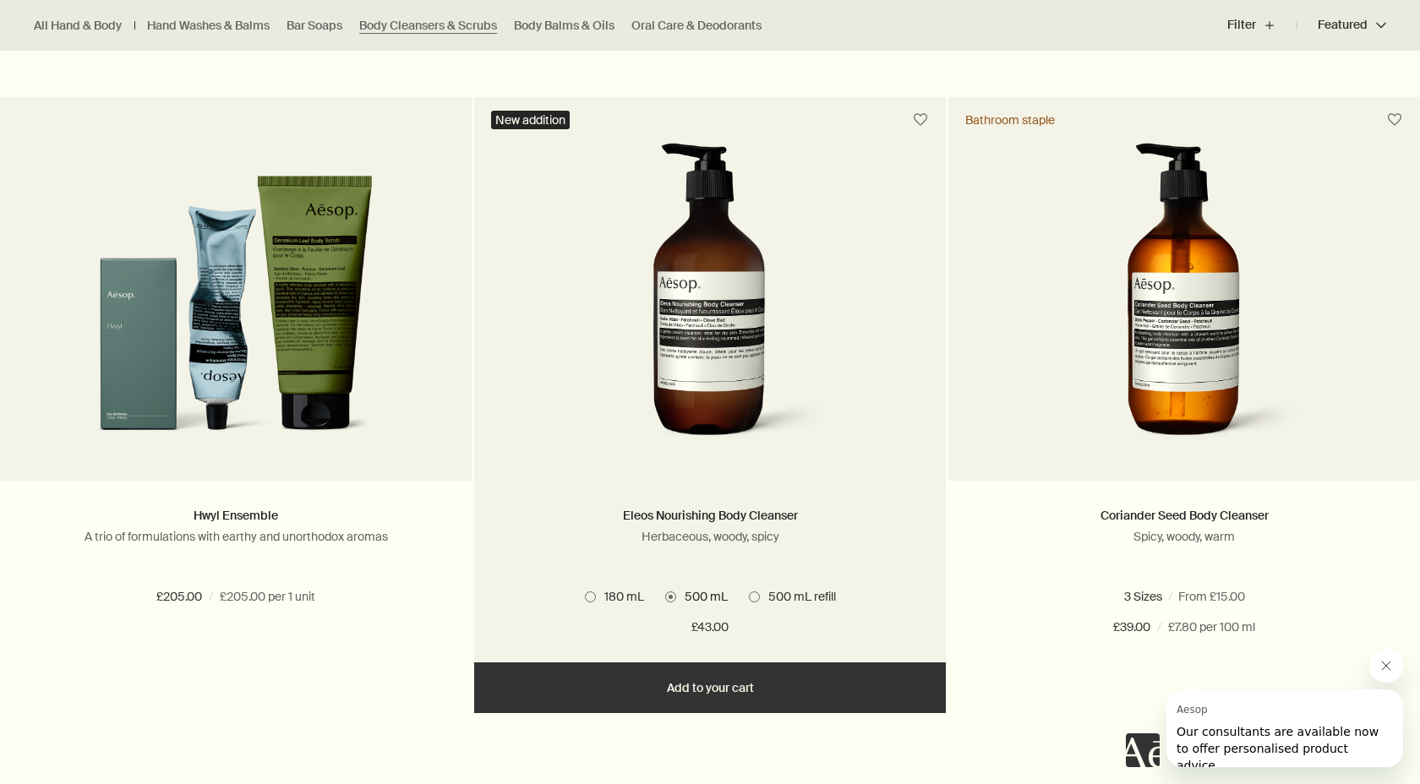
click at [769, 686] on button "Add Add to your cart" at bounding box center [710, 688] width 472 height 51
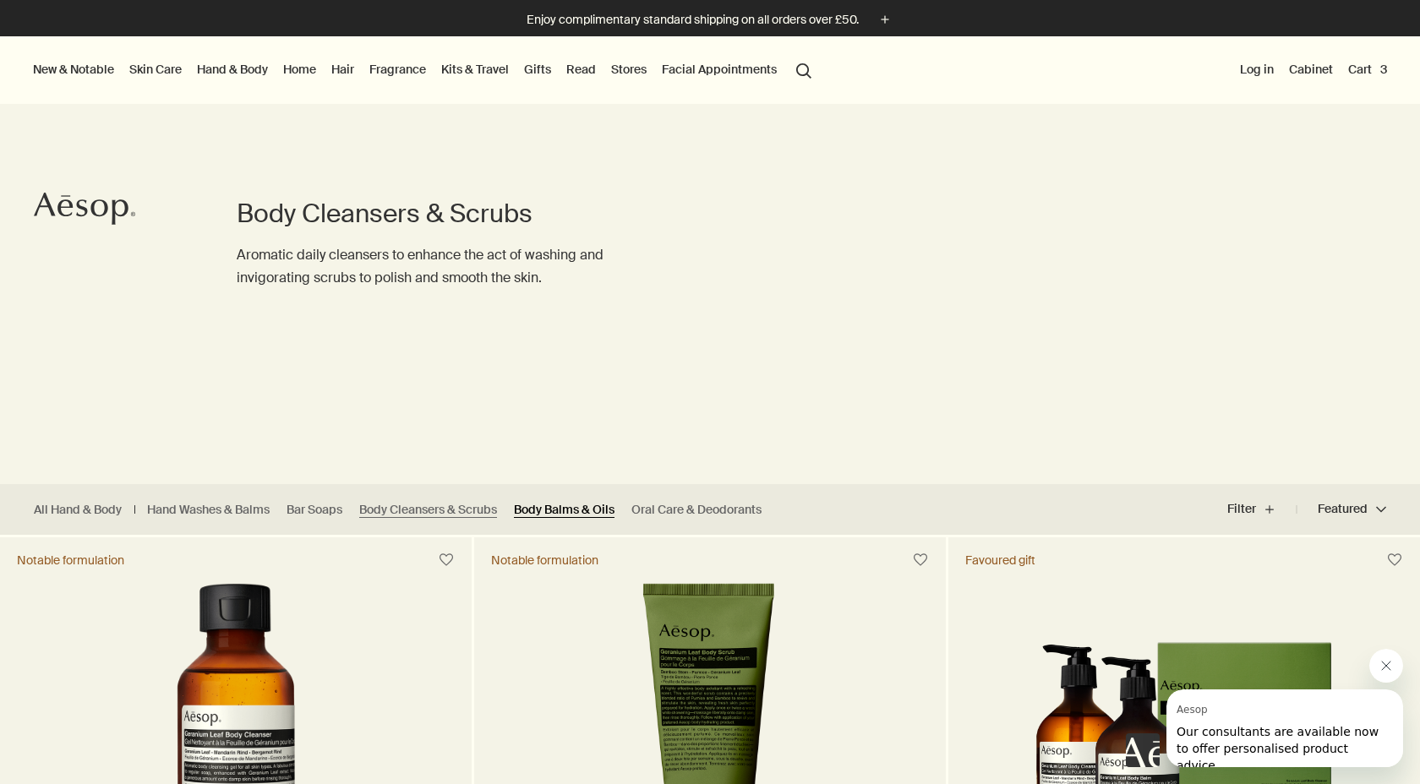
click at [564, 512] on link "Body Balms & Oils" at bounding box center [564, 510] width 101 height 16
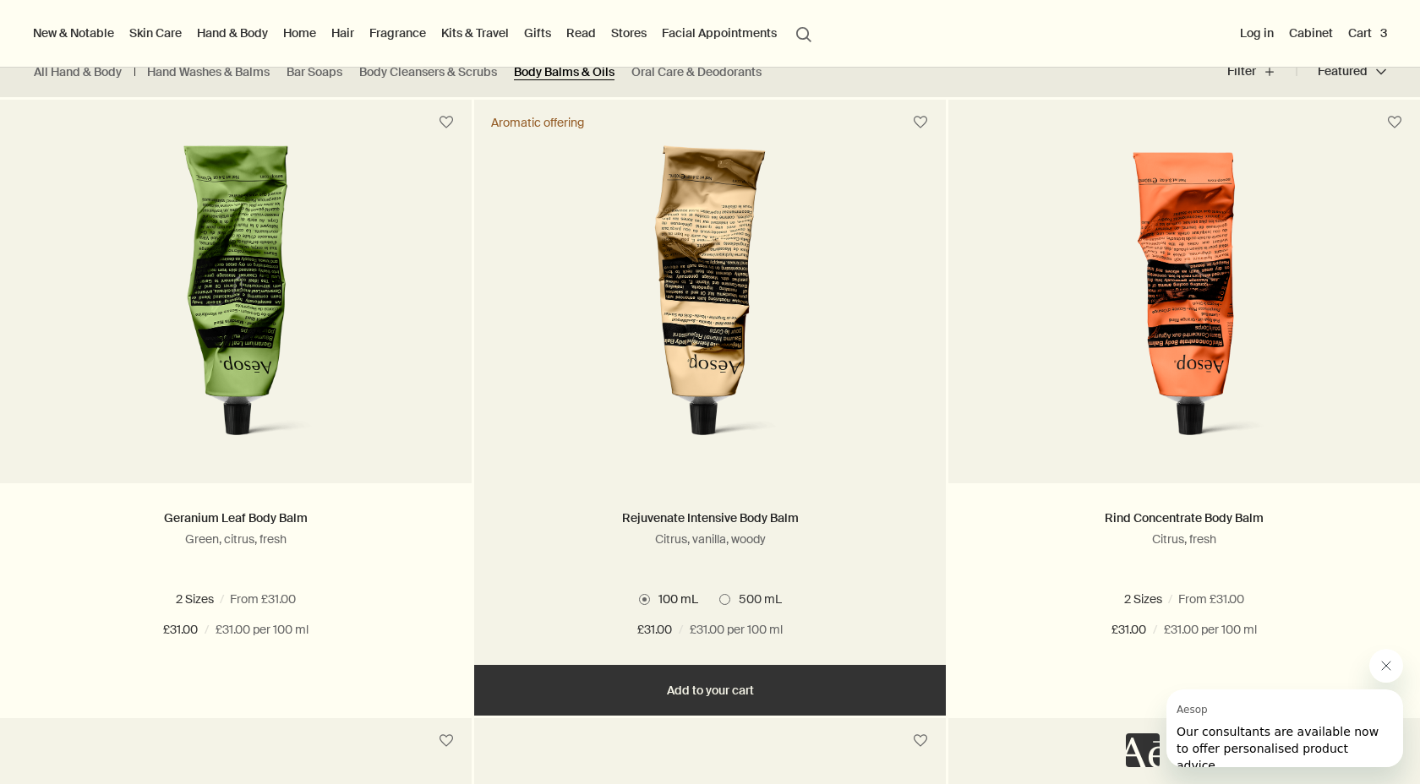
scroll to position [435, 0]
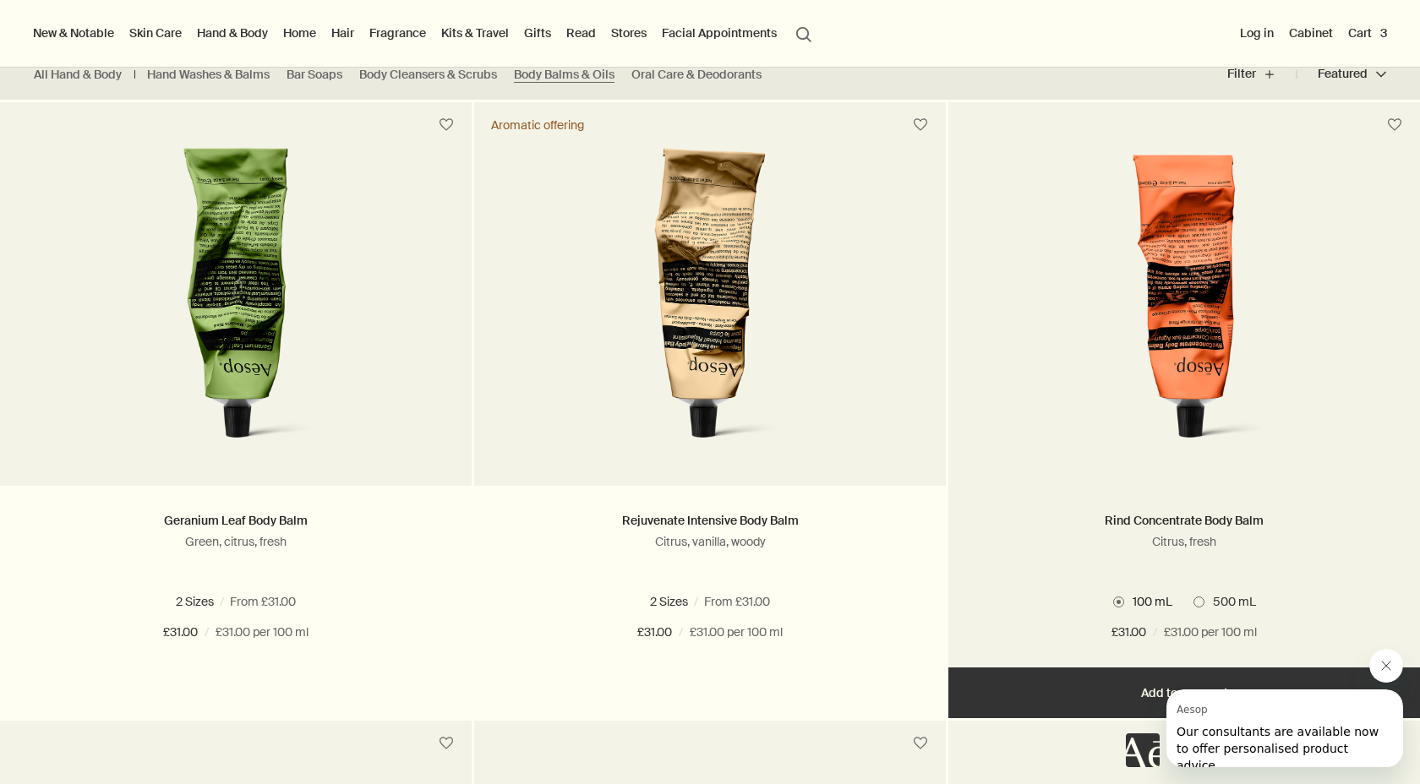
click at [1210, 599] on span "500 mL" at bounding box center [1231, 601] width 52 height 15
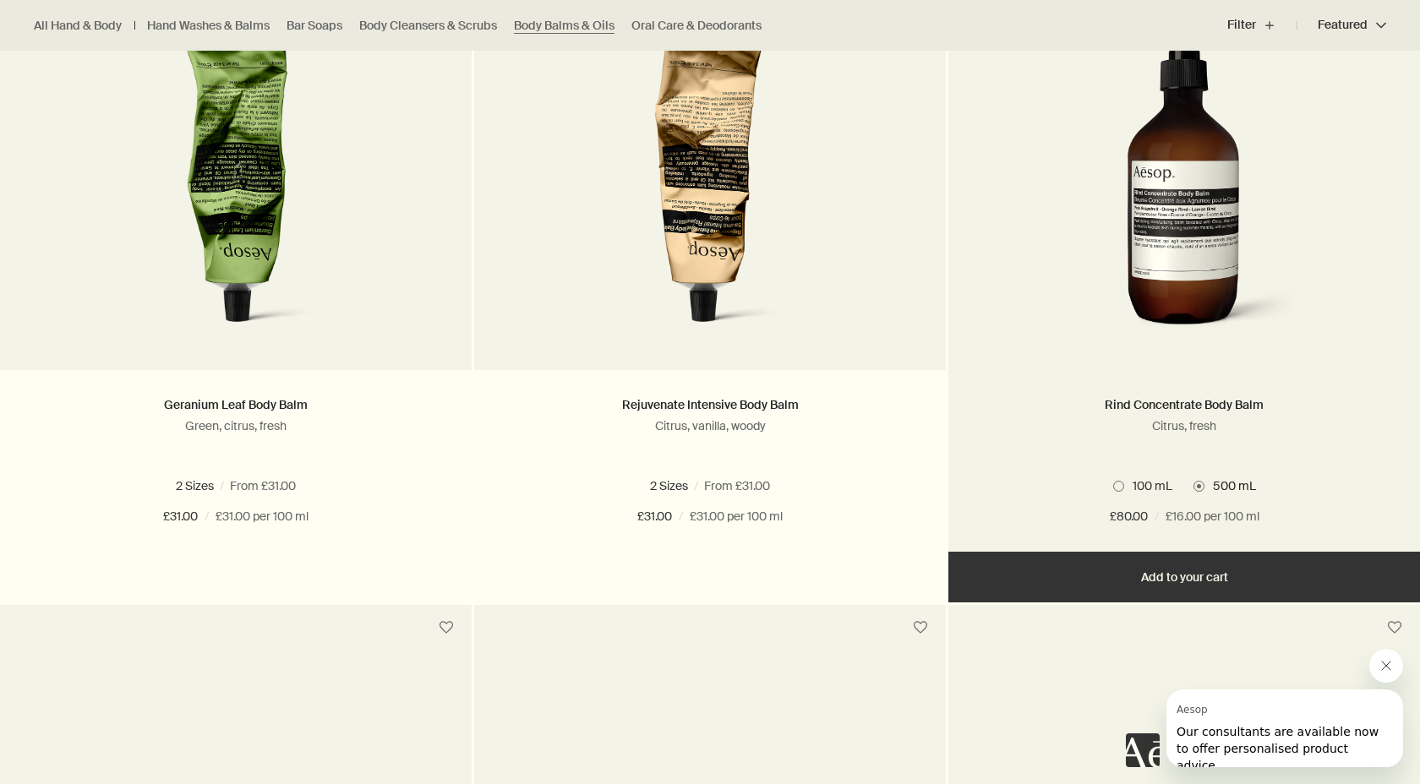
scroll to position [557, 0]
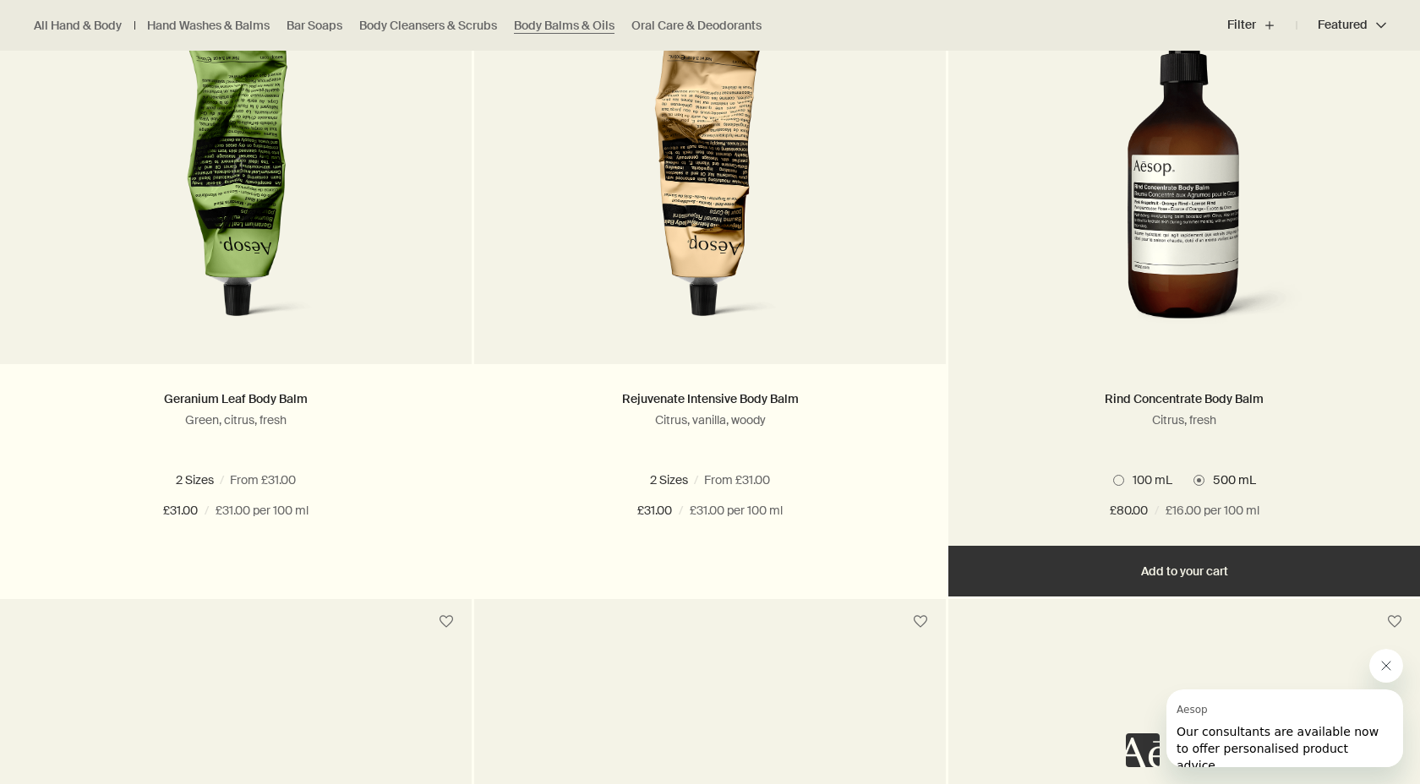
click at [1190, 579] on button "Add Add to your cart" at bounding box center [1184, 571] width 472 height 51
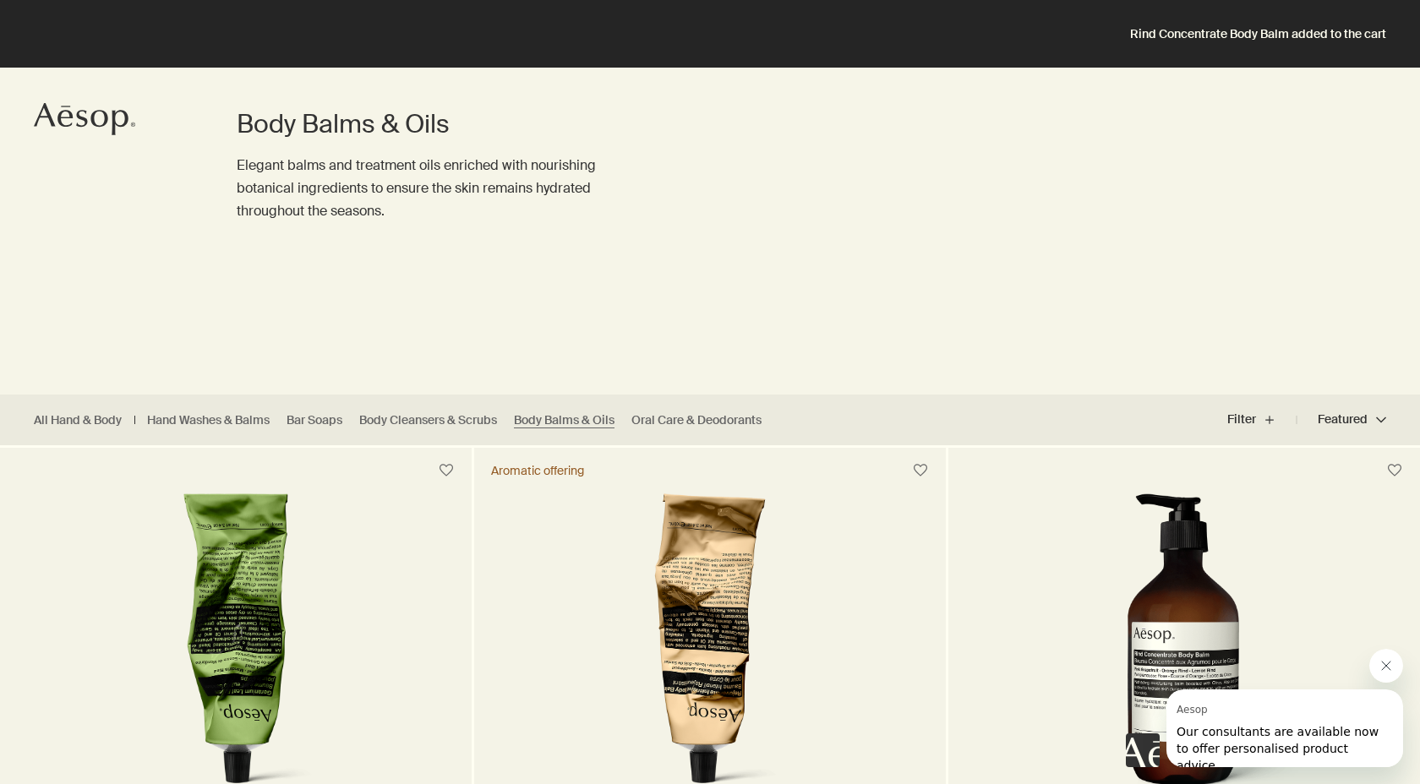
scroll to position [0, 0]
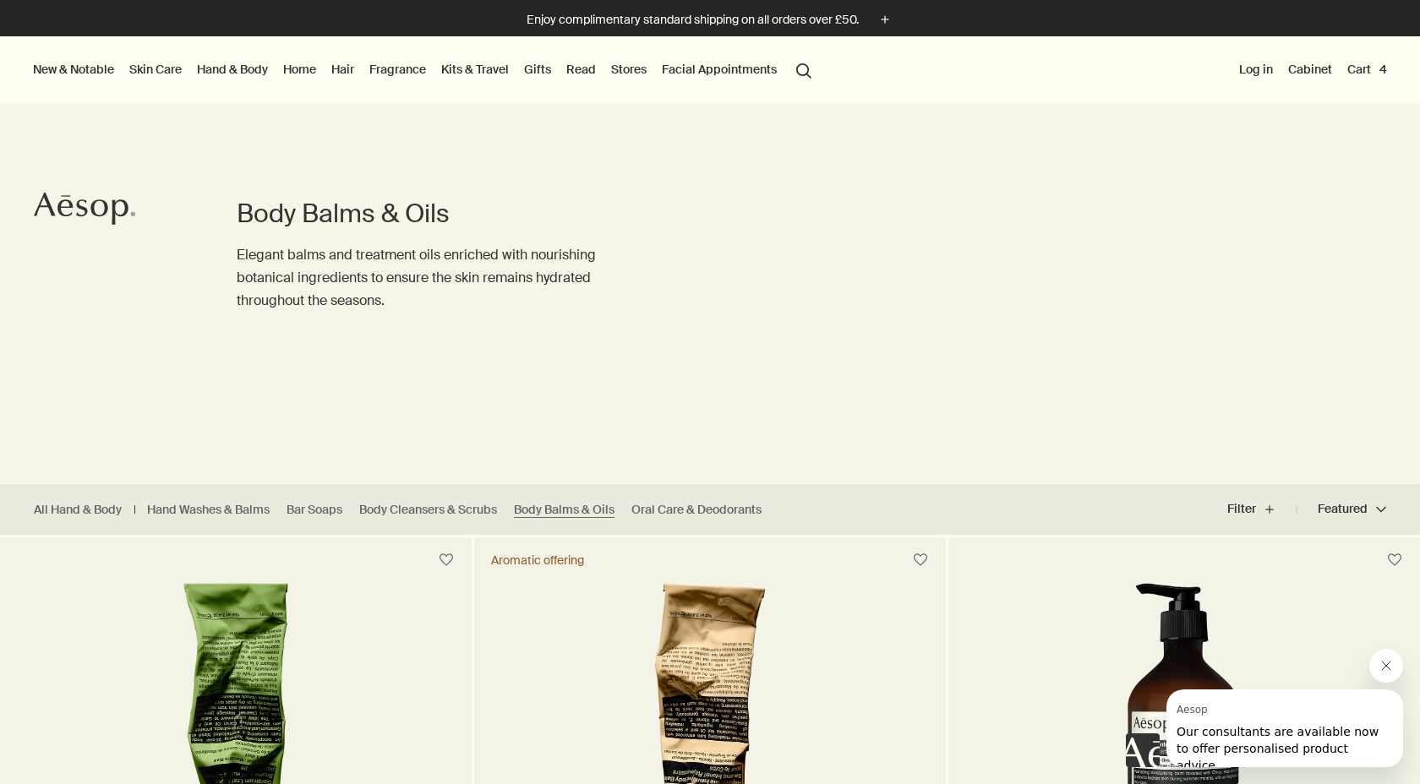
click at [235, 69] on link "Hand & Body" at bounding box center [233, 69] width 78 height 22
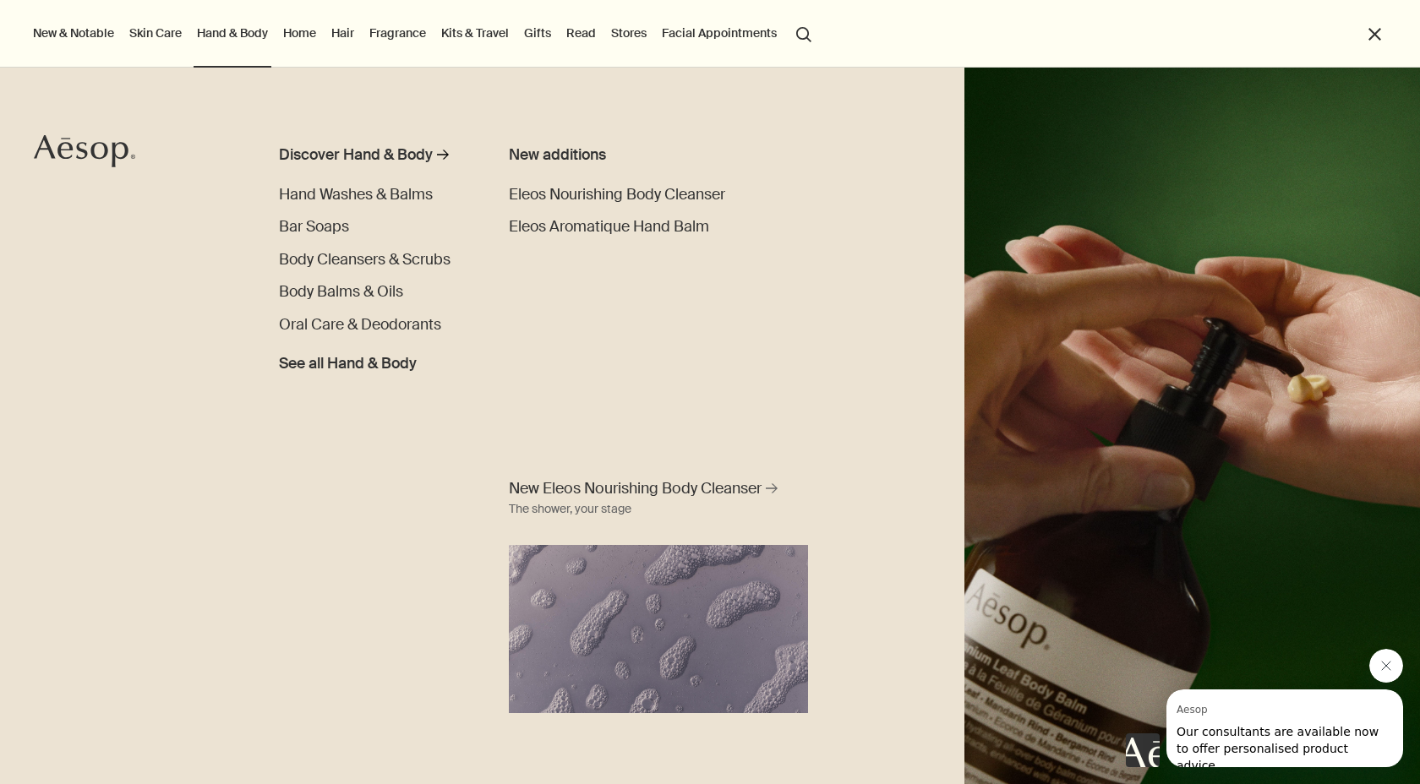
click at [343, 31] on link "Hair" at bounding box center [343, 33] width 30 height 22
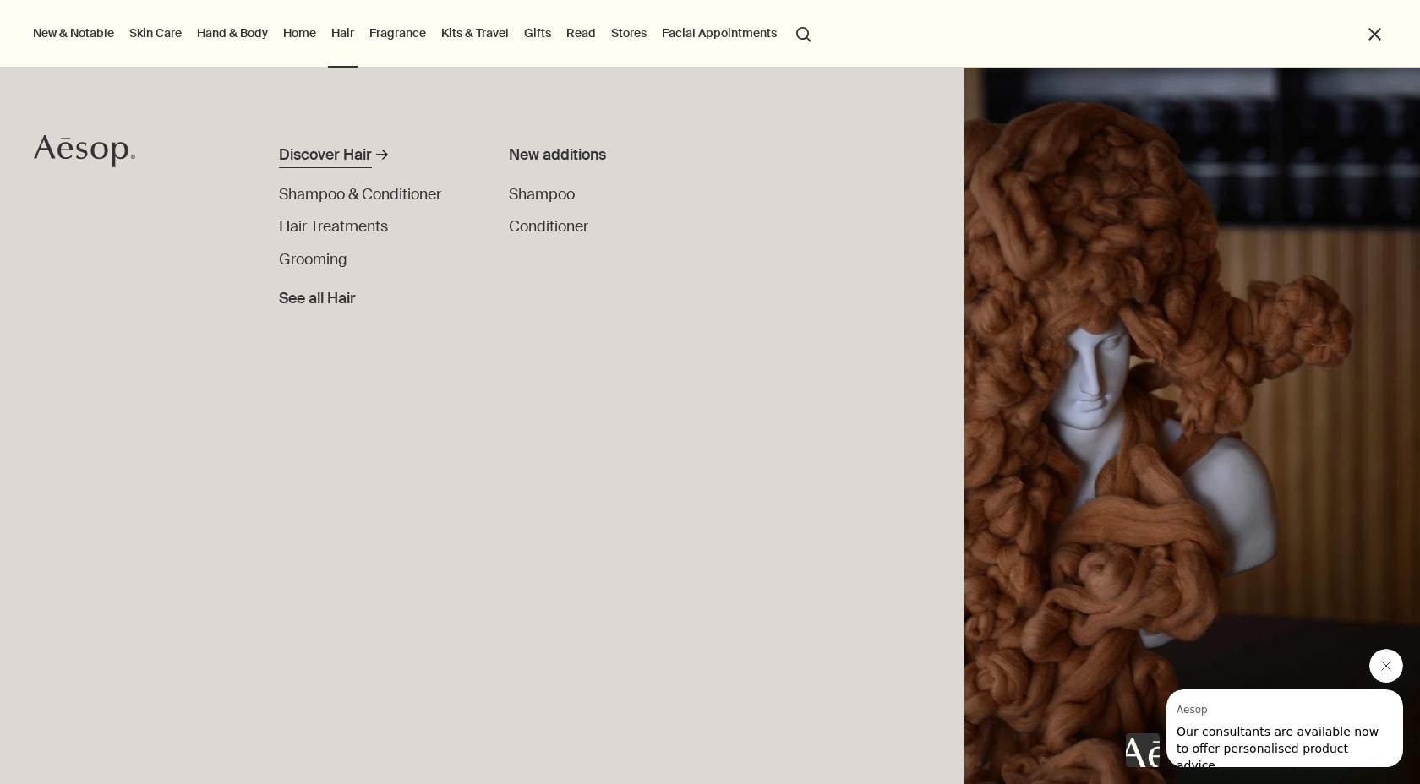
click at [334, 161] on div "Discover Hair" at bounding box center [325, 155] width 93 height 23
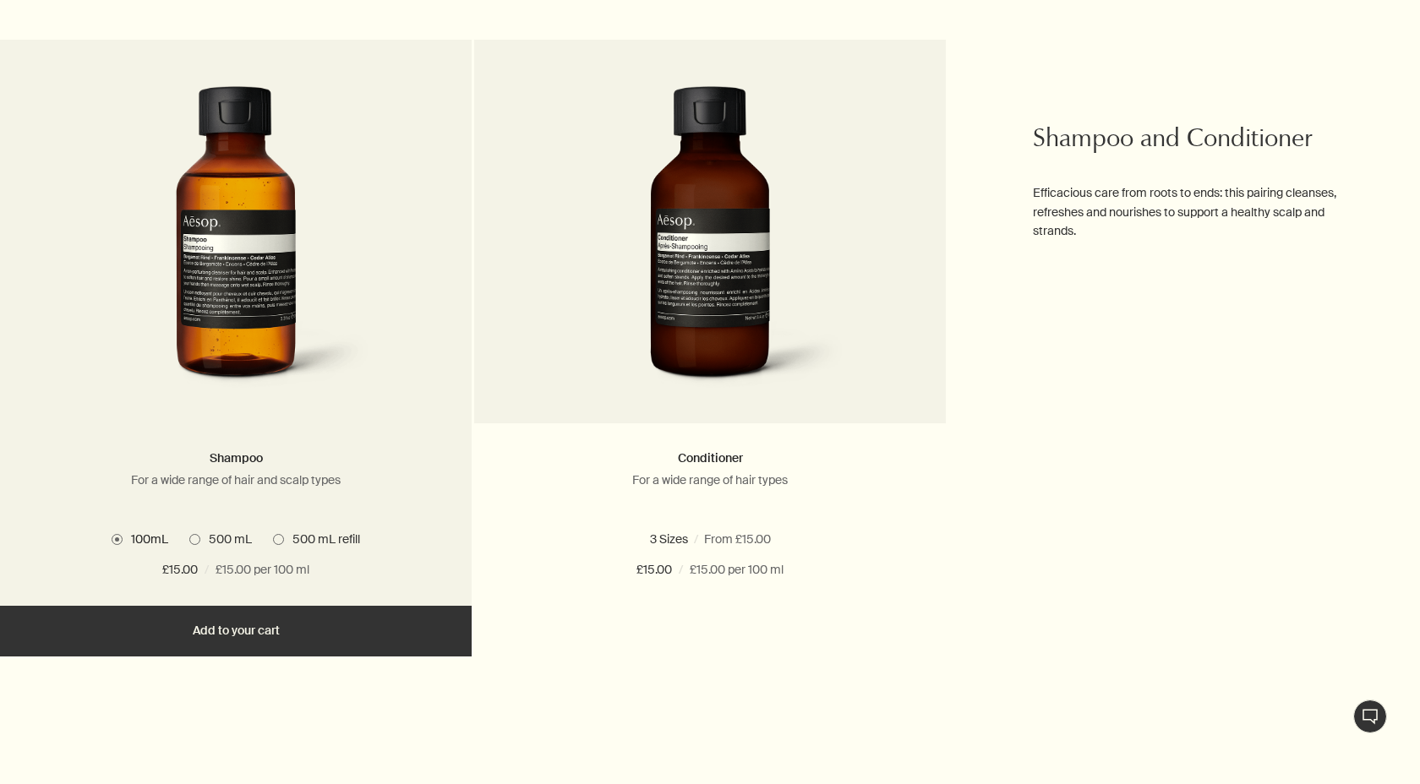
scroll to position [910, 0]
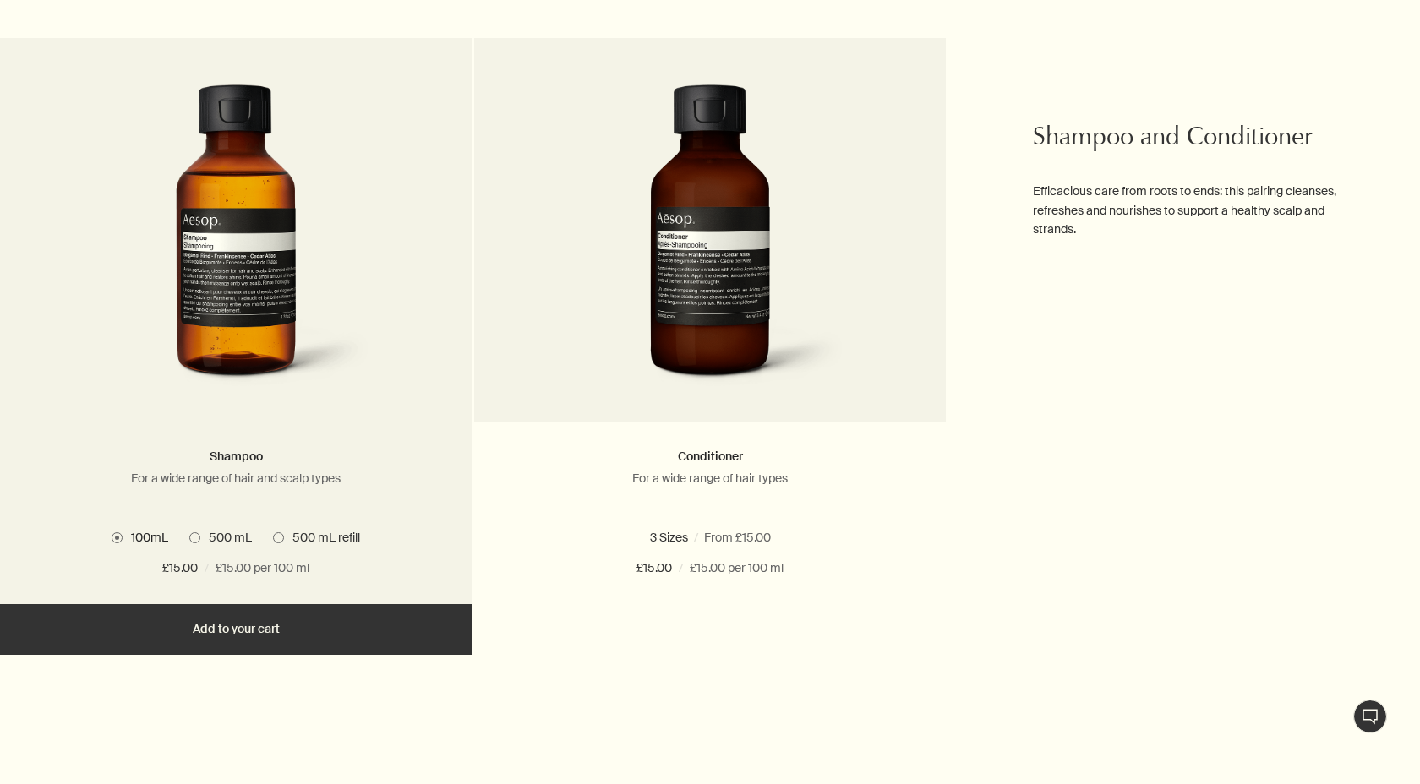
click at [228, 538] on span "500 mL" at bounding box center [226, 537] width 52 height 15
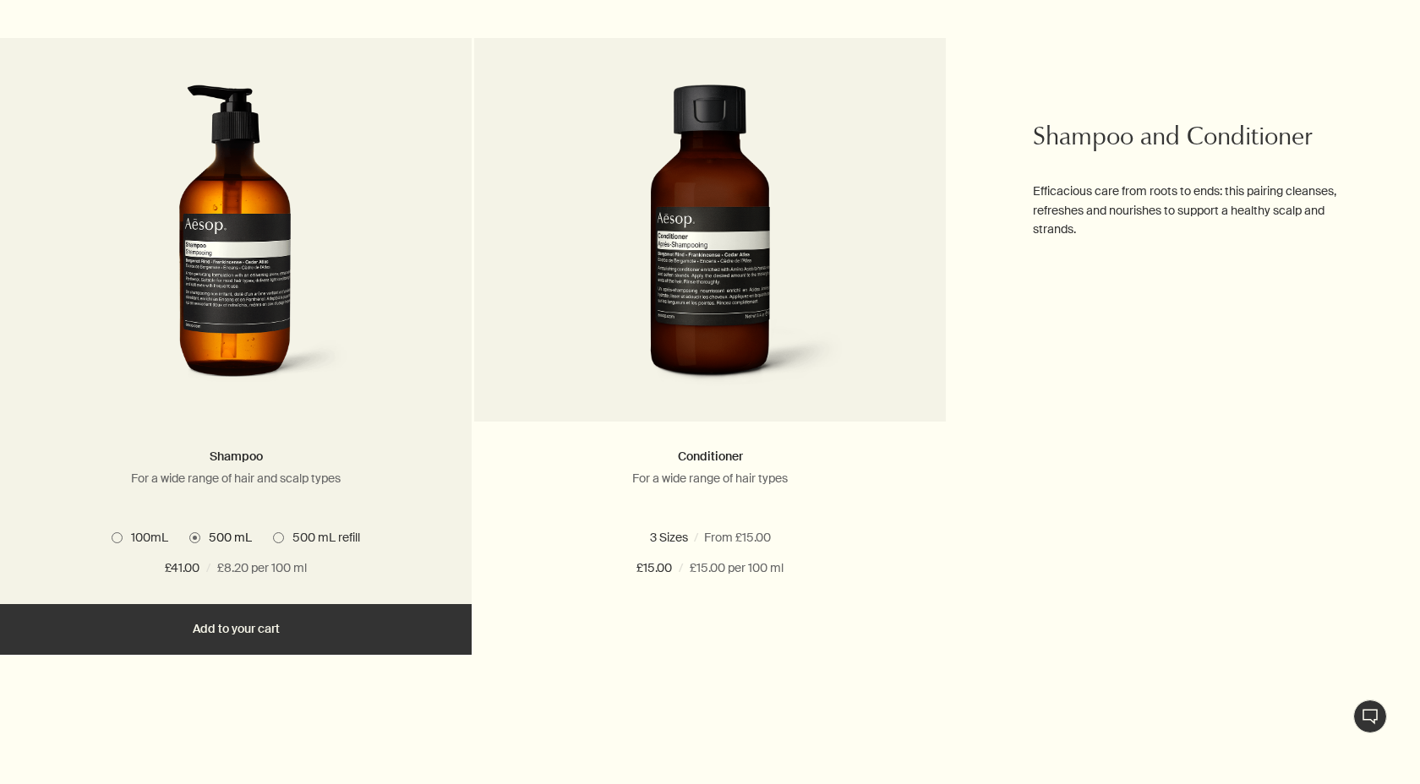
click at [304, 617] on button "Add Add to your cart" at bounding box center [236, 629] width 472 height 51
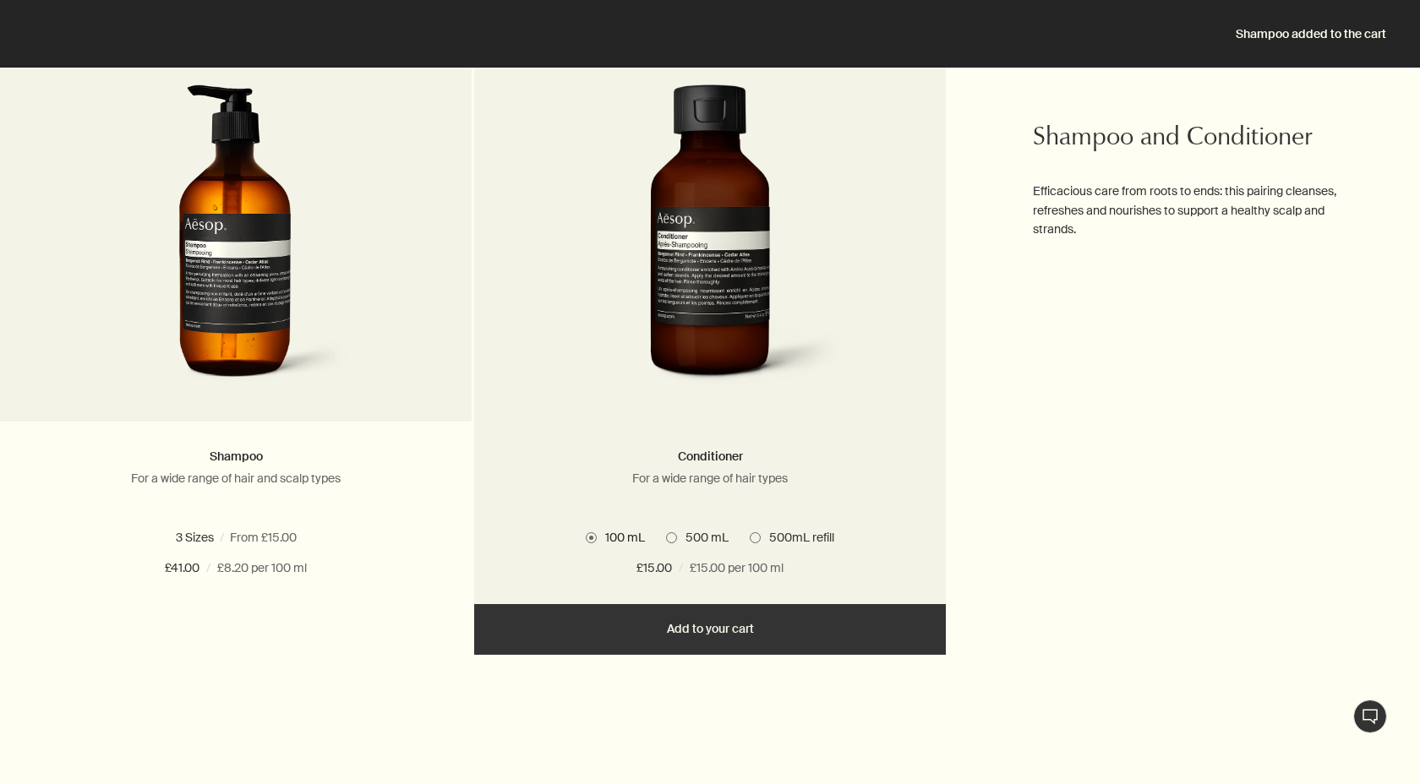
click at [704, 535] on span "500 mL" at bounding box center [703, 537] width 52 height 15
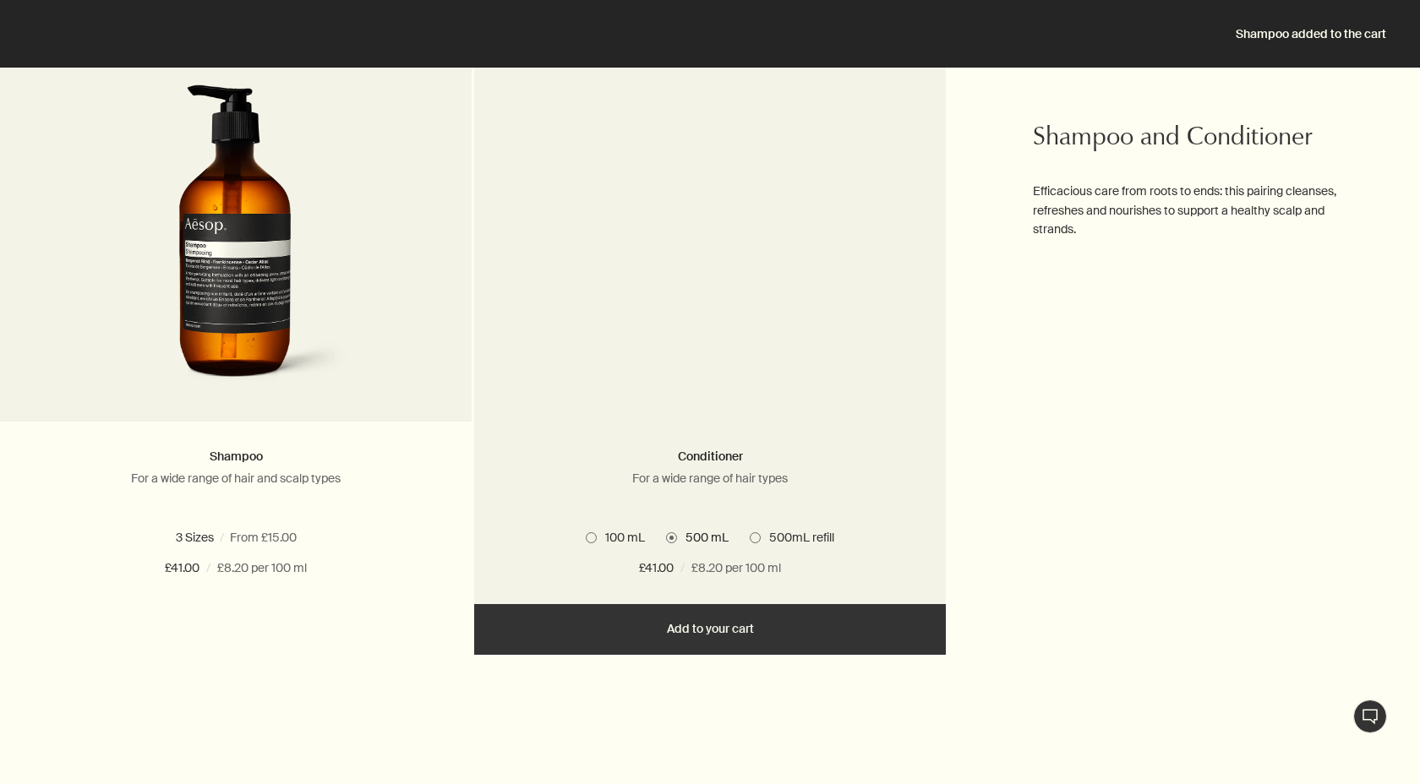
click at [777, 536] on span "500mL refill" at bounding box center [798, 537] width 74 height 15
click at [705, 536] on span "500 mL" at bounding box center [703, 537] width 52 height 15
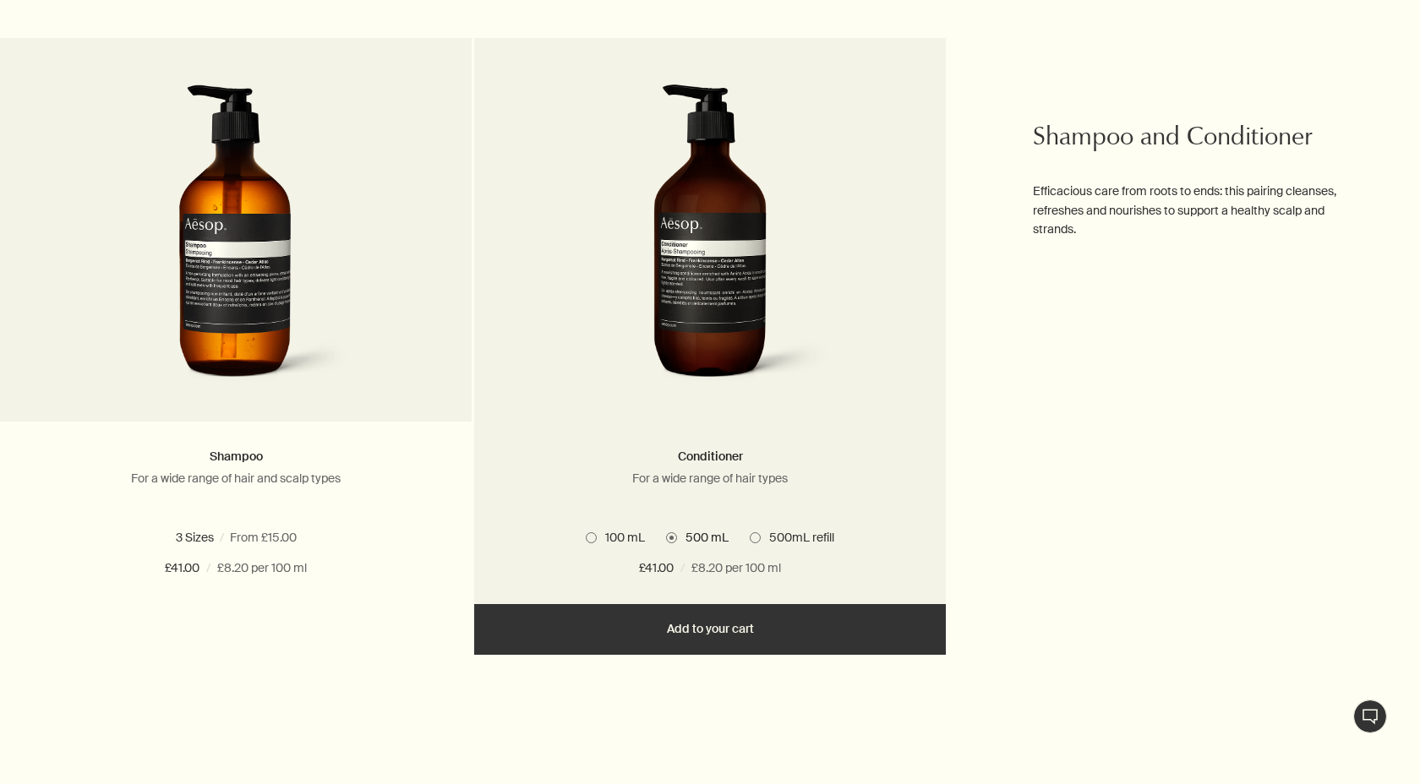
click at [731, 632] on button "Add Add to your cart" at bounding box center [710, 629] width 472 height 51
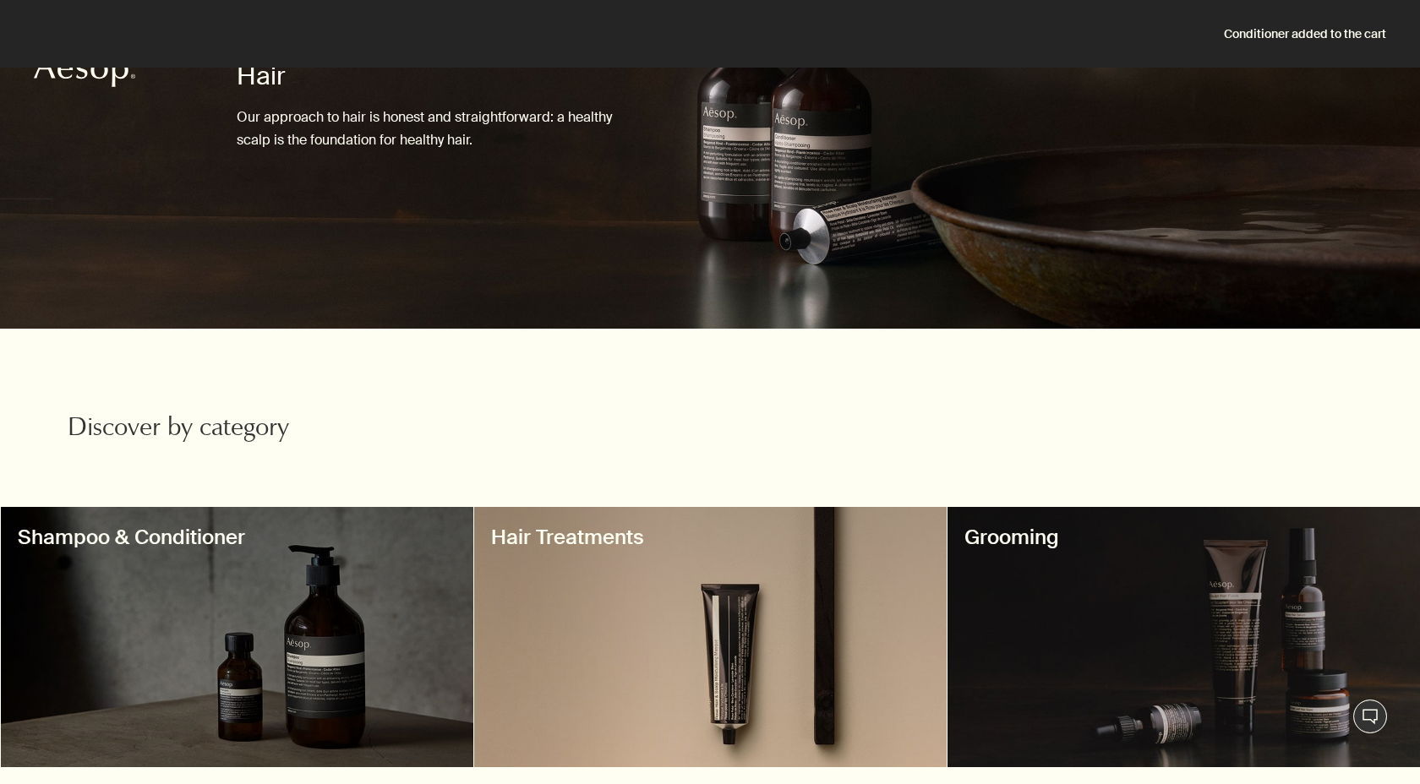
scroll to position [71, 0]
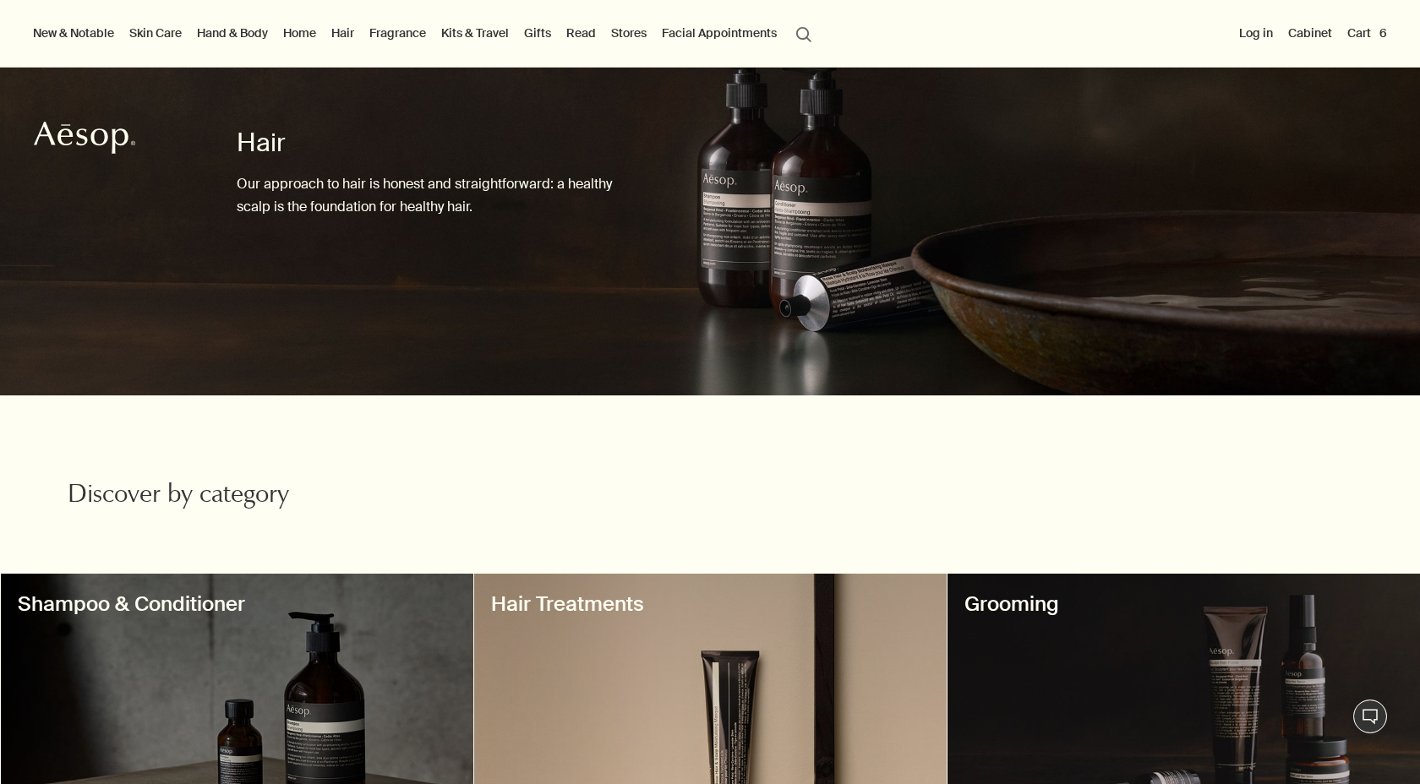
click at [1372, 41] on button "Cart 6" at bounding box center [1367, 33] width 46 height 22
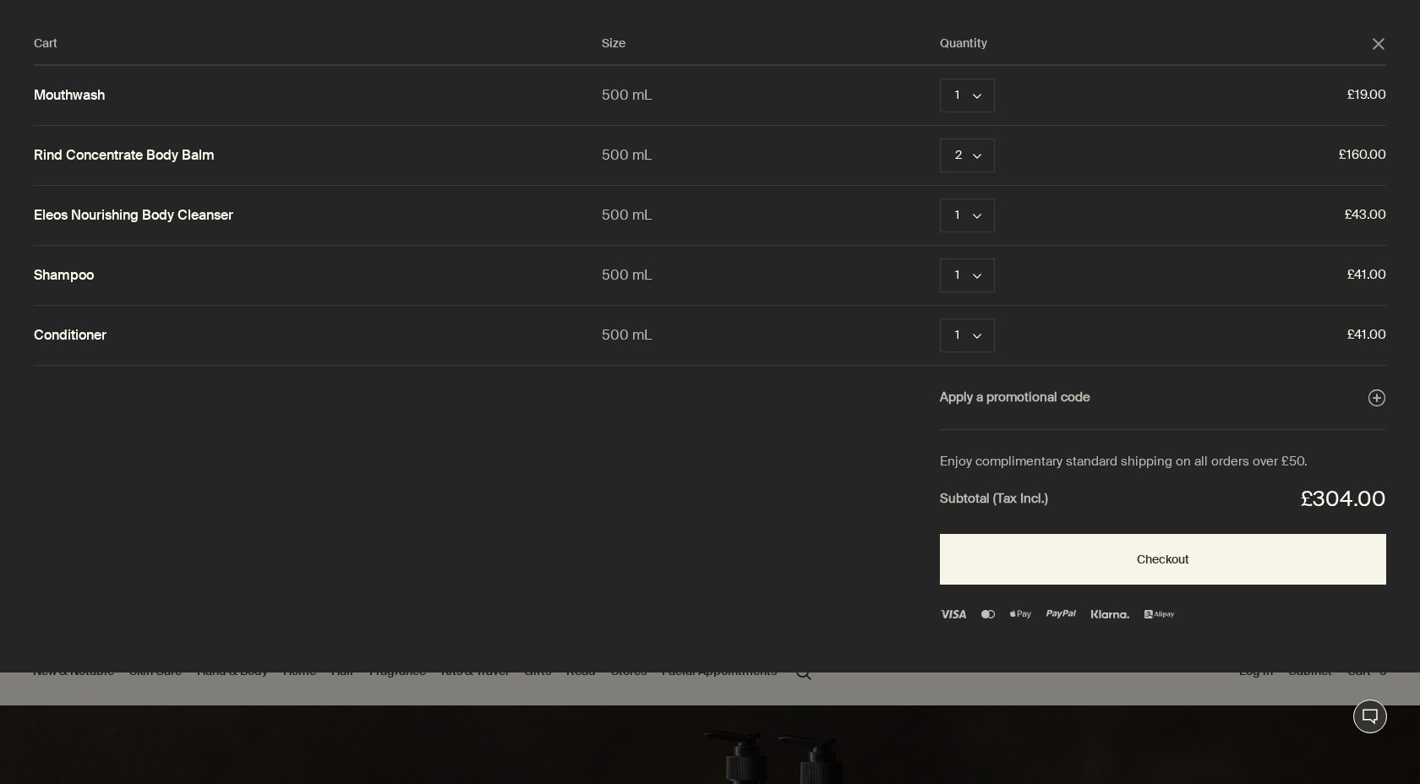
scroll to position [0, 0]
click at [1363, 38] on div "Cart Size Quantity close Mouthwash 500 mL 1 chevron Remove £19.00 Rind Concentr…" at bounding box center [727, 336] width 1454 height 673
click at [1384, 43] on icon "close" at bounding box center [1379, 44] width 12 height 12
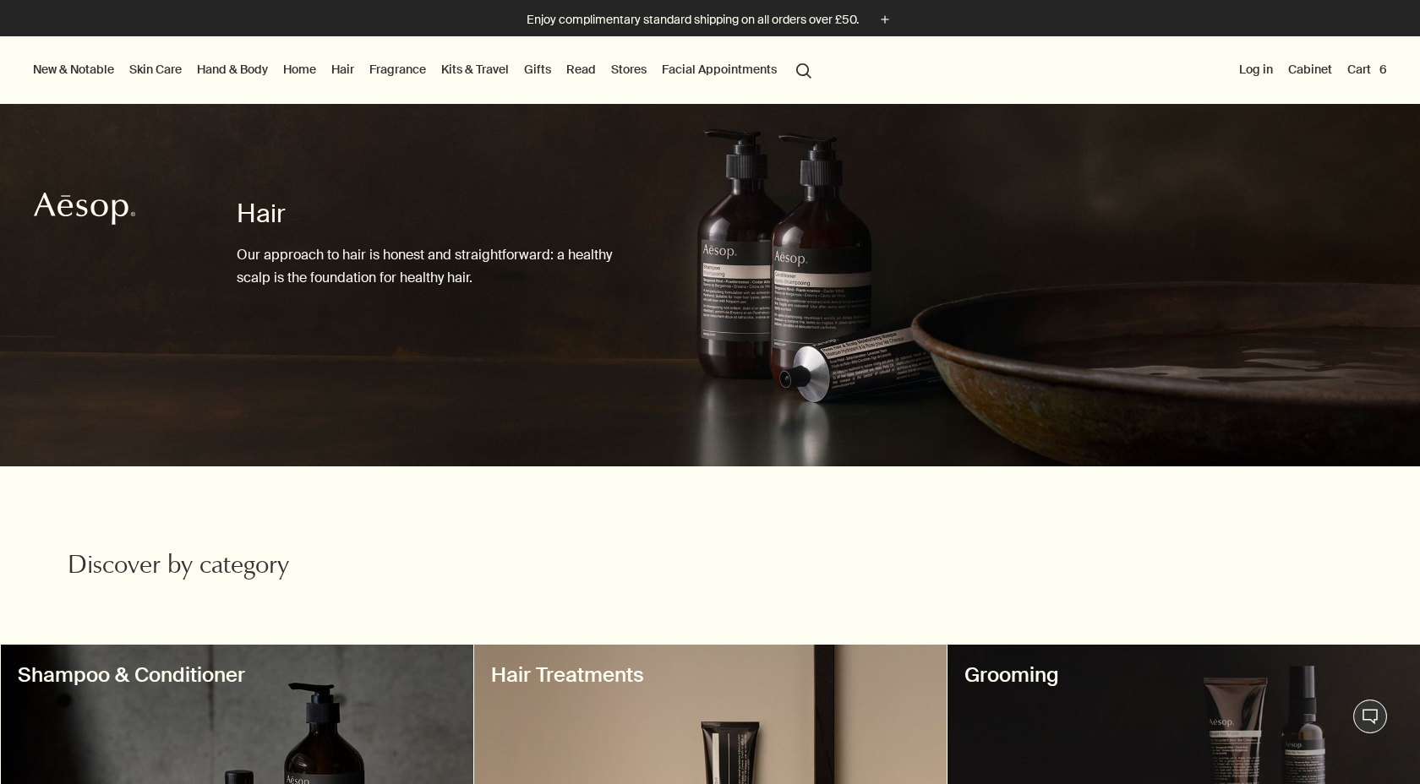
click at [1357, 70] on button "Cart 6" at bounding box center [1367, 69] width 46 height 22
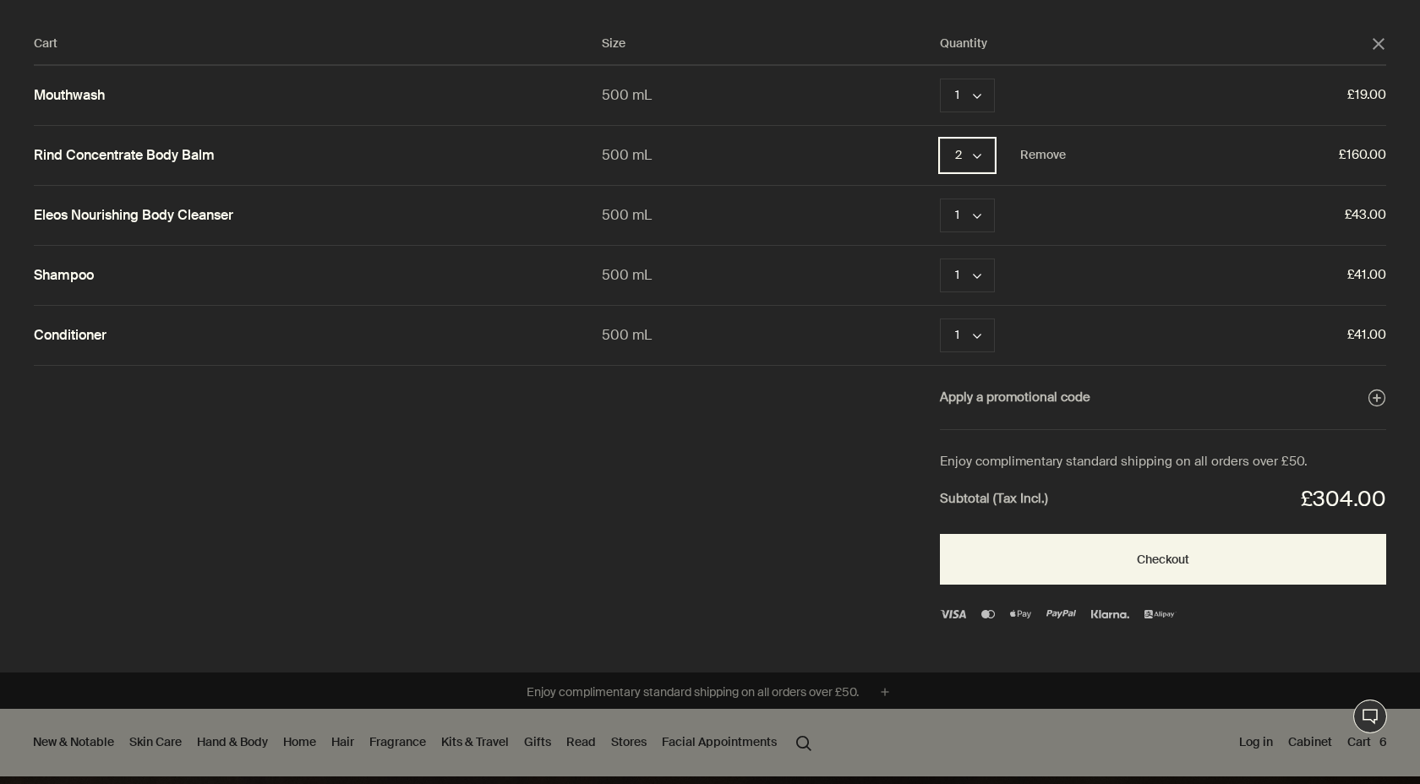
click at [976, 160] on icon "chevron" at bounding box center [977, 156] width 8 height 8
click at [959, 152] on button "1" at bounding box center [969, 158] width 55 height 38
click at [75, 95] on link "Mouthwash" at bounding box center [69, 96] width 71 height 18
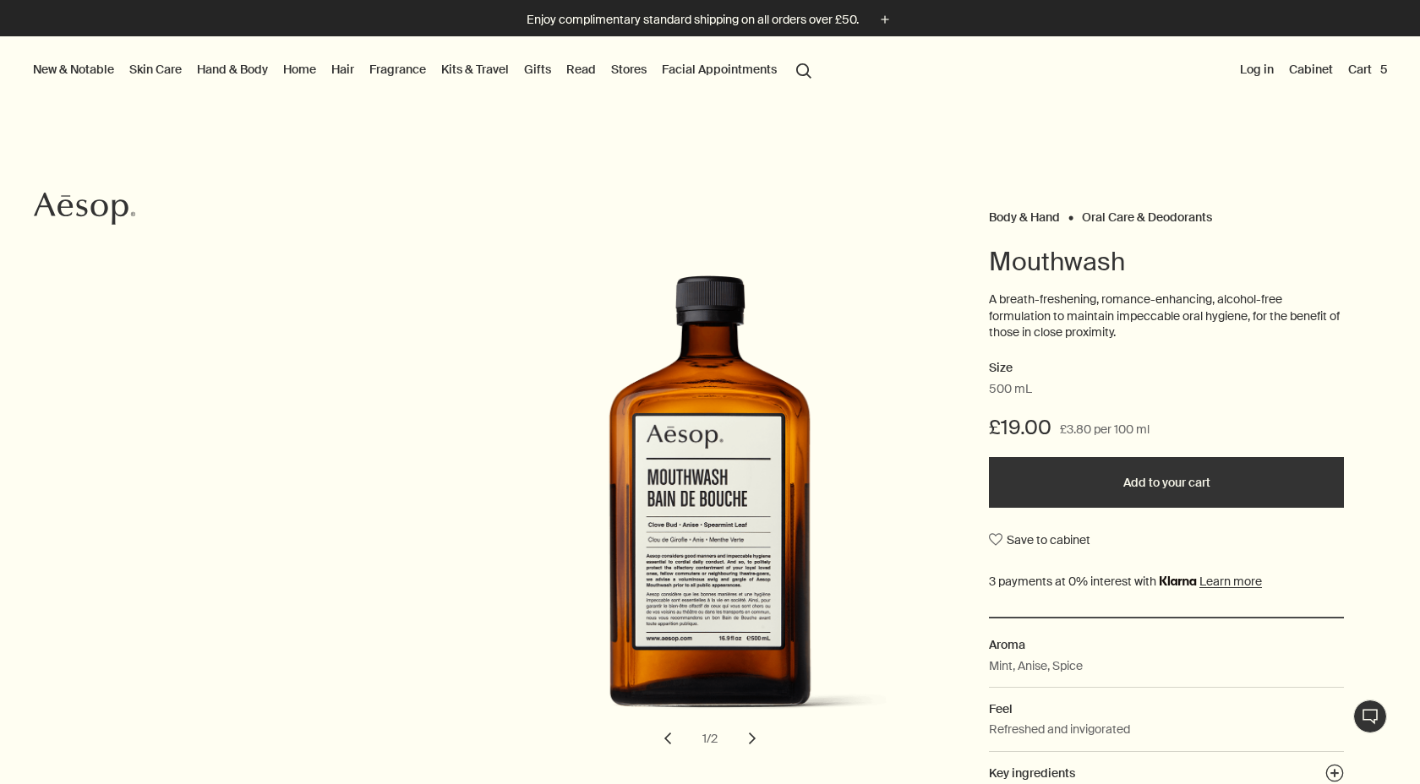
click at [1367, 70] on button "Cart 5" at bounding box center [1368, 69] width 46 height 22
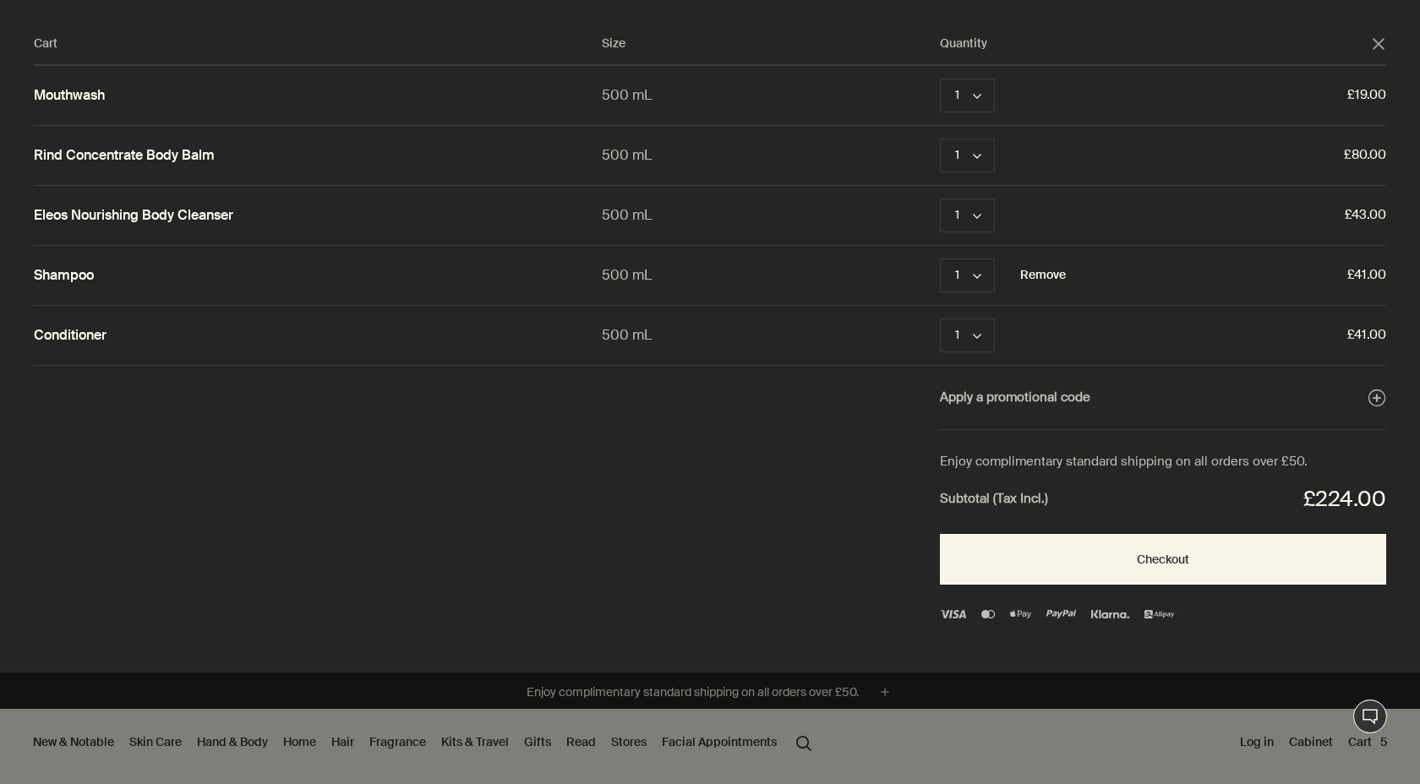
click at [1039, 280] on button "Remove" at bounding box center [1043, 275] width 46 height 20
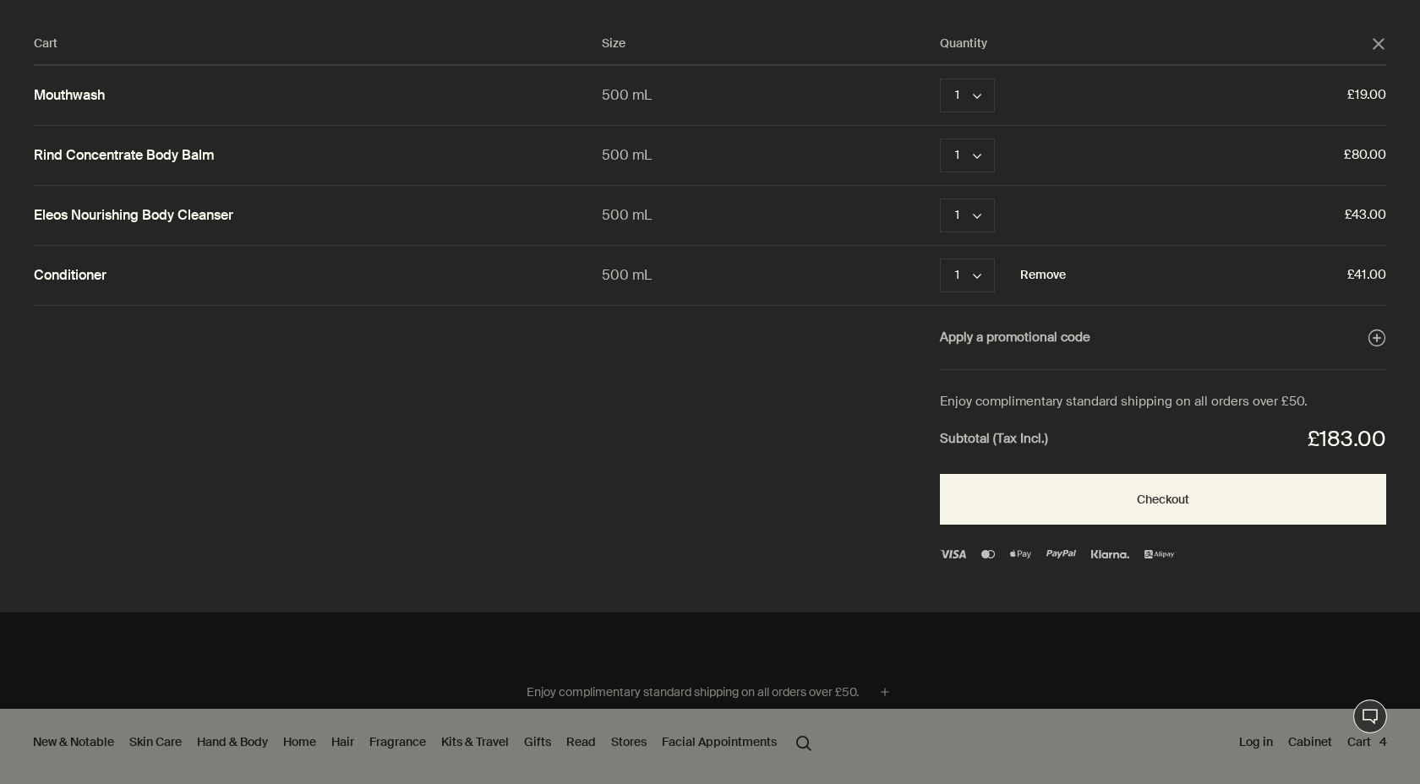
click at [1037, 272] on button "Remove" at bounding box center [1043, 275] width 46 height 20
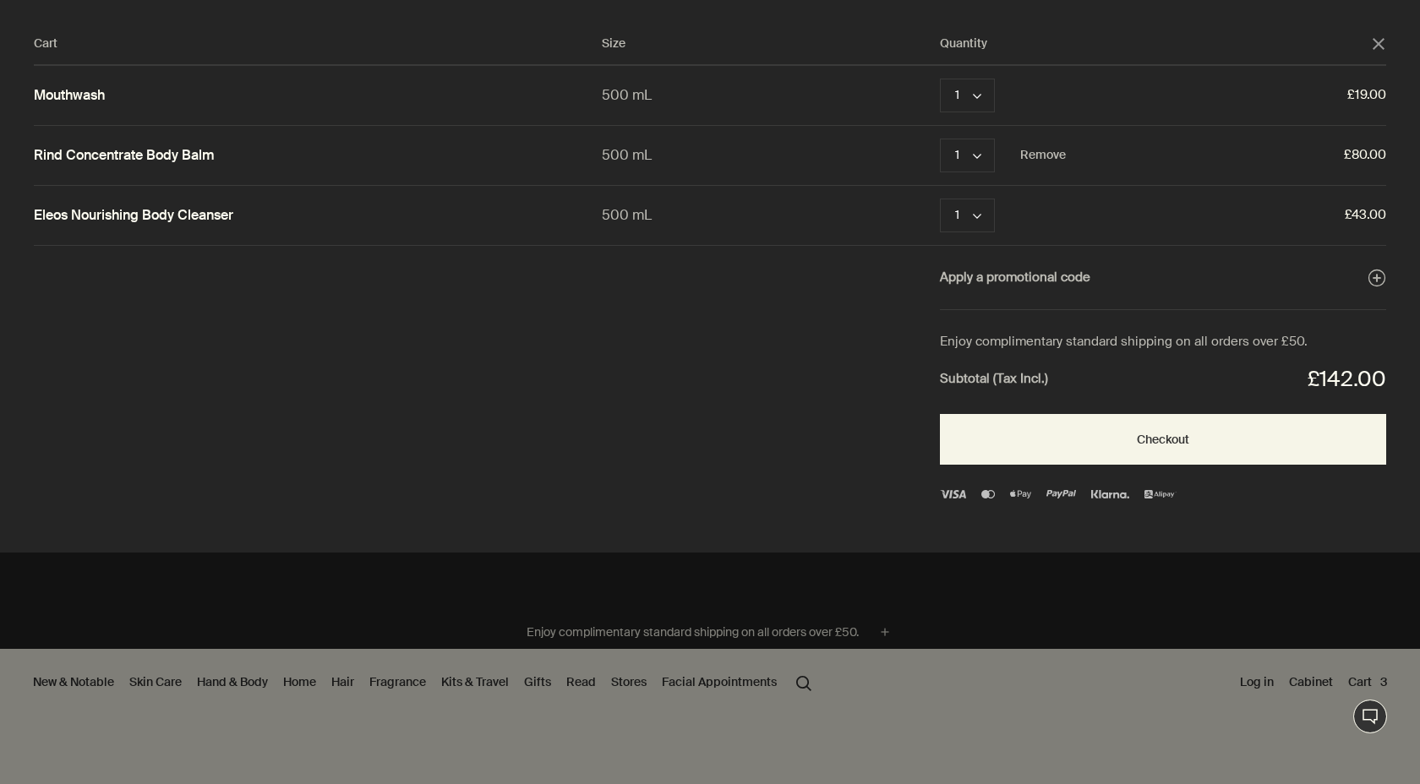
click at [148, 153] on link "Rind Concentrate Body Balm" at bounding box center [124, 156] width 181 height 18
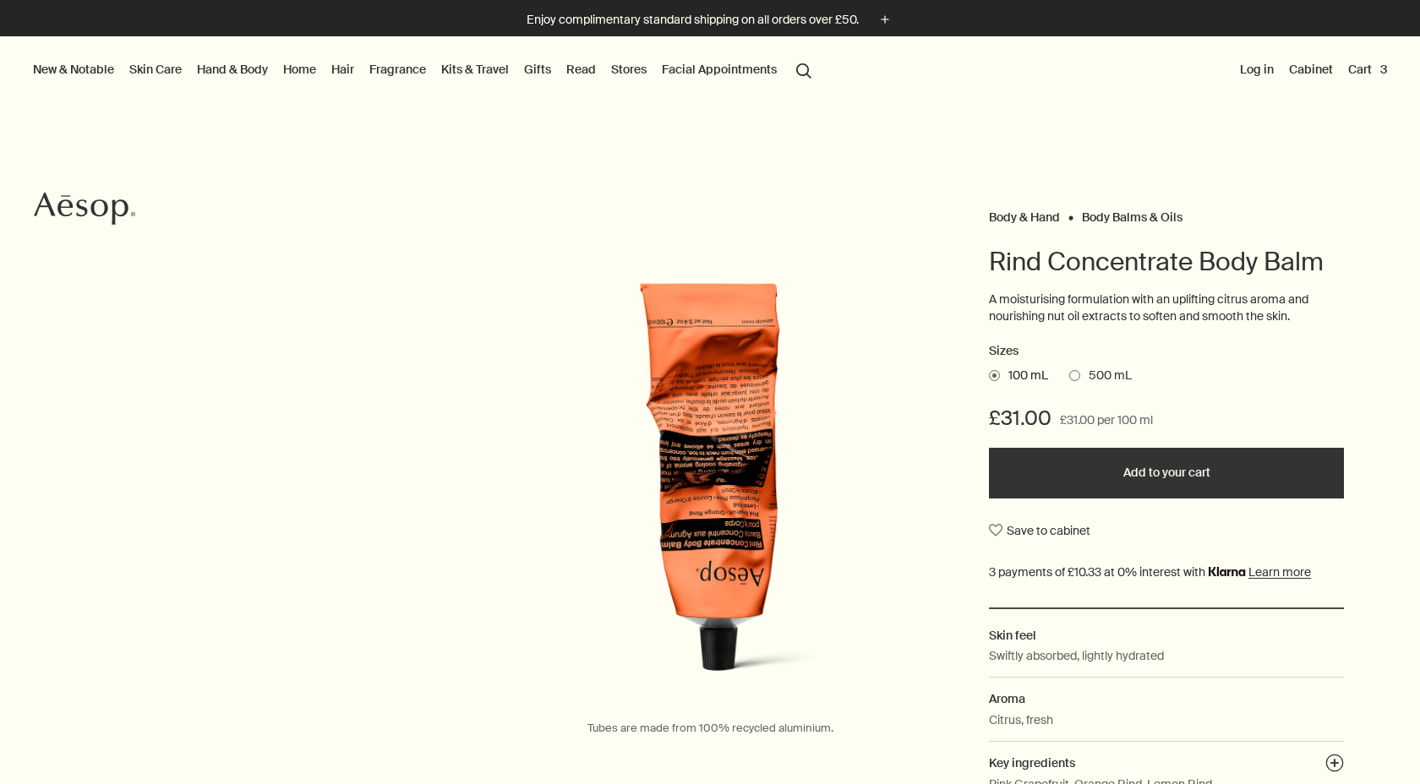
click at [1088, 374] on span "500 mL" at bounding box center [1106, 376] width 52 height 17
click at [1069, 374] on input "500 mL" at bounding box center [1069, 373] width 0 height 11
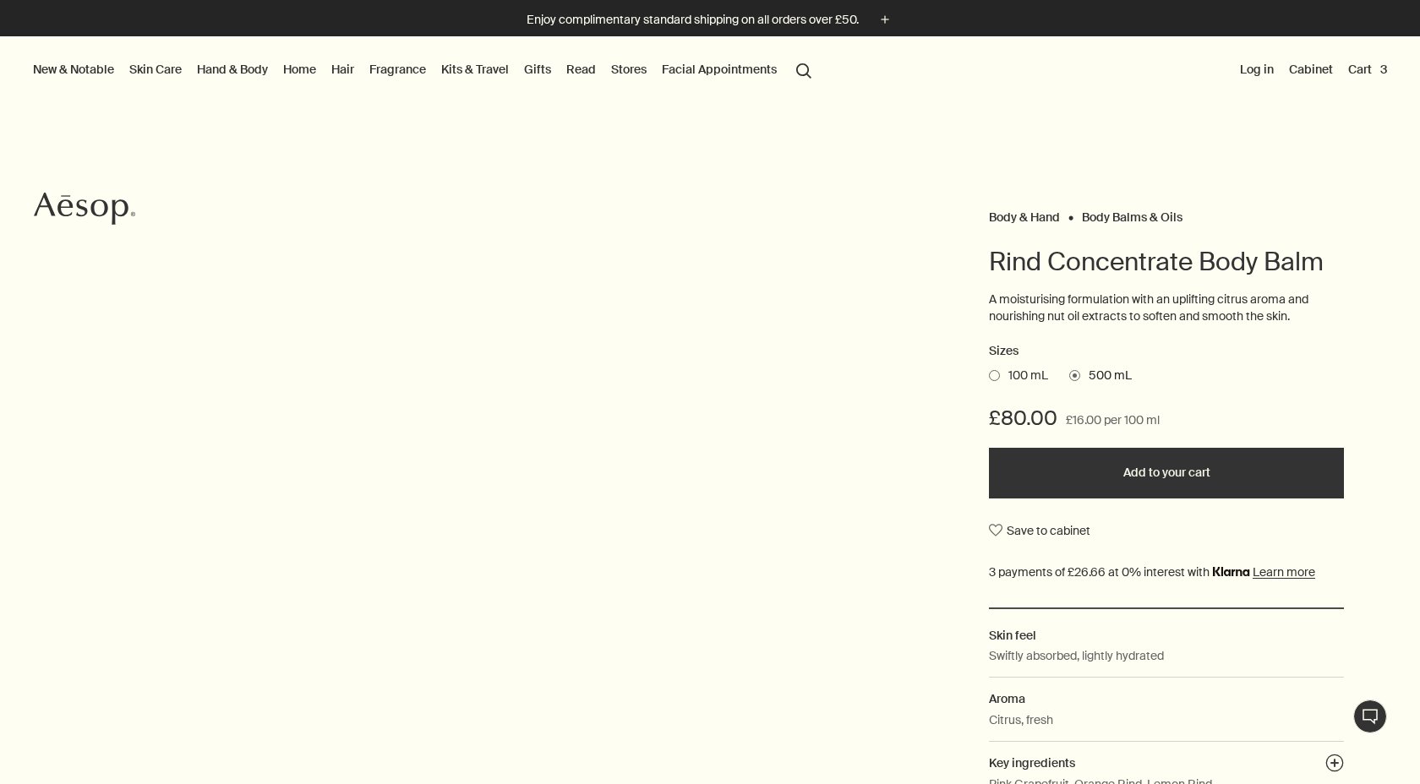
click at [1019, 374] on span "100 mL" at bounding box center [1024, 376] width 48 height 17
click at [989, 374] on input "100 mL" at bounding box center [989, 373] width 0 height 11
click at [1087, 381] on span "500 mL" at bounding box center [1106, 376] width 52 height 17
click at [1069, 379] on input "500 mL" at bounding box center [1069, 373] width 0 height 11
click at [1008, 374] on span "100 mL" at bounding box center [1024, 376] width 48 height 17
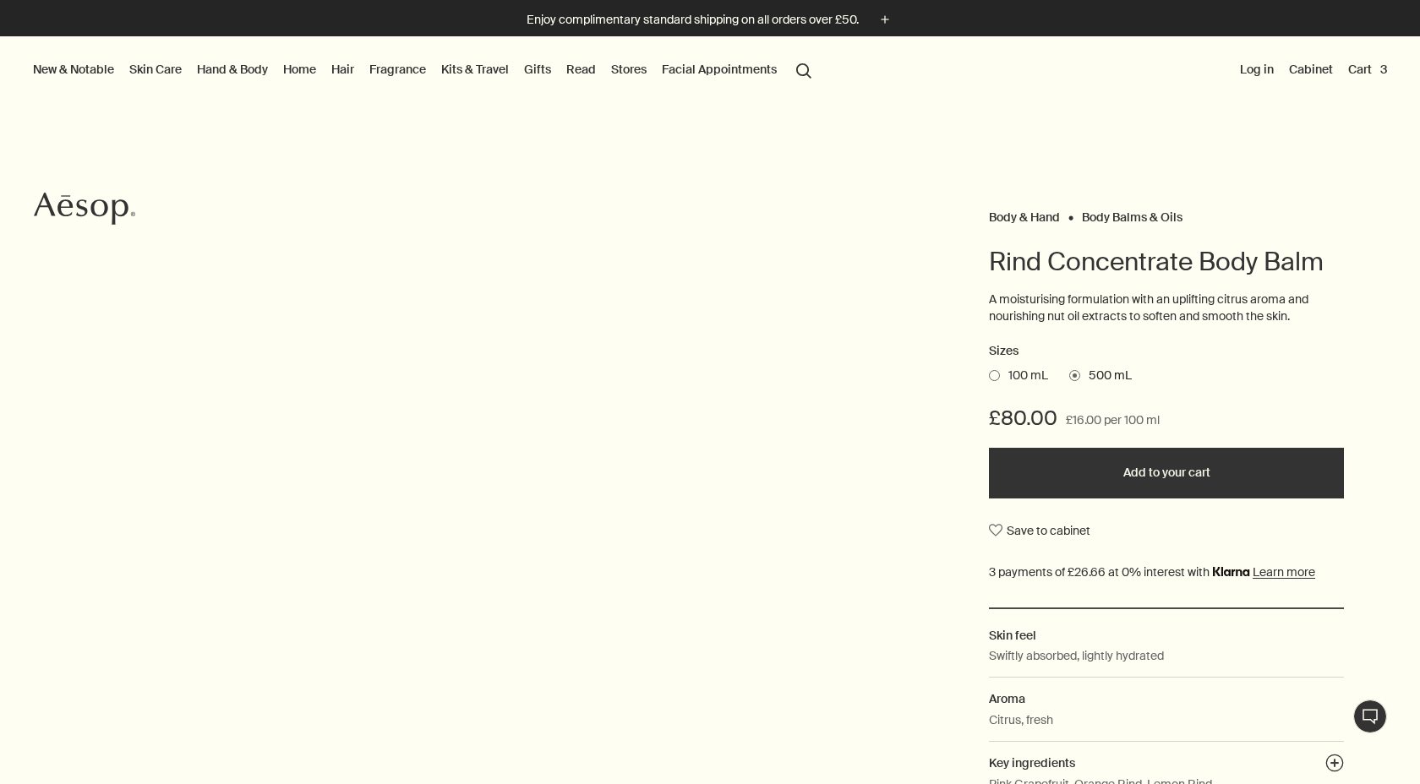
click at [989, 374] on input "100 mL" at bounding box center [989, 373] width 0 height 11
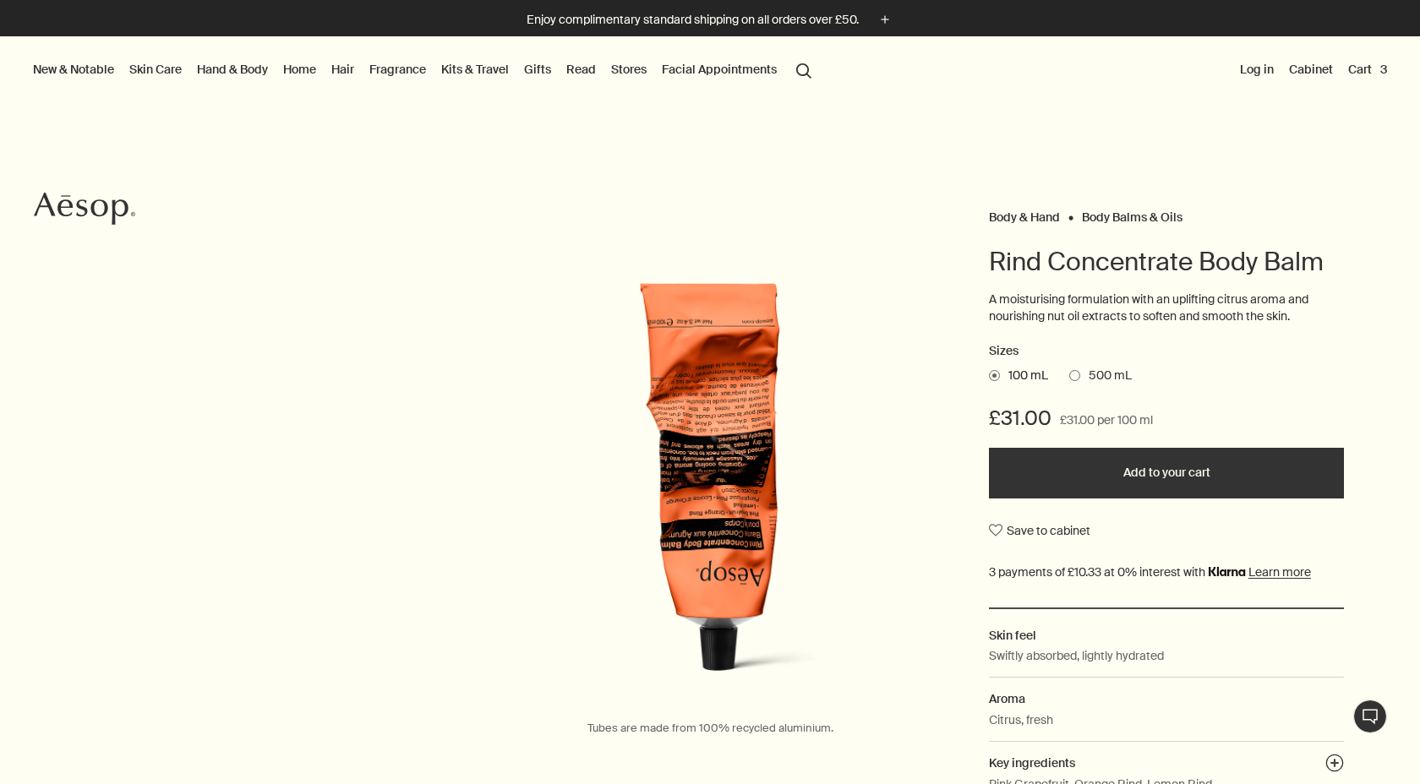
click at [1084, 376] on span "500 mL" at bounding box center [1106, 376] width 52 height 17
click at [1069, 376] on input "500 mL" at bounding box center [1069, 373] width 0 height 11
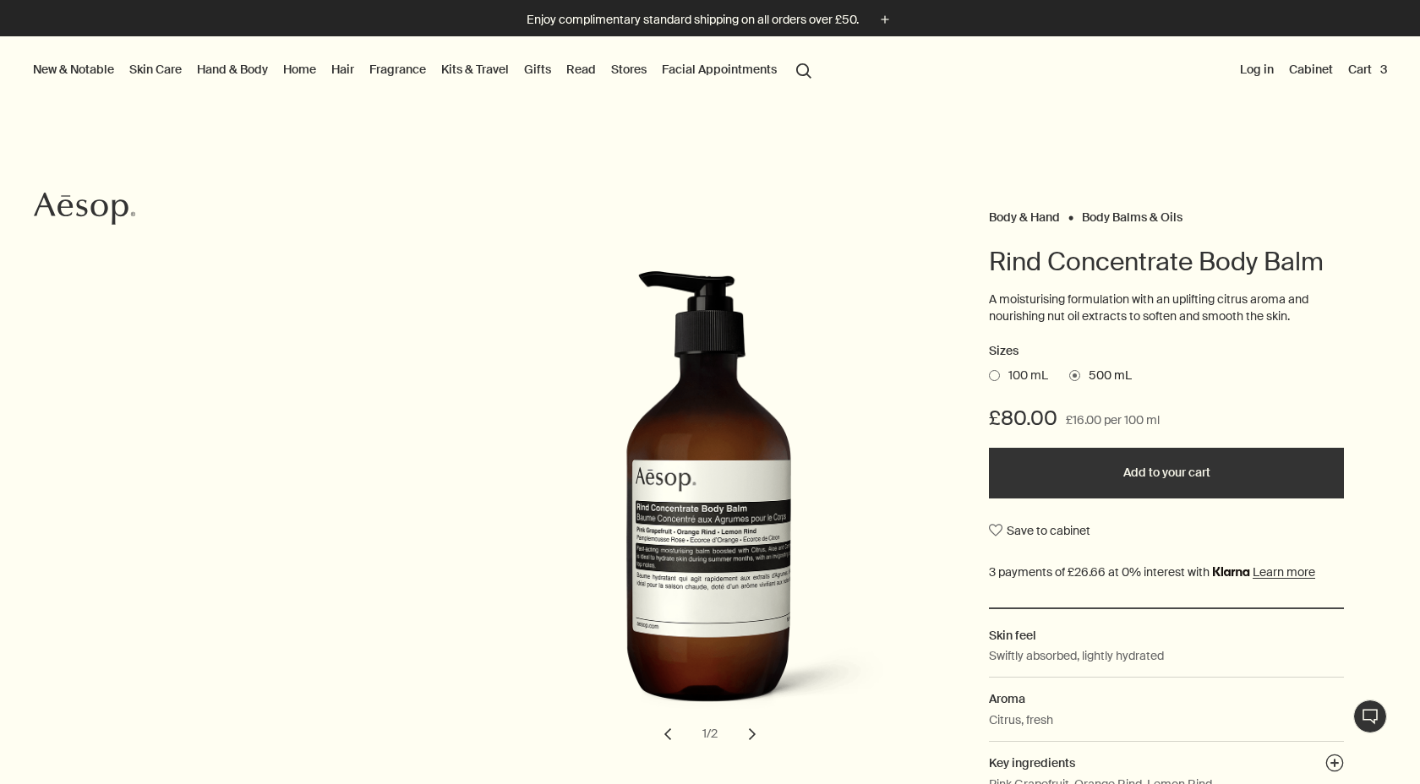
click at [1034, 374] on span "100 mL" at bounding box center [1024, 376] width 48 height 17
click at [989, 374] on input "100 mL" at bounding box center [989, 373] width 0 height 11
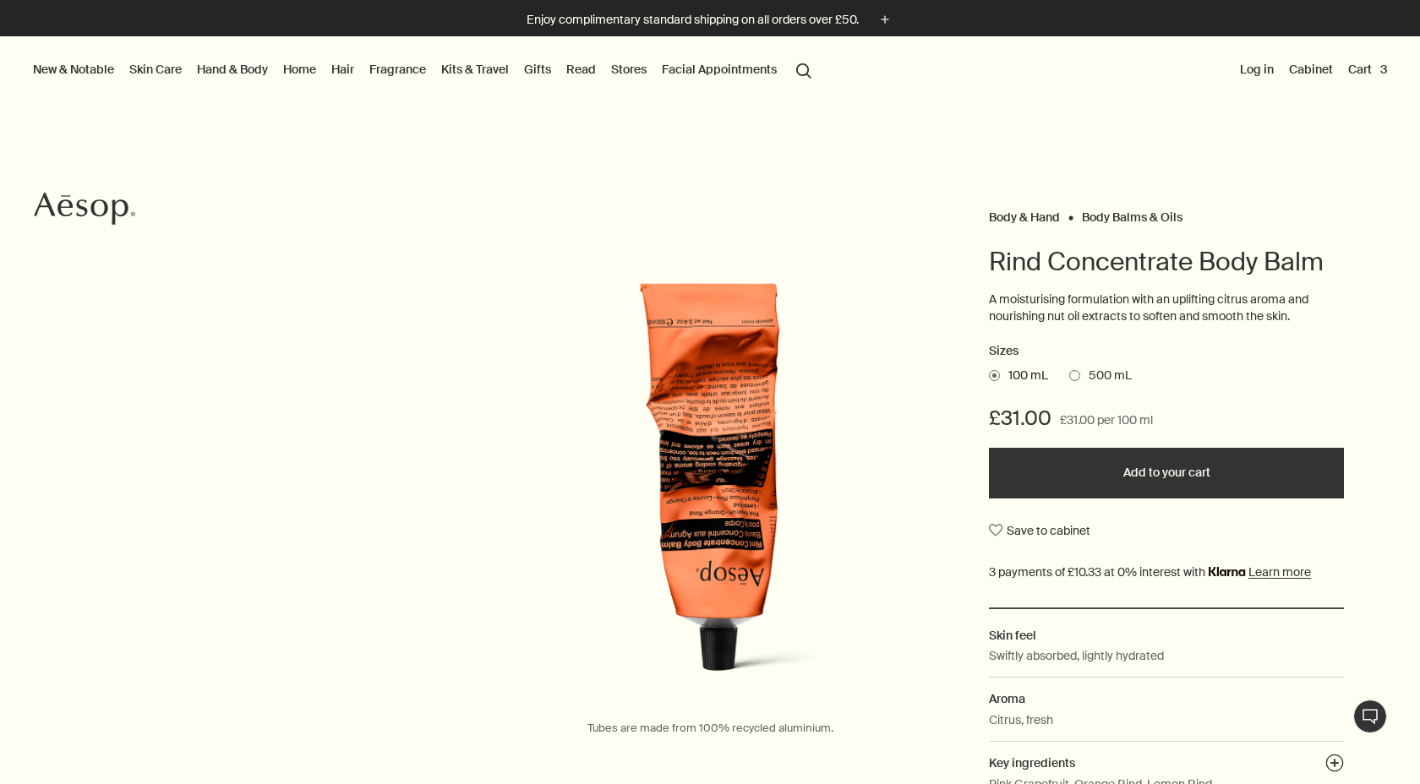
click at [1360, 75] on button "Cart 3" at bounding box center [1368, 69] width 46 height 22
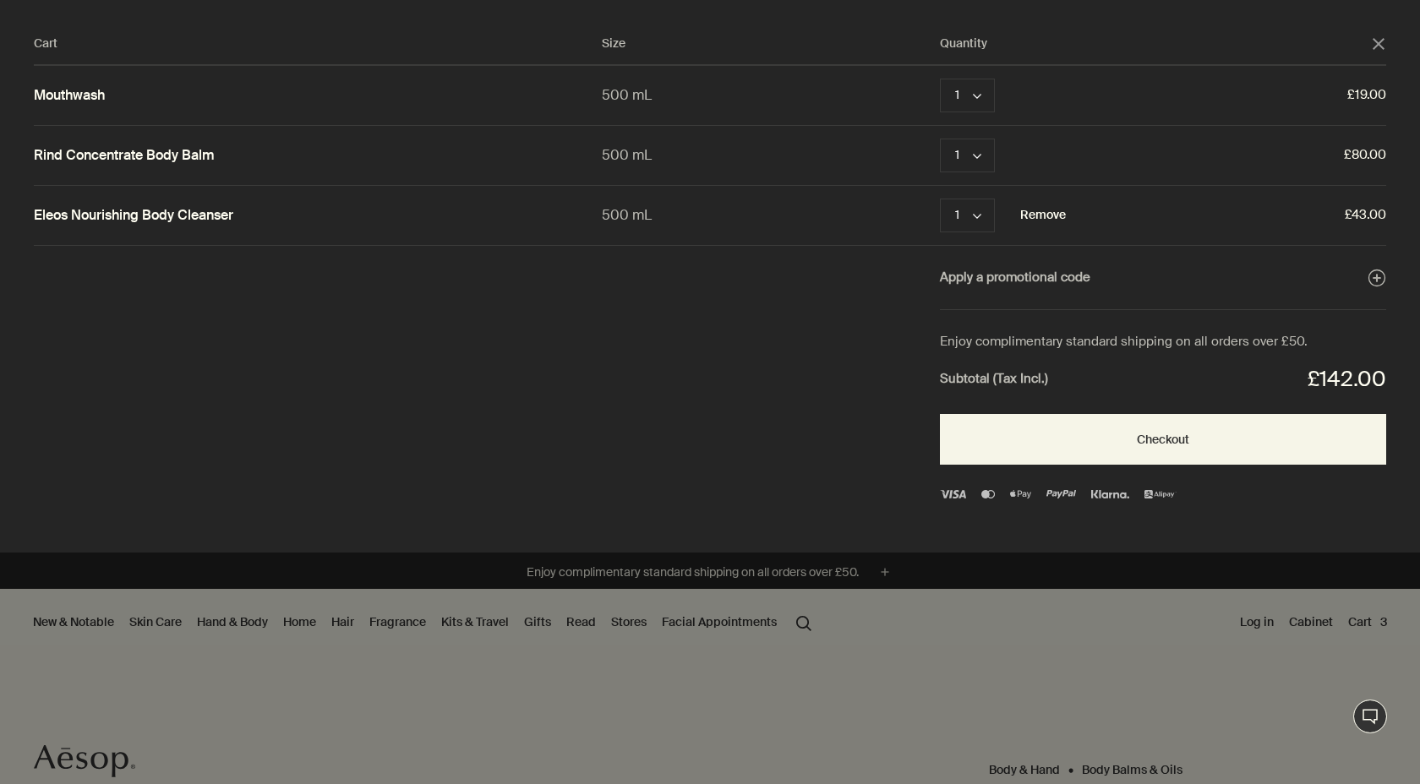
click at [1052, 214] on button "Remove" at bounding box center [1043, 215] width 46 height 20
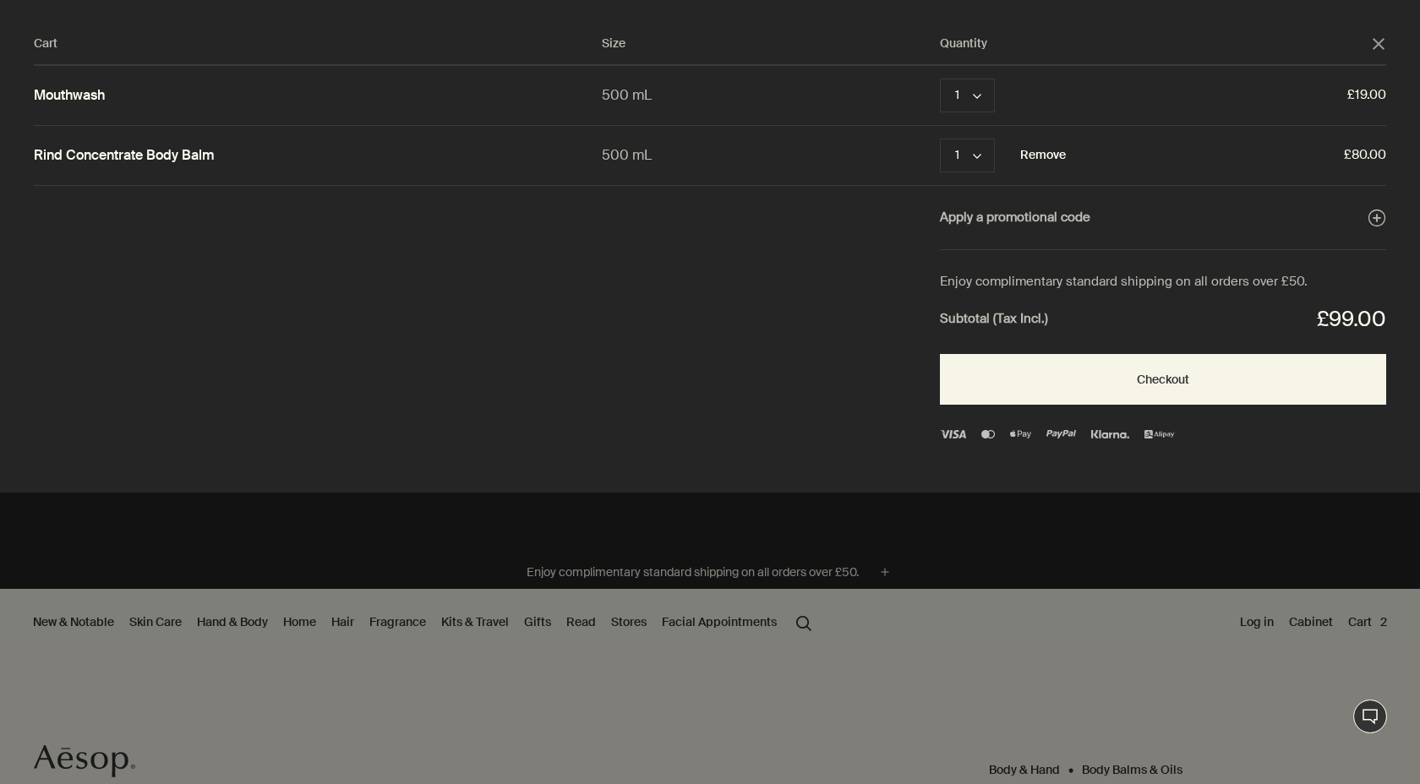
click at [1055, 163] on button "Remove" at bounding box center [1043, 155] width 46 height 20
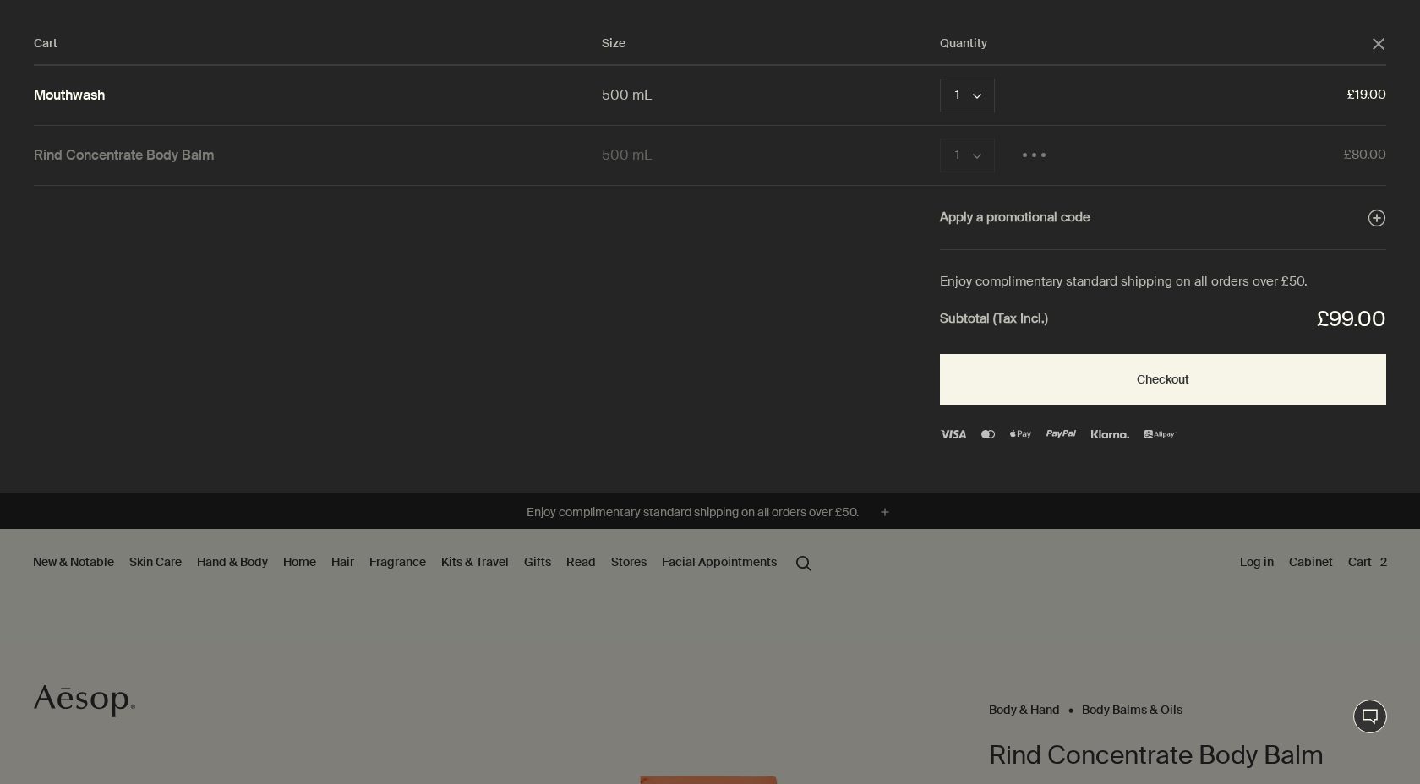
click at [1372, 54] on div "Cart Size Quantity close" at bounding box center [710, 50] width 1353 height 32
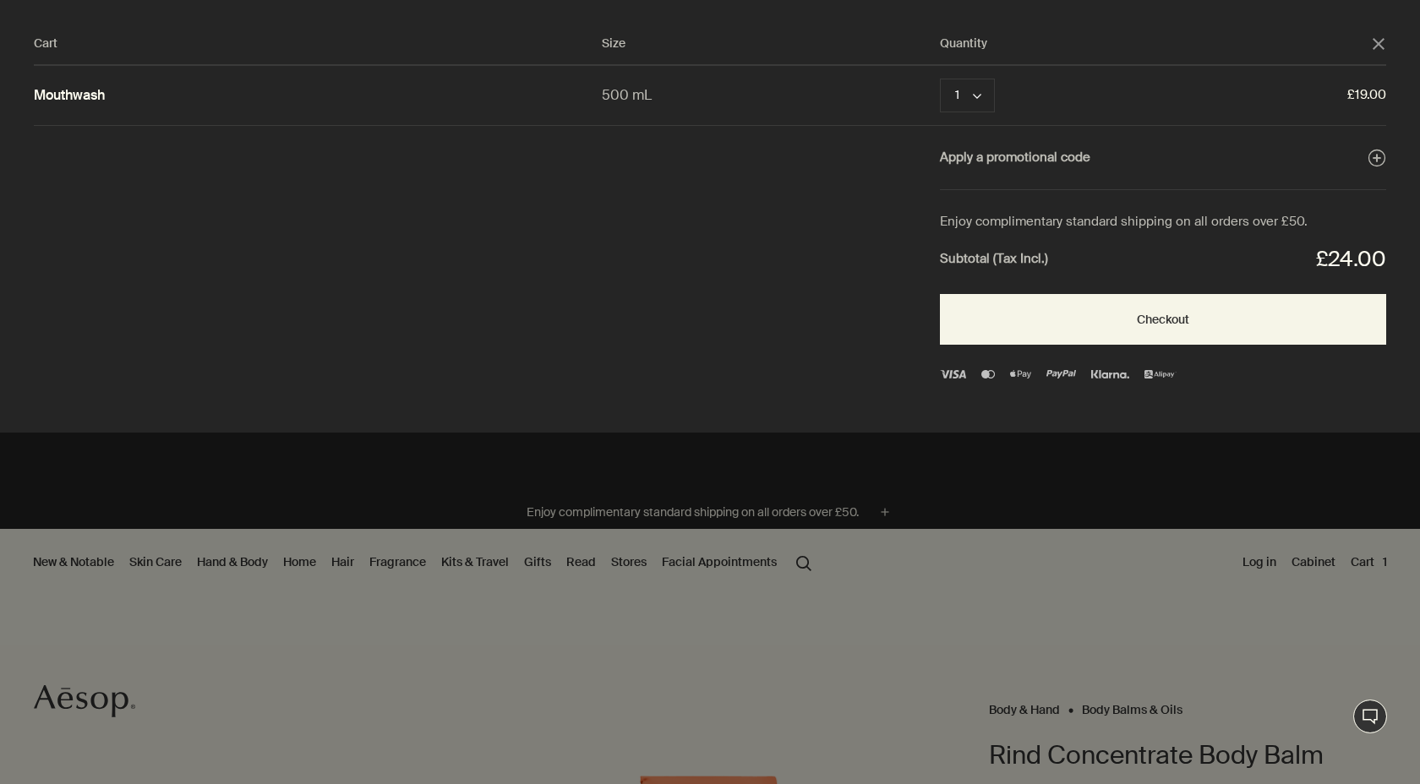
click at [1380, 44] on polygon "Close" at bounding box center [1379, 44] width 12 height 12
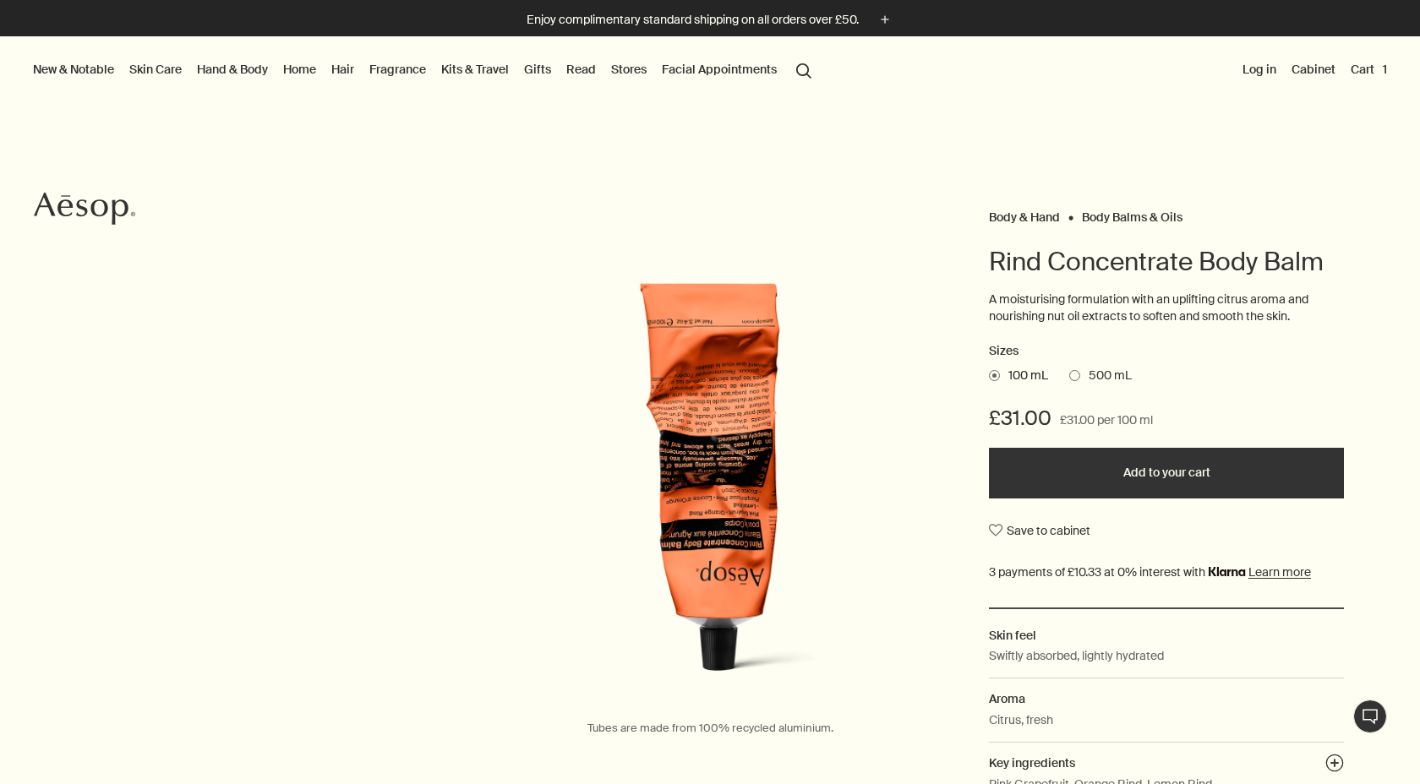
click at [1369, 64] on button "Cart 1" at bounding box center [1369, 69] width 43 height 22
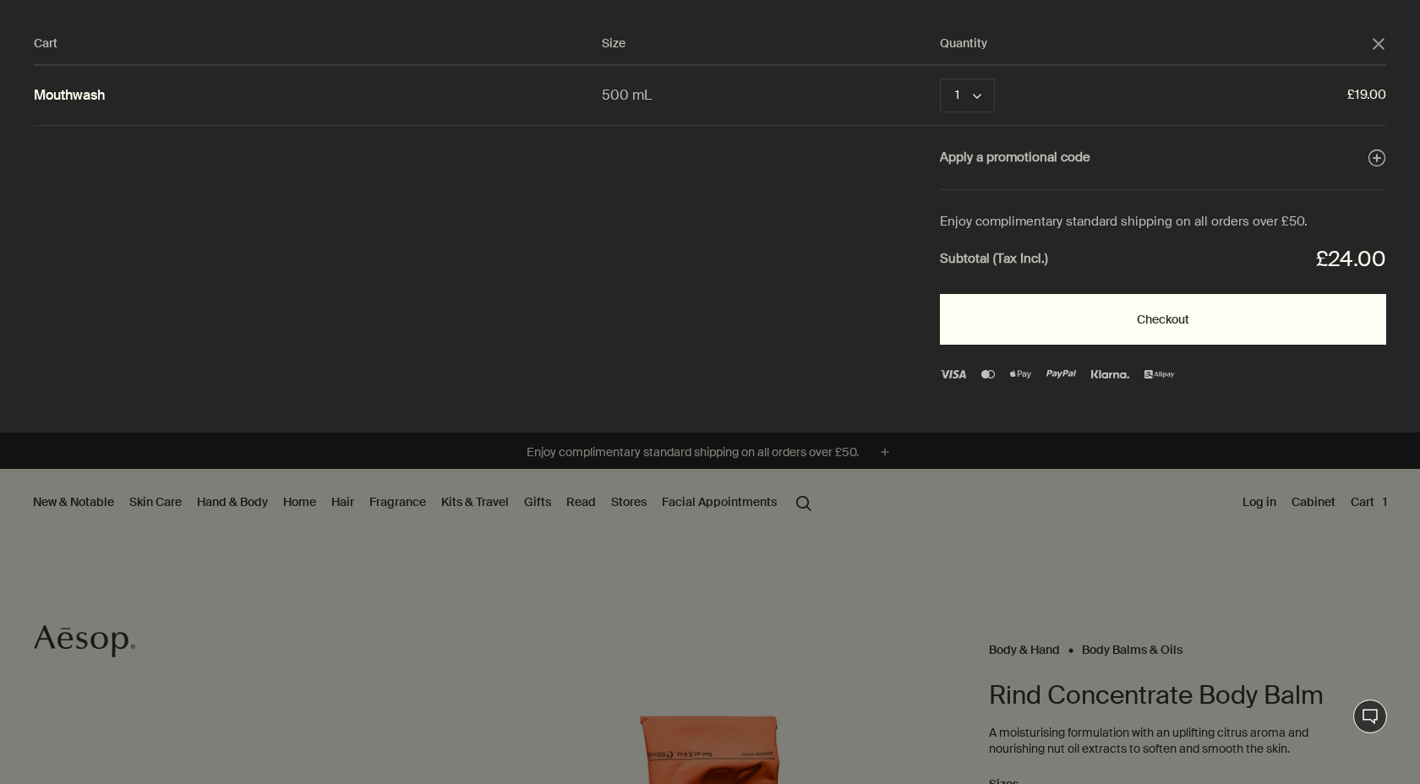
click at [1140, 324] on button "Checkout" at bounding box center [1163, 319] width 446 height 51
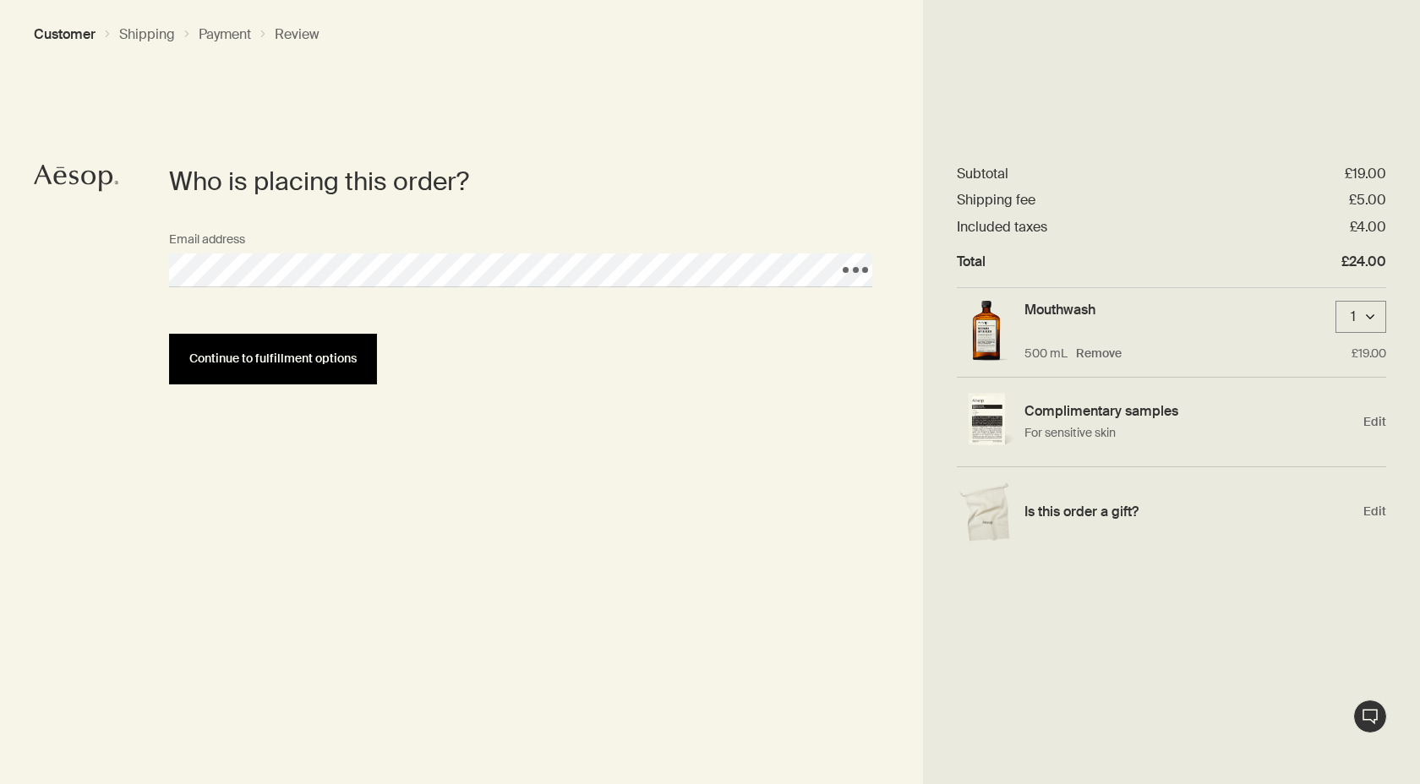
click at [298, 361] on span "Continue to fulfillment options" at bounding box center [272, 359] width 167 height 13
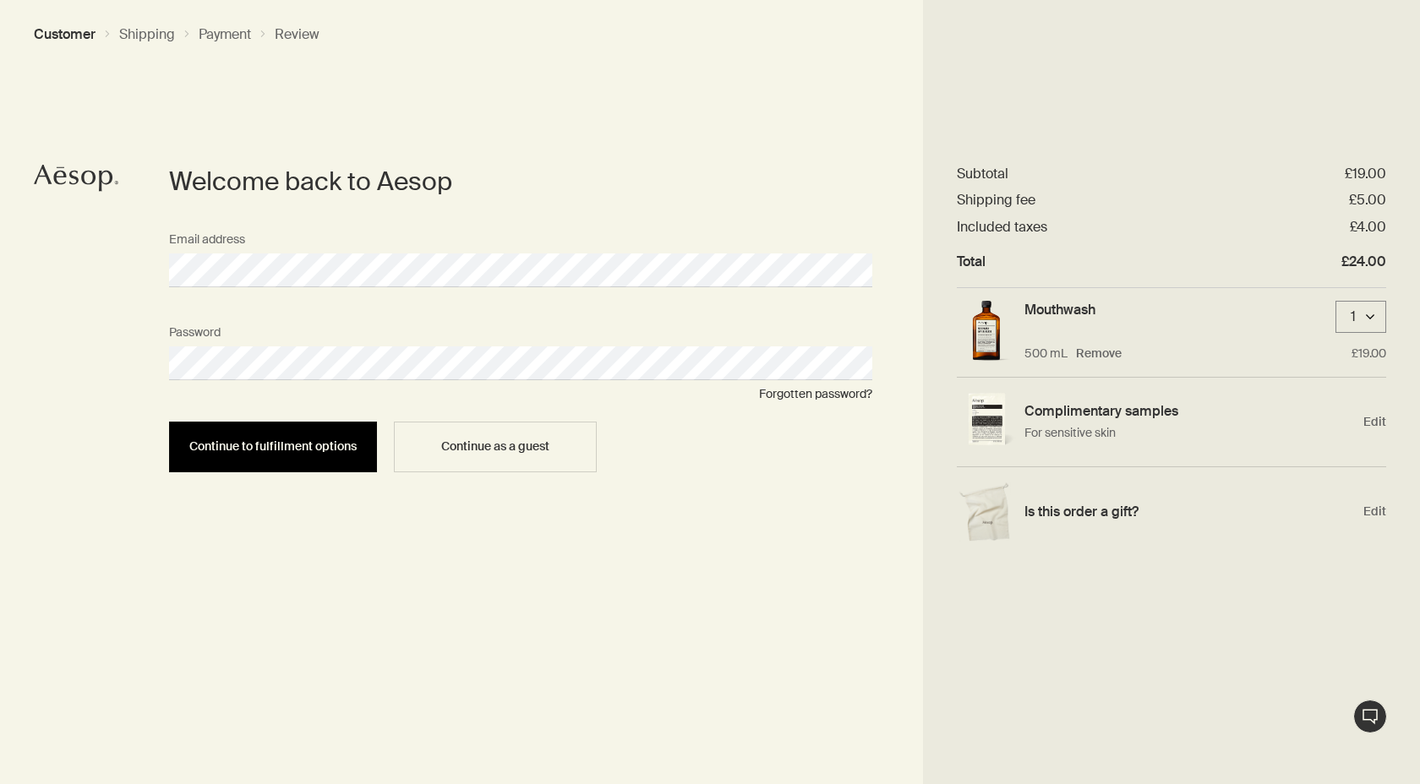
click at [324, 451] on span "Continue to fulfillment options" at bounding box center [272, 446] width 167 height 13
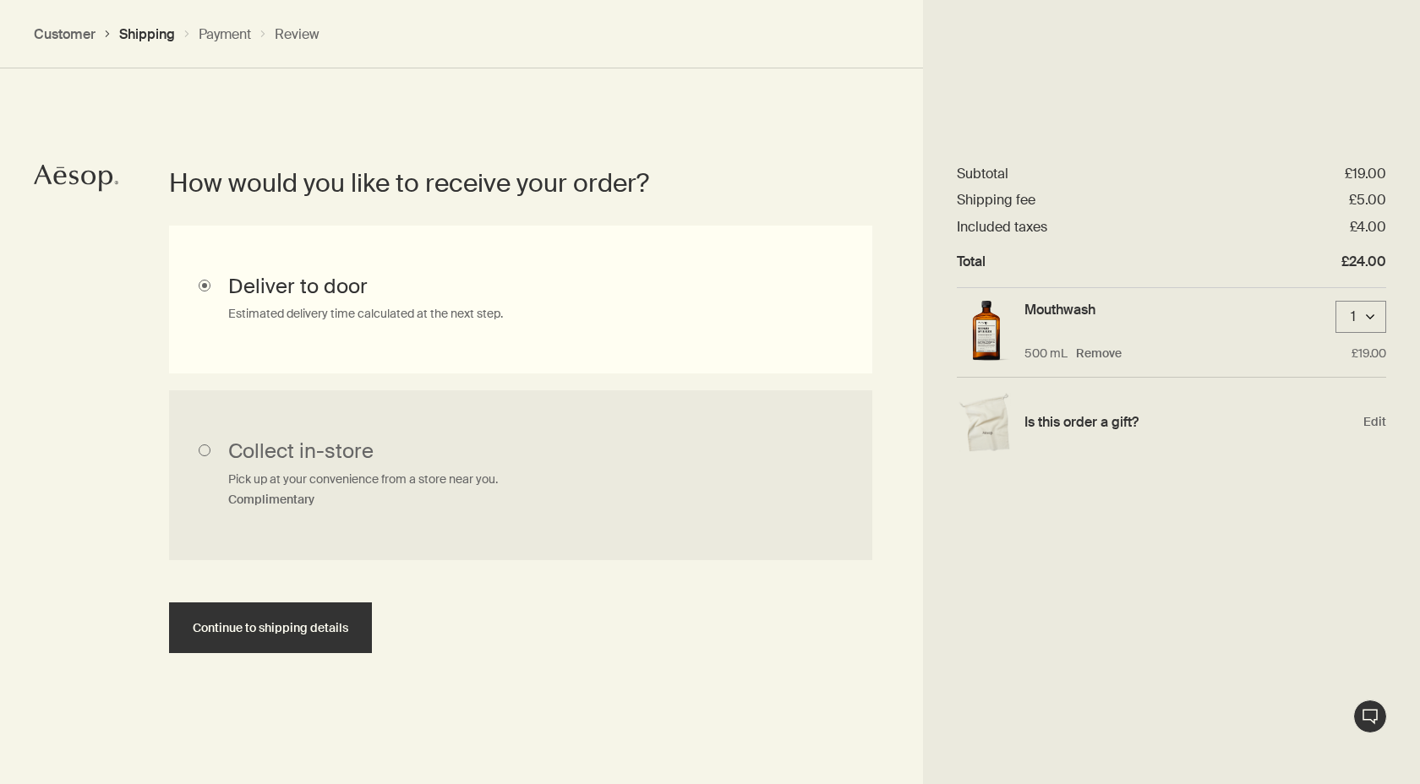
scroll to position [379, 0]
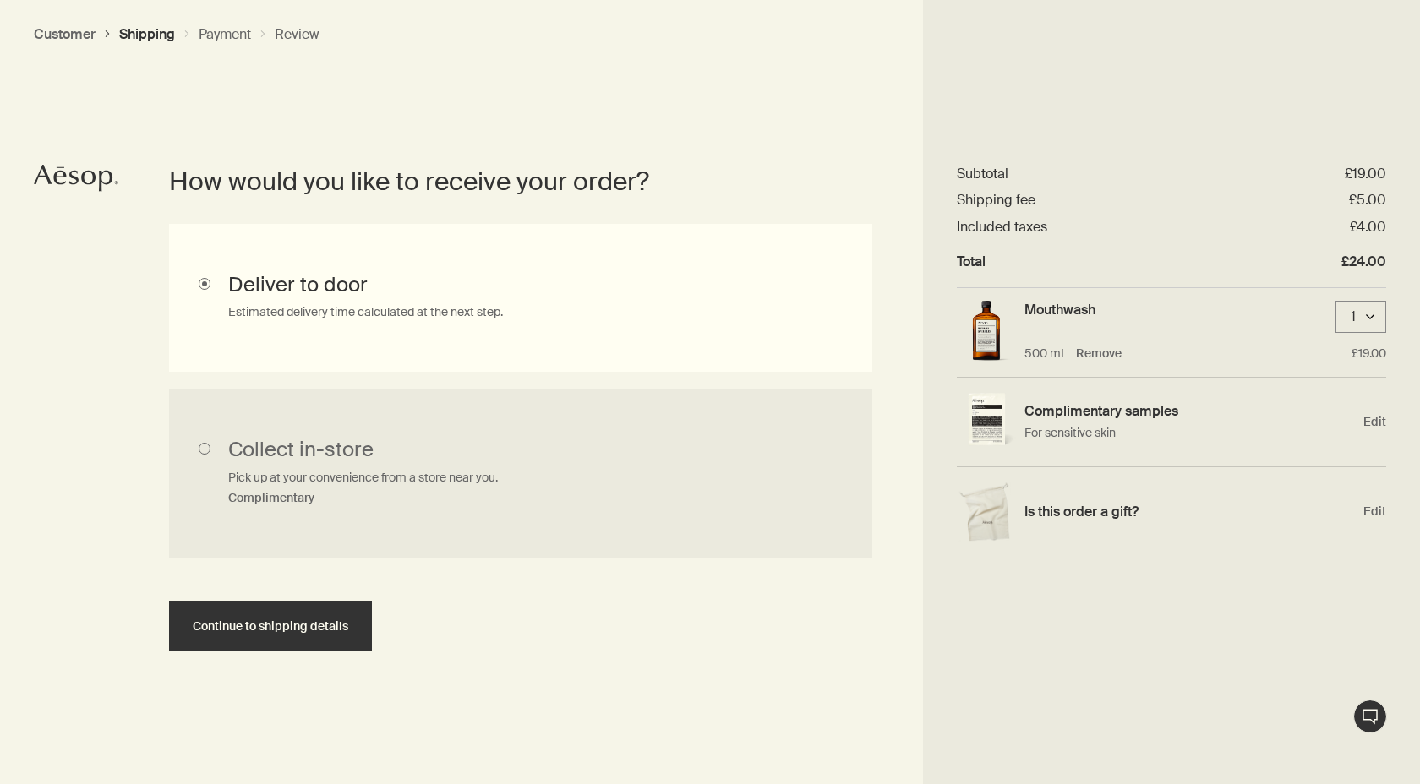
click at [1216, 424] on p "For sensitive skin" at bounding box center [1190, 433] width 331 height 18
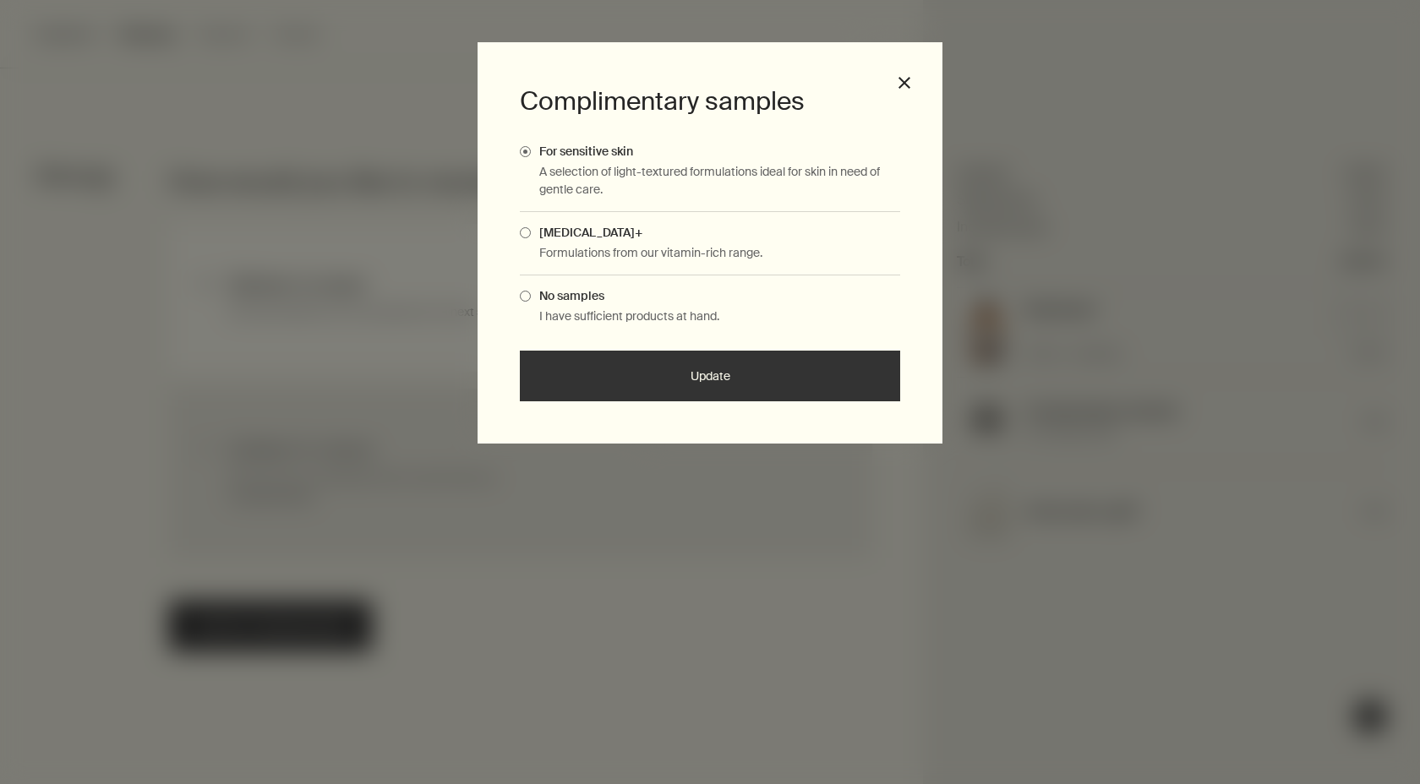
click at [706, 240] on div "[MEDICAL_DATA]+ Formulations from our vitamin-rich range." at bounding box center [710, 243] width 380 height 63
click at [580, 229] on span "[MEDICAL_DATA]+" at bounding box center [587, 232] width 112 height 15
click at [531, 229] on input "[MEDICAL_DATA]+" at bounding box center [531, 230] width 0 height 11
click at [643, 303] on div "No samples I have sufficient products at hand." at bounding box center [710, 307] width 380 height 63
click at [692, 379] on button "Update" at bounding box center [710, 376] width 380 height 51
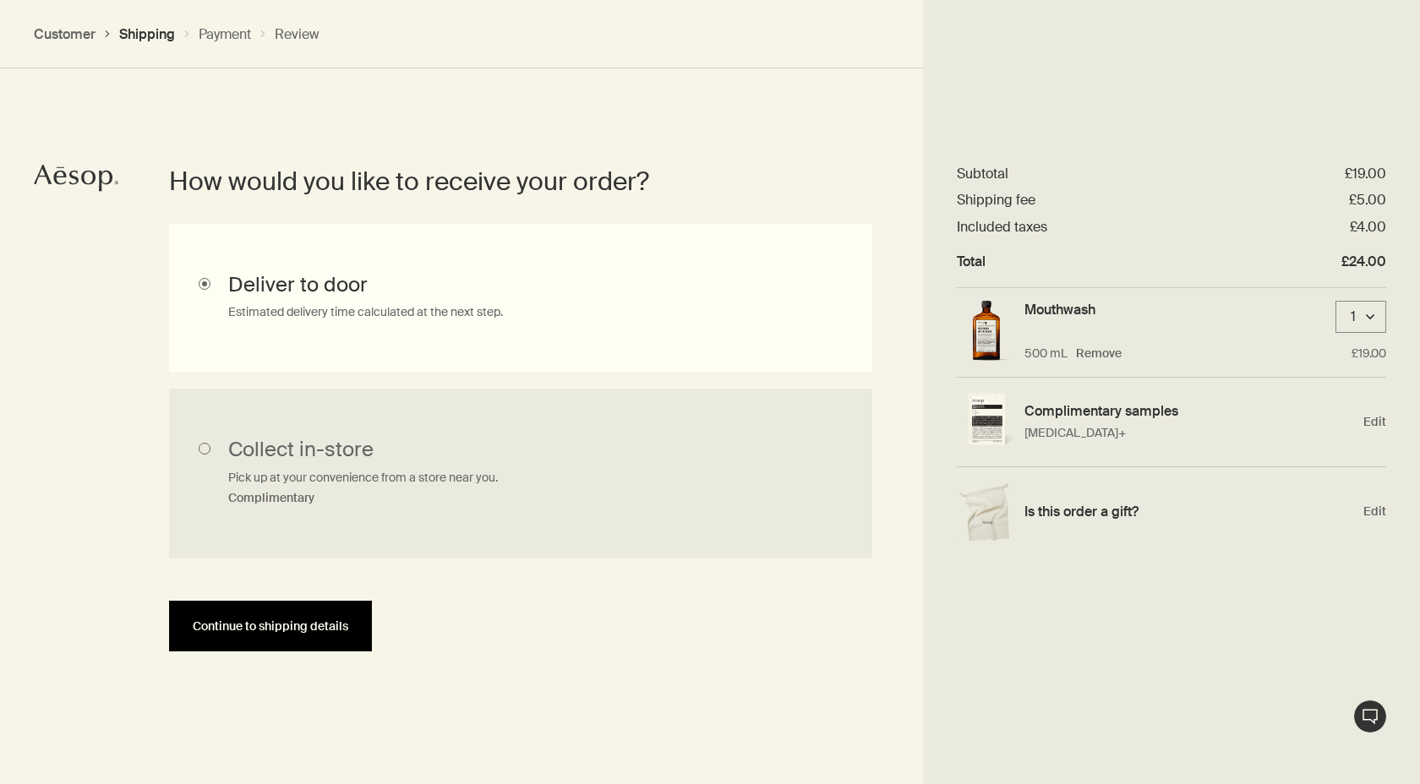
click at [262, 630] on span "Continue to shipping details" at bounding box center [271, 626] width 156 height 13
select select "GB"
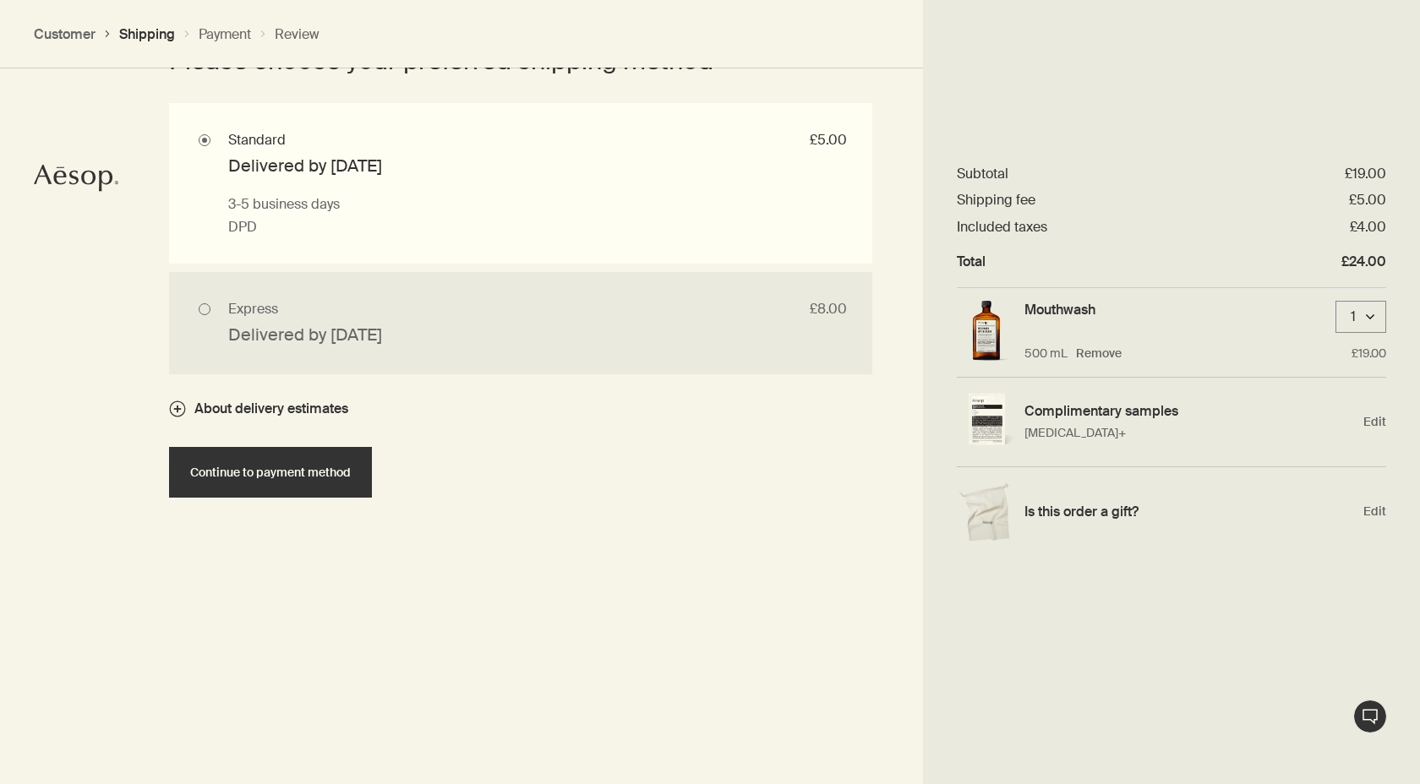
scroll to position [1594, 0]
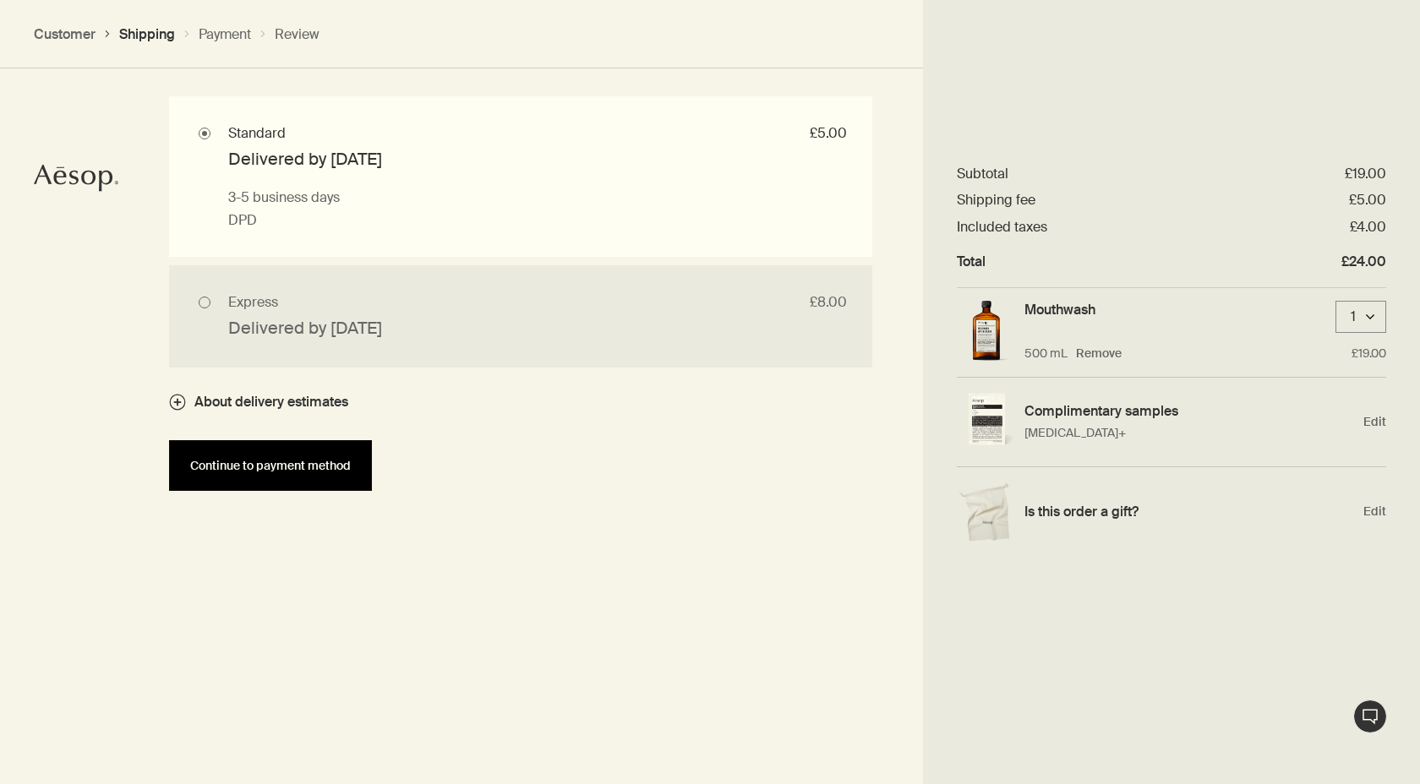
click at [299, 463] on span "Continue to payment method" at bounding box center [270, 466] width 161 height 13
select select "GB"
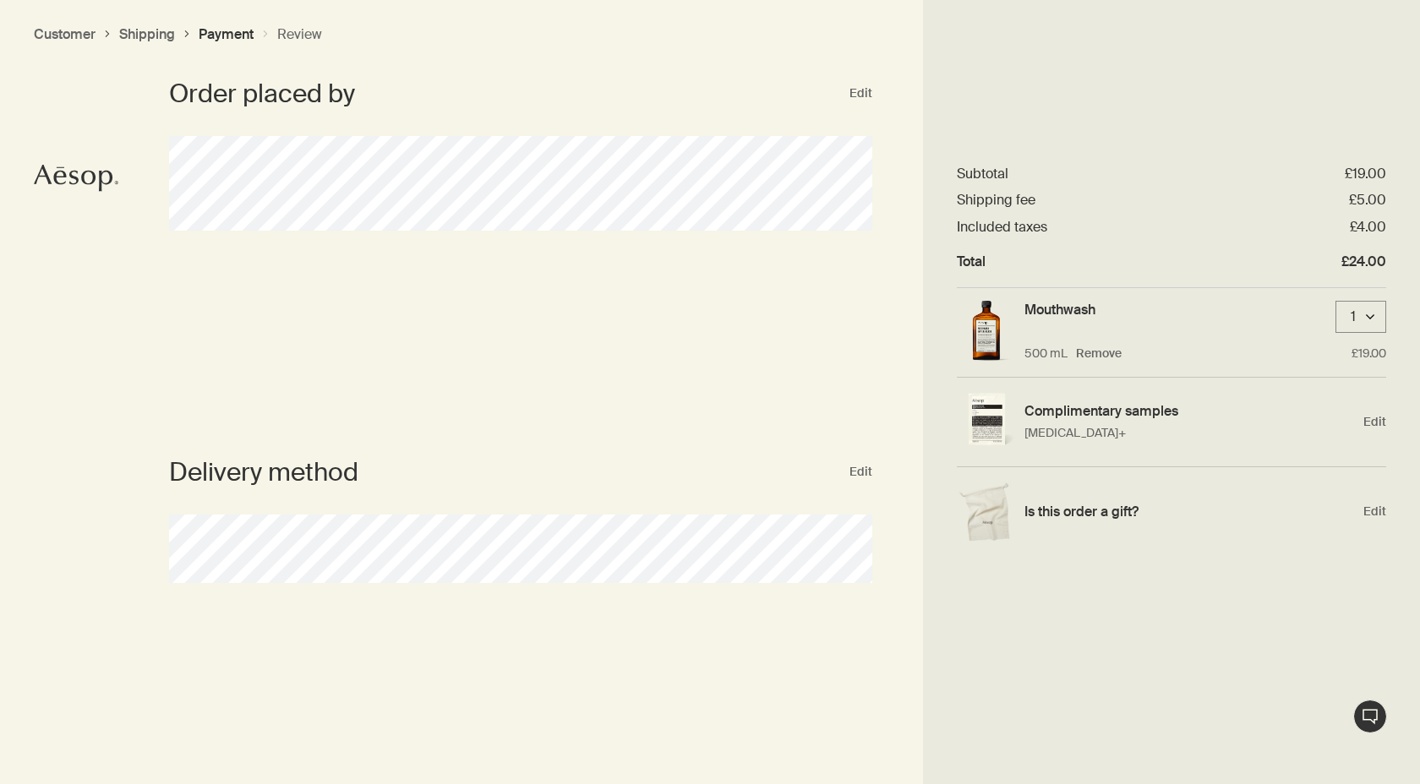
scroll to position [0, 0]
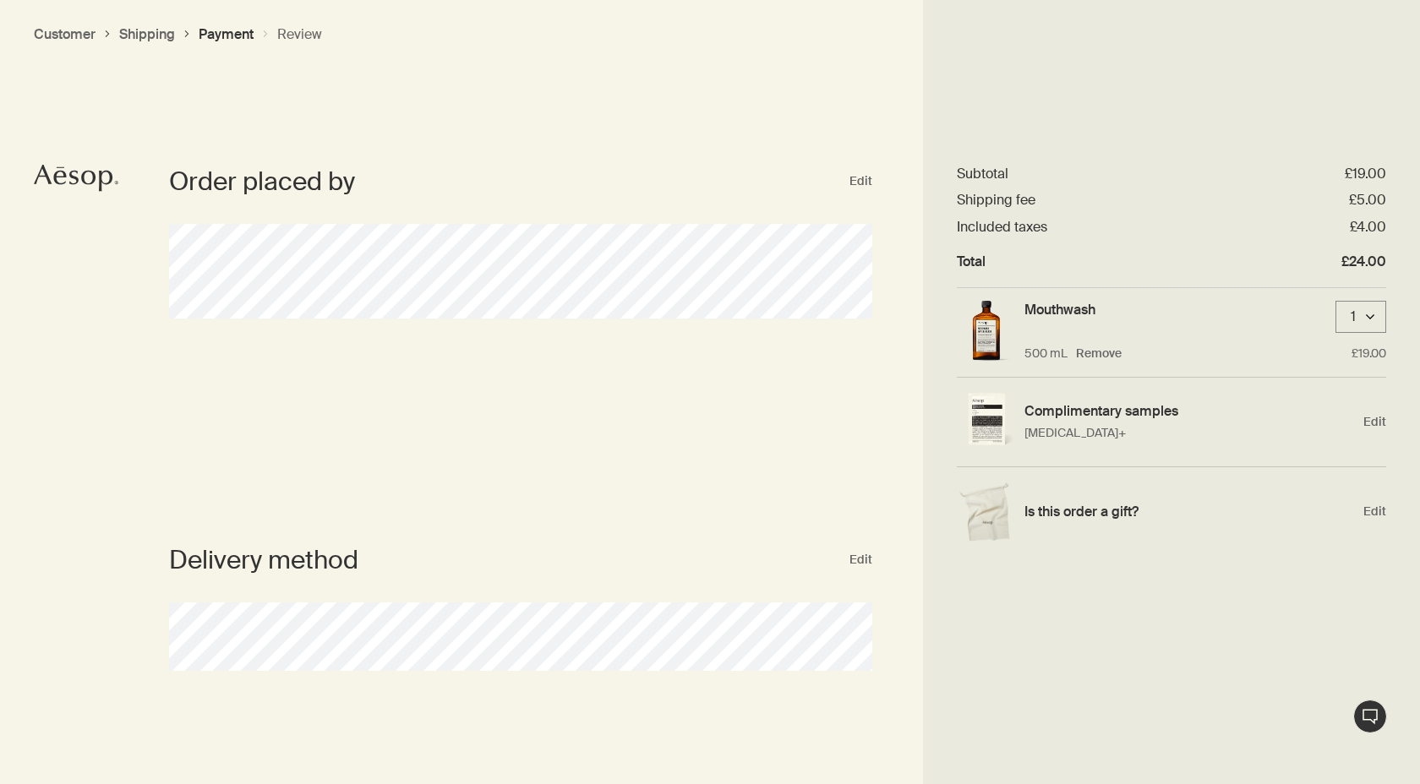
click at [77, 29] on button "Customer" at bounding box center [65, 34] width 62 height 18
